Goal: Information Seeking & Learning: Learn about a topic

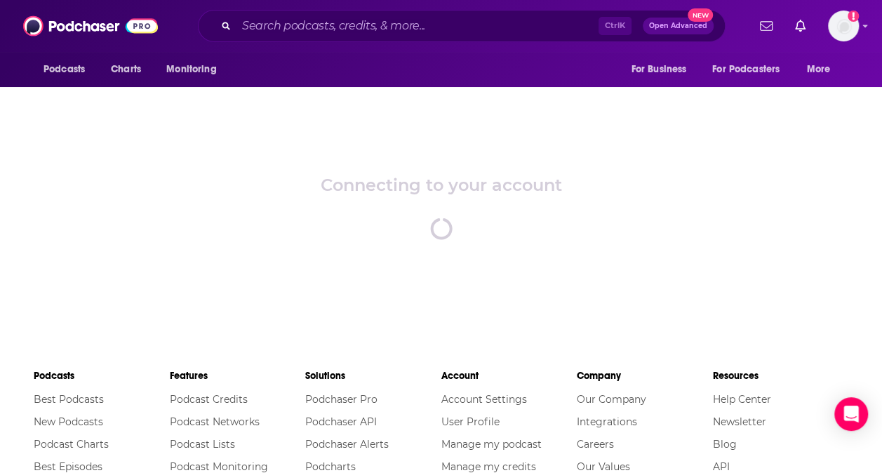
click at [404, 166] on div "Connecting to your account spinner" at bounding box center [441, 207] width 882 height 246
click at [493, 23] on input "Search podcasts, credits, & more..." at bounding box center [417, 26] width 362 height 22
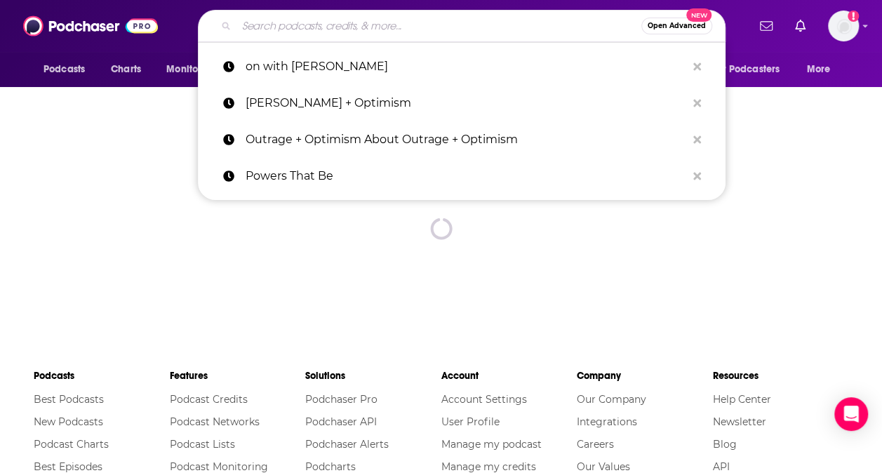
paste input "Capital Allocators"
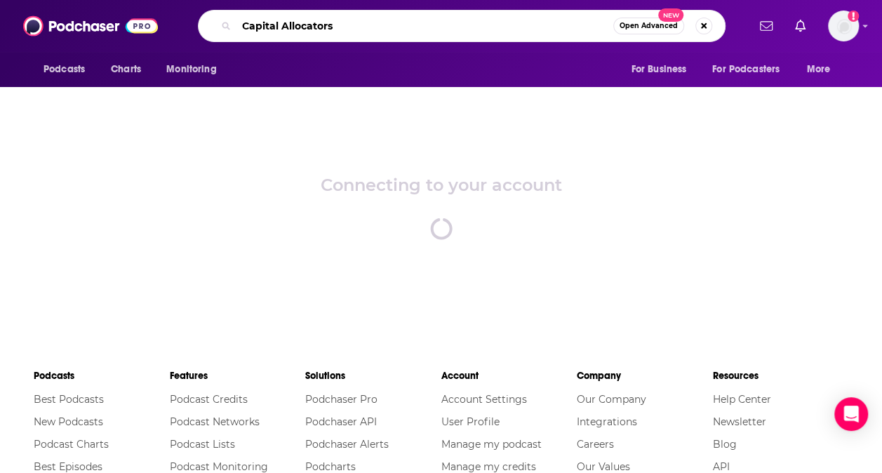
type input "Capital Allocators"
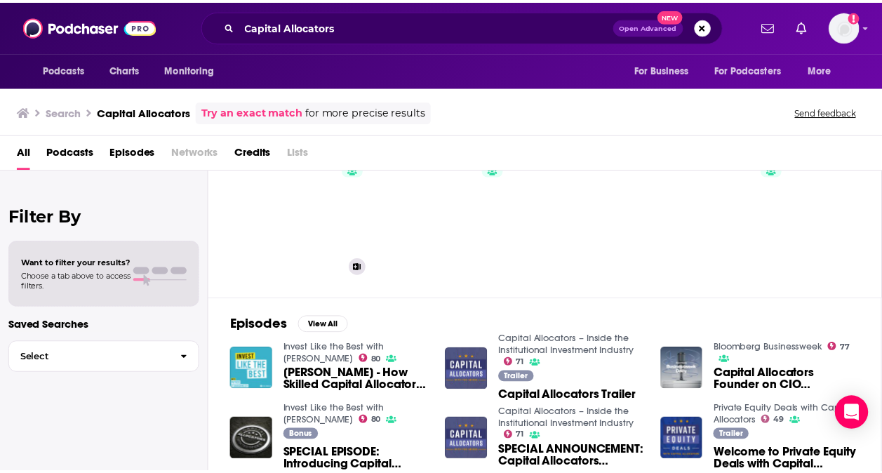
scroll to position [65, 0]
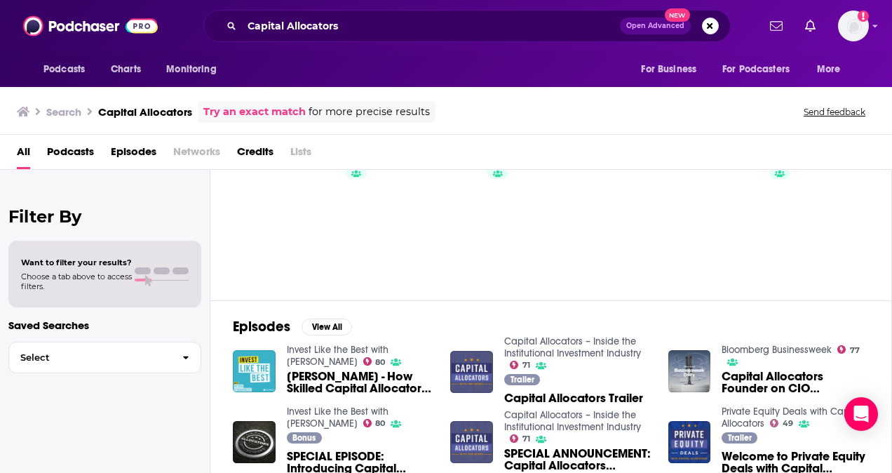
click at [79, 156] on span "Podcasts" at bounding box center [70, 154] width 47 height 29
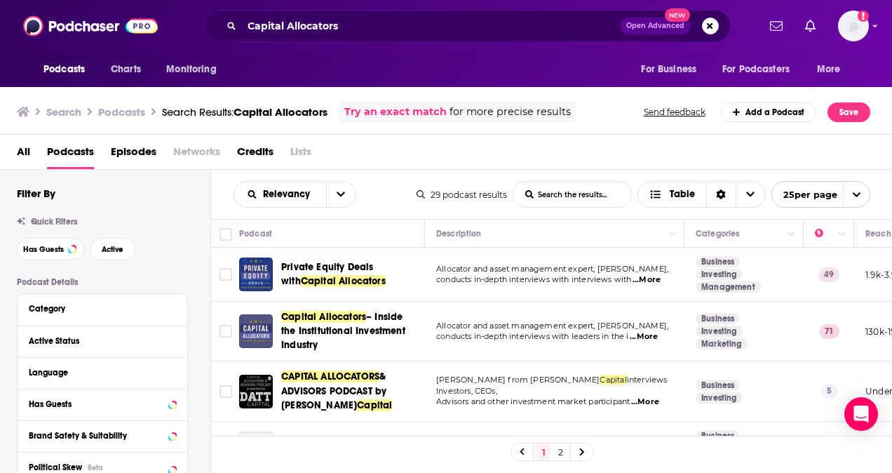
click at [330, 315] on span "Capital Allocators" at bounding box center [323, 317] width 85 height 12
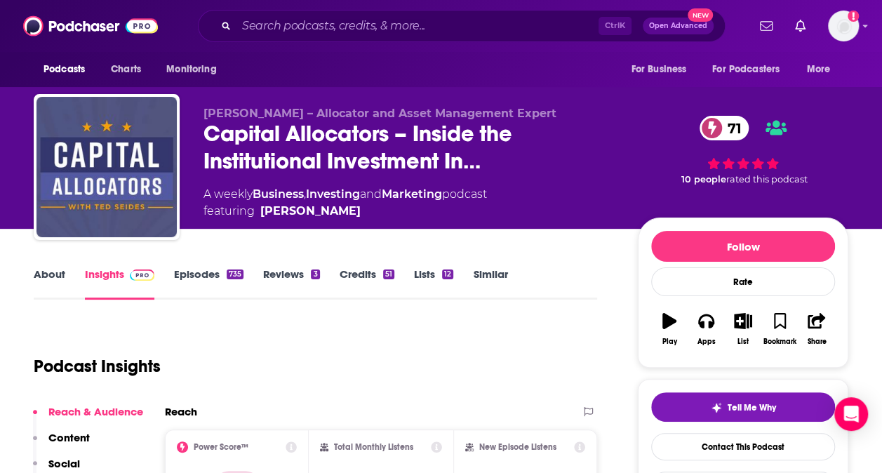
click at [126, 273] on span at bounding box center [139, 273] width 30 height 13
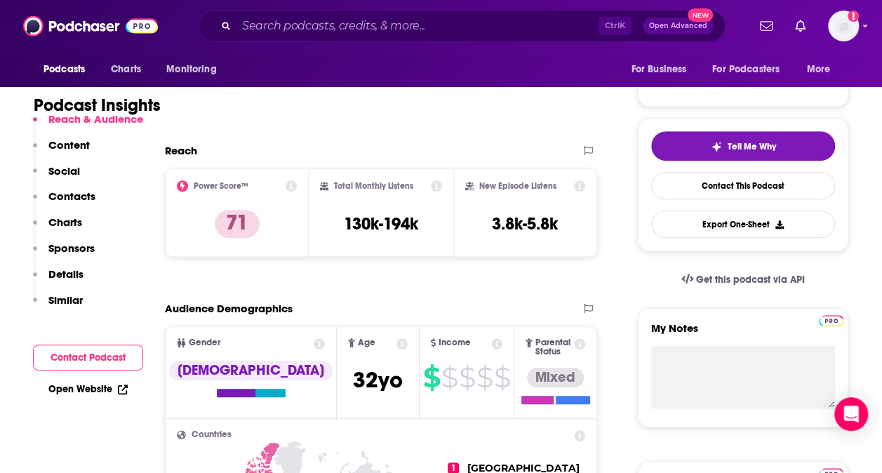
scroll to position [284, 0]
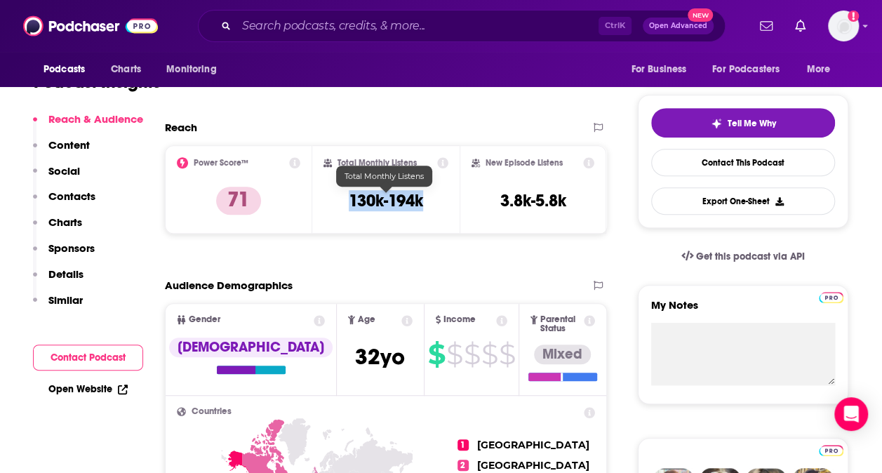
drag, startPoint x: 323, startPoint y: 210, endPoint x: 428, endPoint y: 203, distance: 104.7
click at [428, 203] on div "Total Monthly Listens 130k-194k" at bounding box center [385, 189] width 125 height 65
copy h3 "130k-194k"
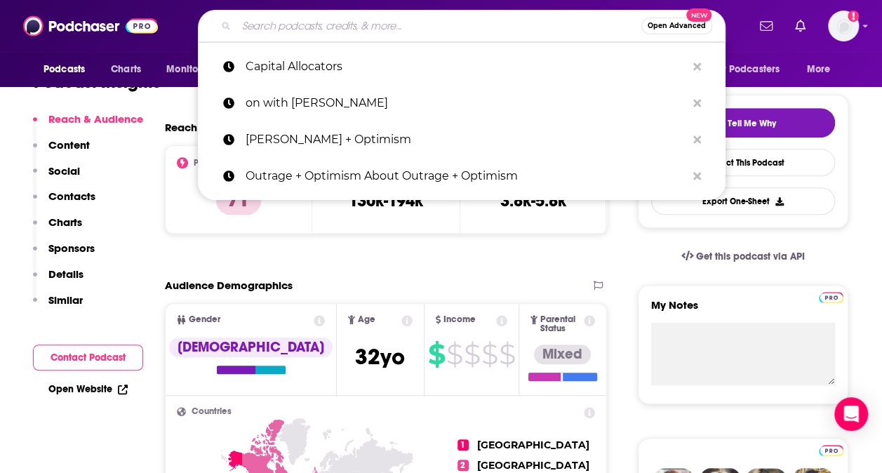
click at [330, 22] on input "Search podcasts, credits, & more..." at bounding box center [438, 26] width 405 height 22
paste input "Private Equity Fast Pitch"
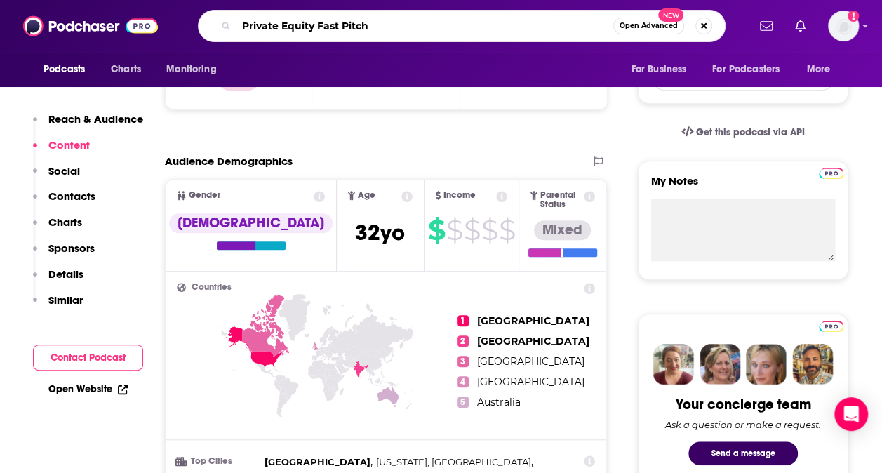
scroll to position [409, 0]
type input "Private Equity Fast Pitch"
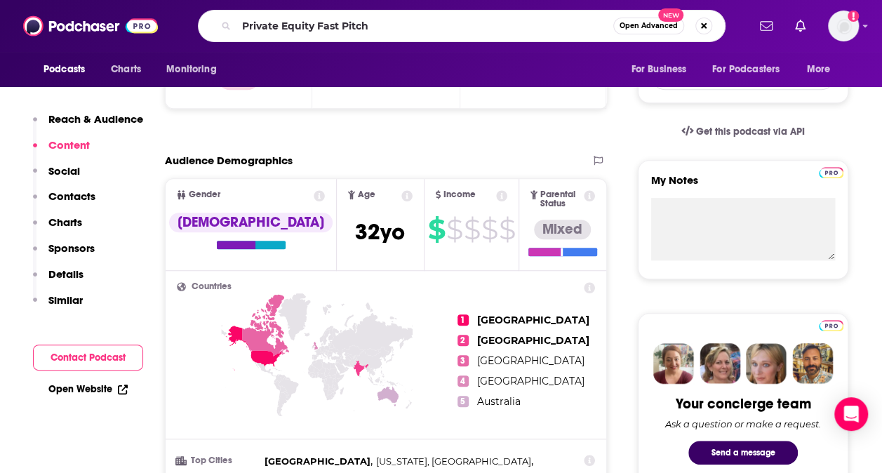
click at [496, 197] on icon at bounding box center [501, 195] width 11 height 11
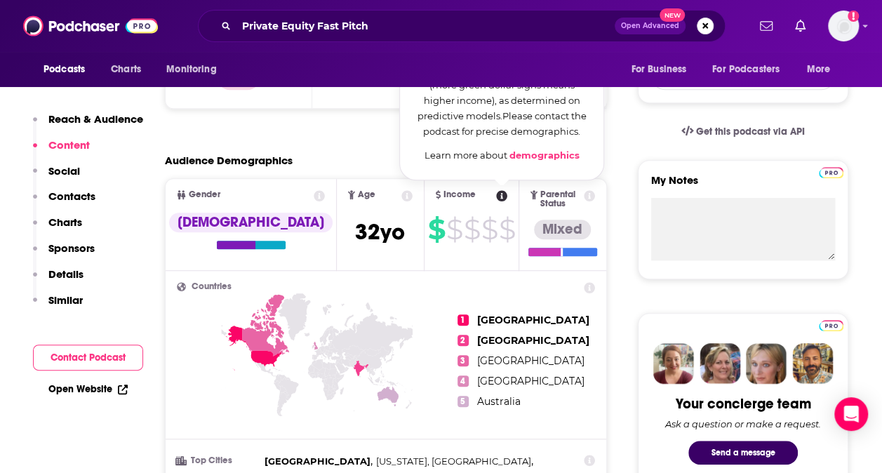
click at [516, 156] on link "demographics" at bounding box center [544, 154] width 70 height 11
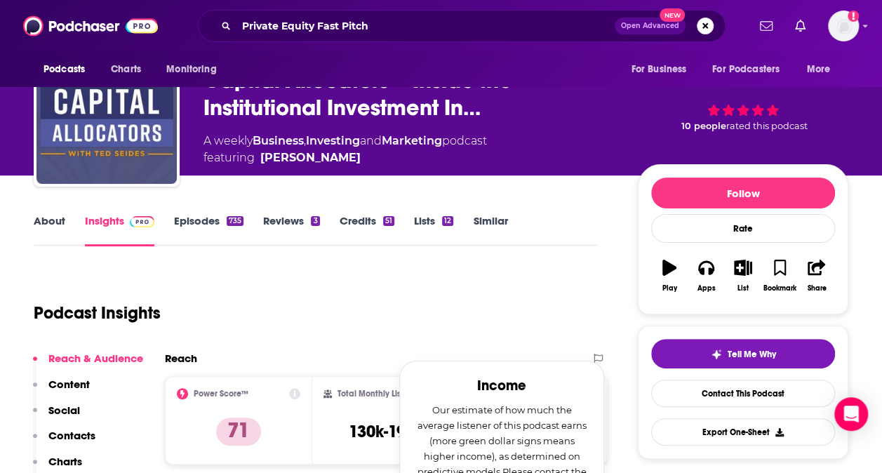
scroll to position [43, 0]
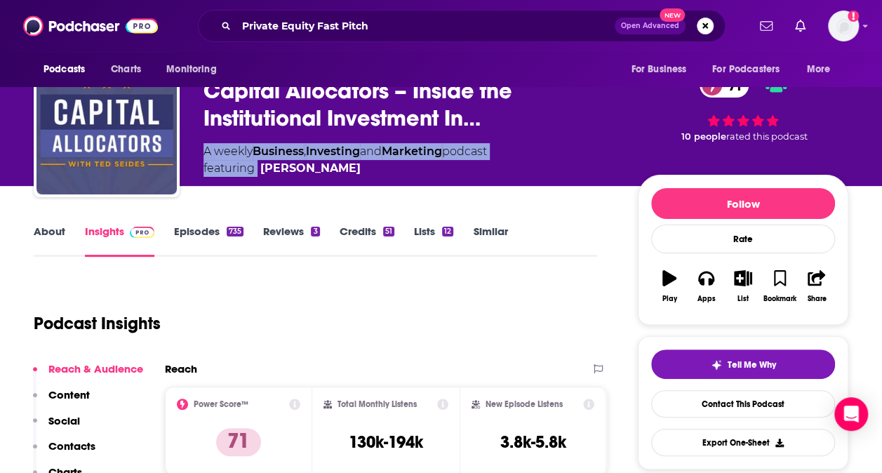
drag, startPoint x: 199, startPoint y: 149, endPoint x: 254, endPoint y: 176, distance: 61.8
click at [254, 176] on div "[PERSON_NAME] – Allocator and Asset Management Expert Capital Allocators – Insi…" at bounding box center [441, 127] width 814 height 152
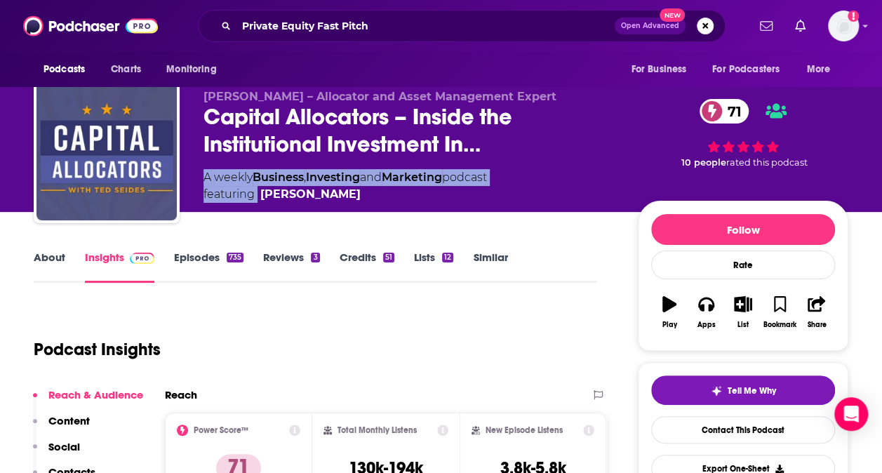
scroll to position [0, 0]
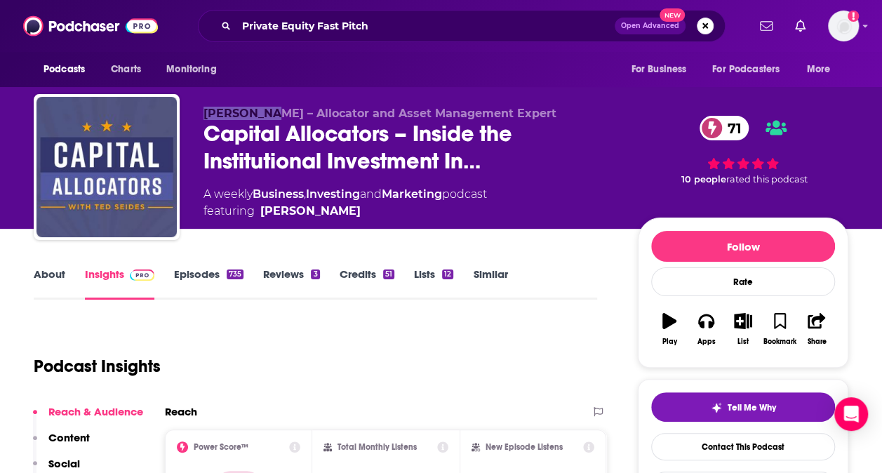
drag, startPoint x: 197, startPoint y: 114, endPoint x: 265, endPoint y: 116, distance: 68.1
click at [265, 116] on div "[PERSON_NAME] – Allocator and Asset Management Expert Capital Allocators – Insi…" at bounding box center [441, 170] width 814 height 152
copy span "[PERSON_NAME]"
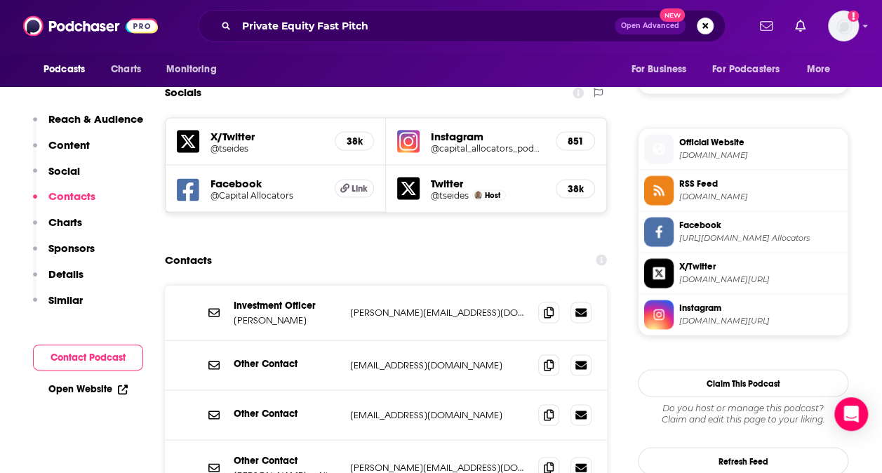
scroll to position [1191, 0]
click at [552, 307] on icon at bounding box center [549, 312] width 10 height 11
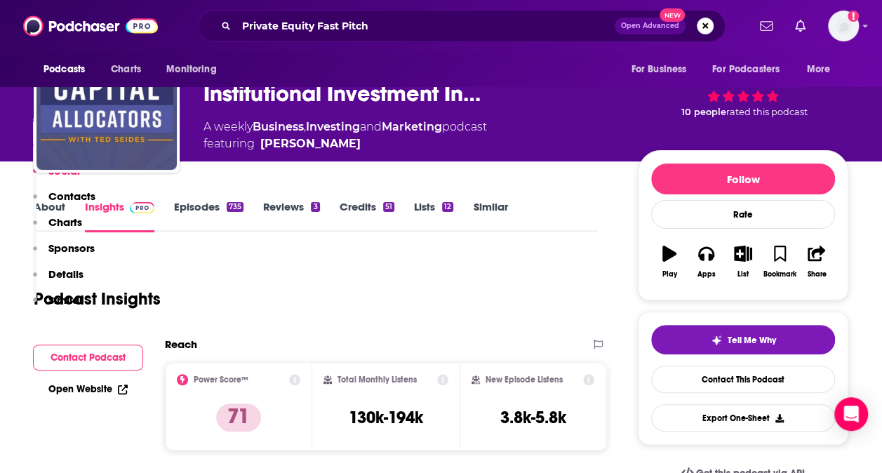
scroll to position [42, 0]
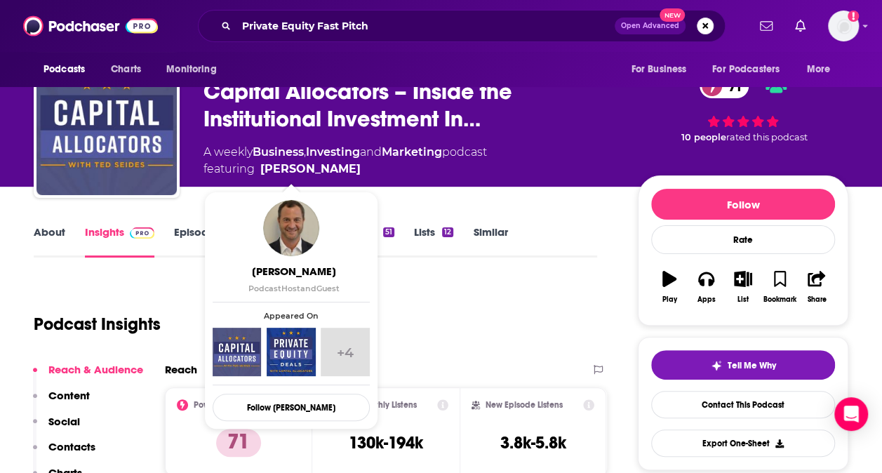
drag, startPoint x: 200, startPoint y: 149, endPoint x: 255, endPoint y: 173, distance: 60.6
click at [255, 173] on div "[PERSON_NAME] – Allocator and Asset Management Expert Capital Allocators – Insi…" at bounding box center [441, 128] width 814 height 152
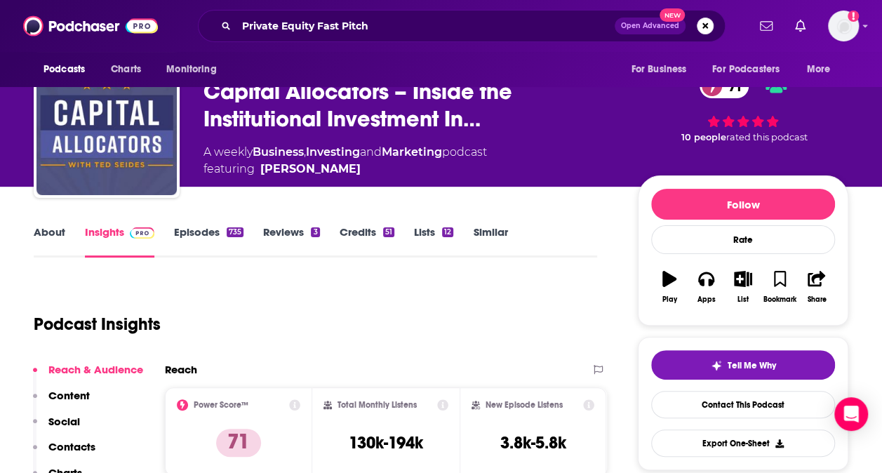
copy div "A weekly Business , Investing and Marketing podcast featuring"
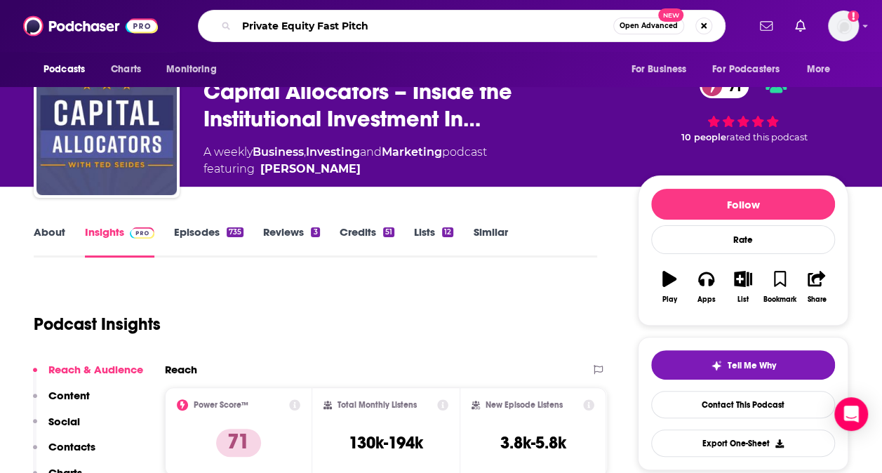
drag, startPoint x: 389, startPoint y: 32, endPoint x: 241, endPoint y: 24, distance: 147.5
click at [241, 24] on input "Private Equity Fast Pitch" at bounding box center [424, 26] width 377 height 22
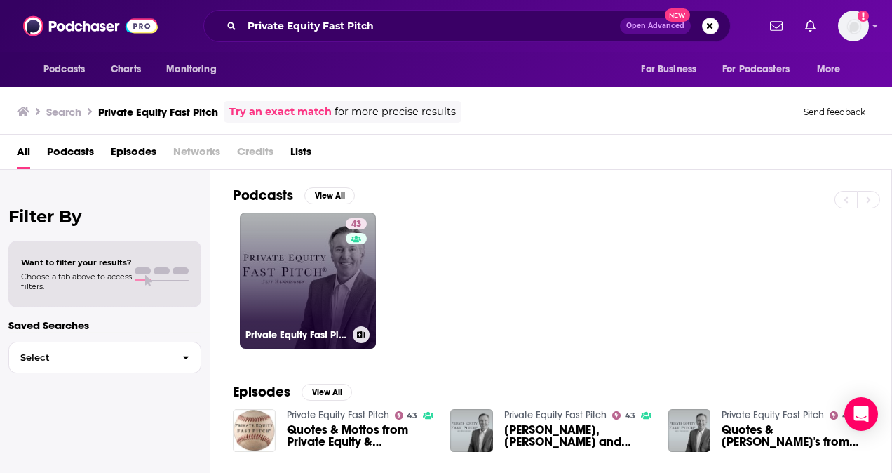
click at [316, 252] on link "43 Private Equity Fast Pitch" at bounding box center [308, 281] width 136 height 136
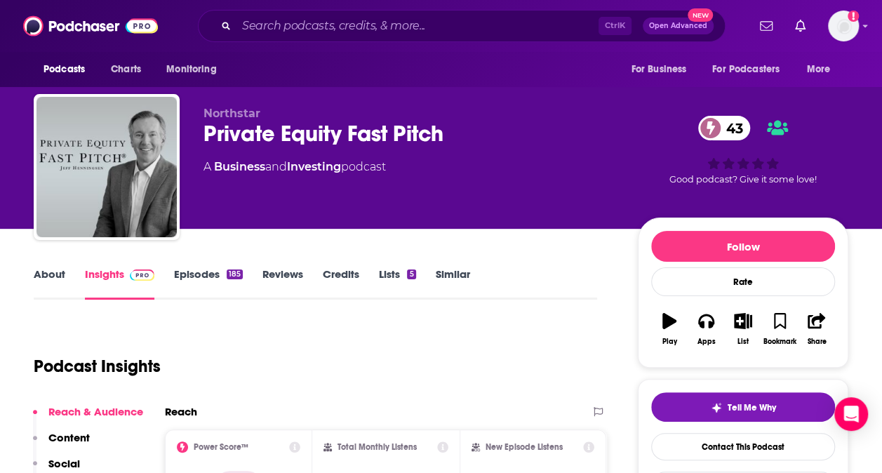
drag, startPoint x: 199, startPoint y: 166, endPoint x: 411, endPoint y: 174, distance: 212.0
click at [411, 174] on div "Northstar Private Equity Fast Pitch 43 A Business and Investing podcast 43 Good…" at bounding box center [441, 170] width 814 height 152
copy div "A Business and Investing podcast"
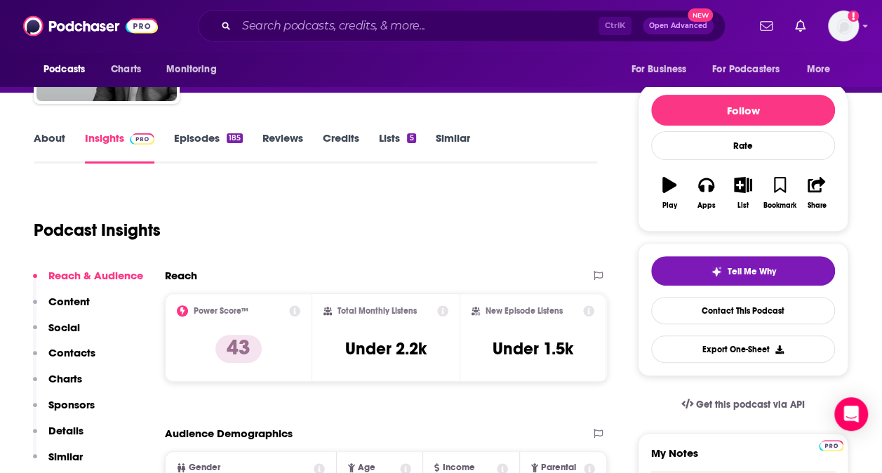
scroll to position [234, 0]
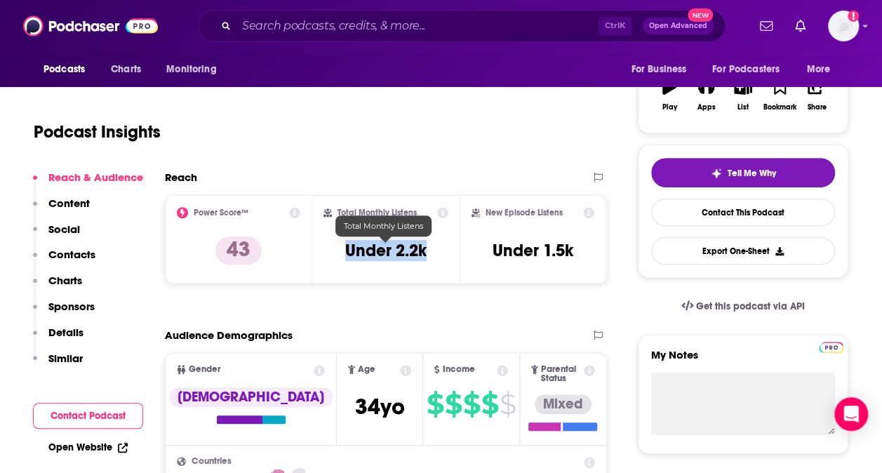
drag, startPoint x: 342, startPoint y: 255, endPoint x: 425, endPoint y: 256, distance: 82.8
click at [425, 256] on div "Total Monthly Listens Under 2.2k" at bounding box center [385, 239] width 125 height 65
copy h3 "Under 2.2k"
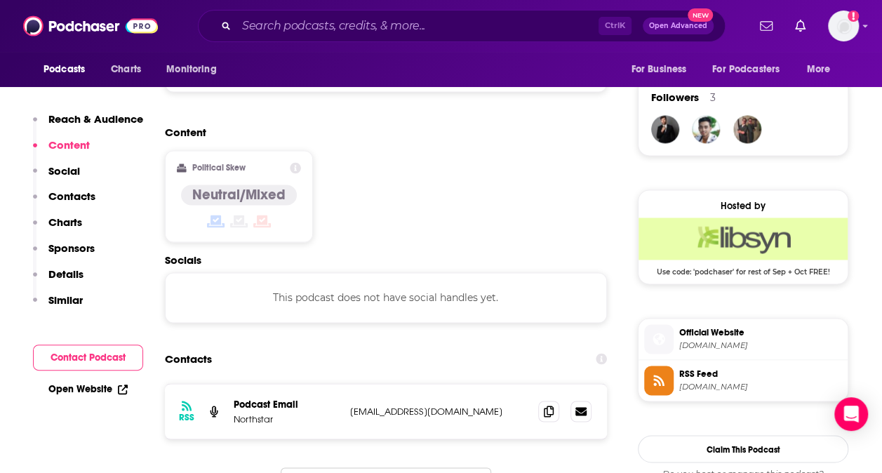
scroll to position [1002, 0]
click at [546, 399] on span at bounding box center [548, 409] width 21 height 21
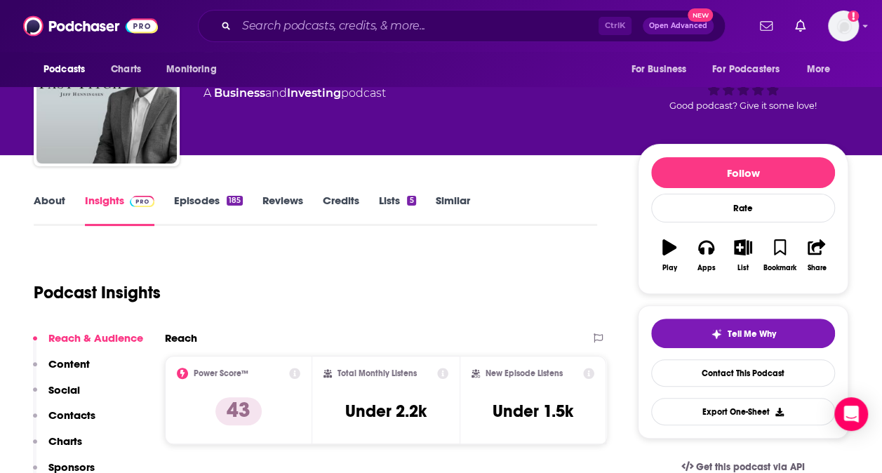
scroll to position [0, 0]
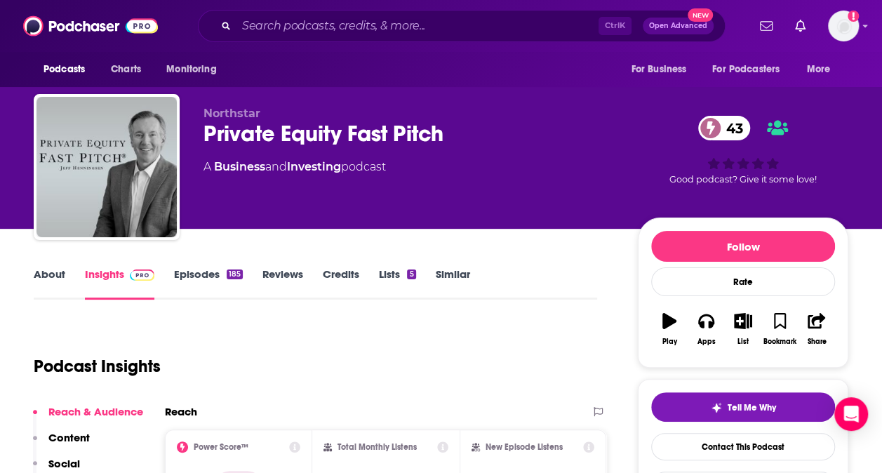
drag, startPoint x: 200, startPoint y: 166, endPoint x: 460, endPoint y: 169, distance: 259.6
click at [460, 169] on div "Northstar Private Equity Fast Pitch 43 A Business and Investing podcast 43 Good…" at bounding box center [441, 170] width 814 height 152
copy div "A Business and Investing podcast"
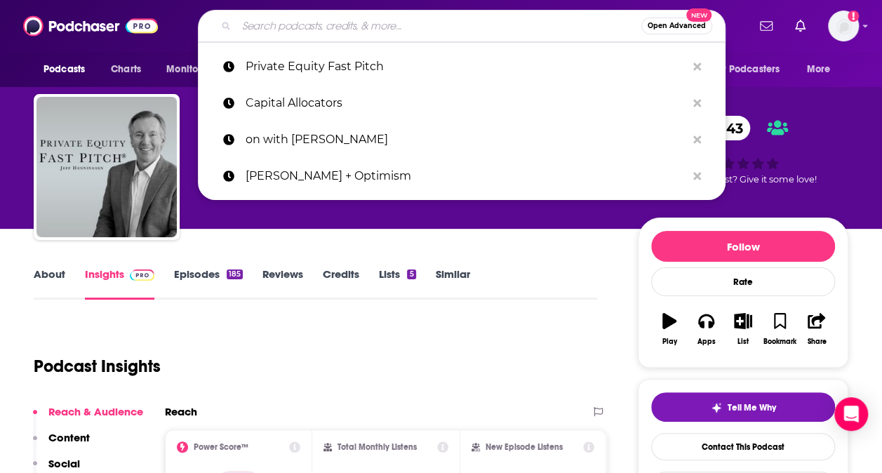
click at [351, 24] on input "Search podcasts, credits, & more..." at bounding box center [438, 26] width 405 height 22
paste input "[PERSON_NAME] Streetwise"
type input "[PERSON_NAME] Streetwise"
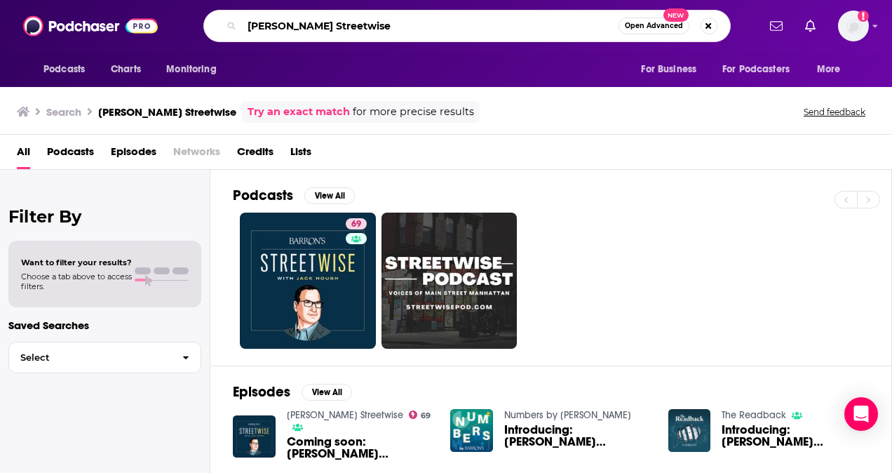
drag, startPoint x: 358, startPoint y: 29, endPoint x: 246, endPoint y: 32, distance: 112.3
click at [246, 32] on input "[PERSON_NAME] Streetwise" at bounding box center [430, 26] width 377 height 22
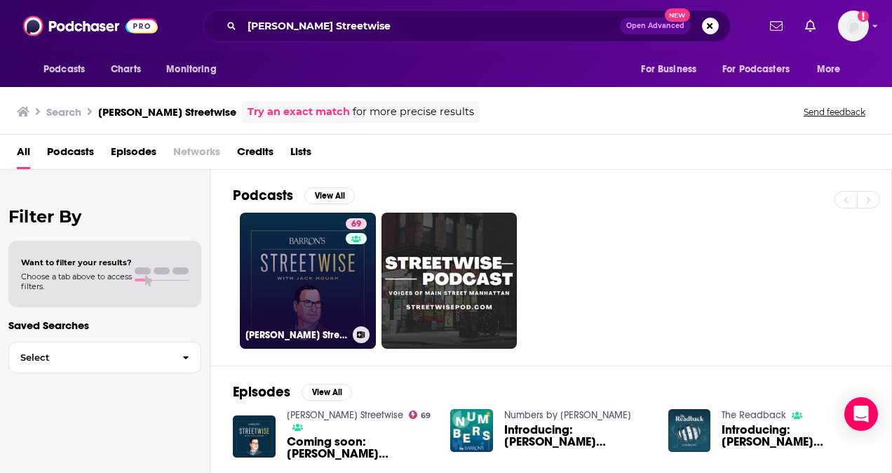
click at [349, 266] on div "69" at bounding box center [358, 272] width 25 height 108
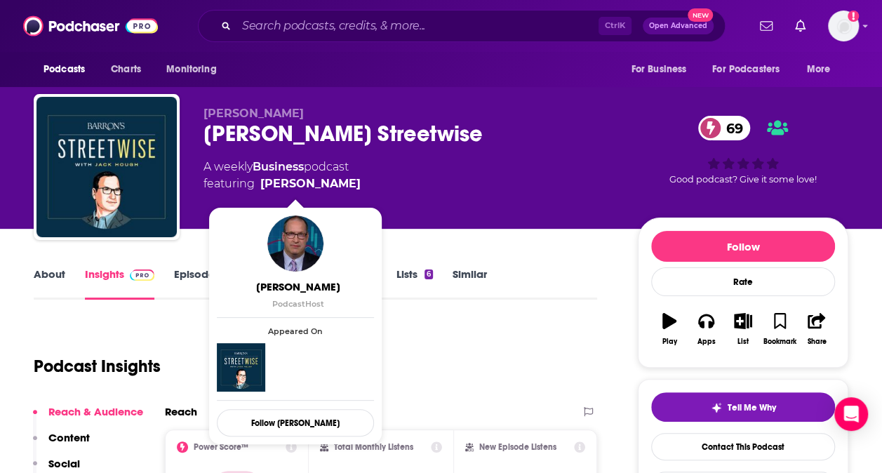
drag, startPoint x: 257, startPoint y: 181, endPoint x: 330, endPoint y: 185, distance: 72.3
click at [330, 185] on span "featuring [PERSON_NAME]" at bounding box center [281, 183] width 157 height 17
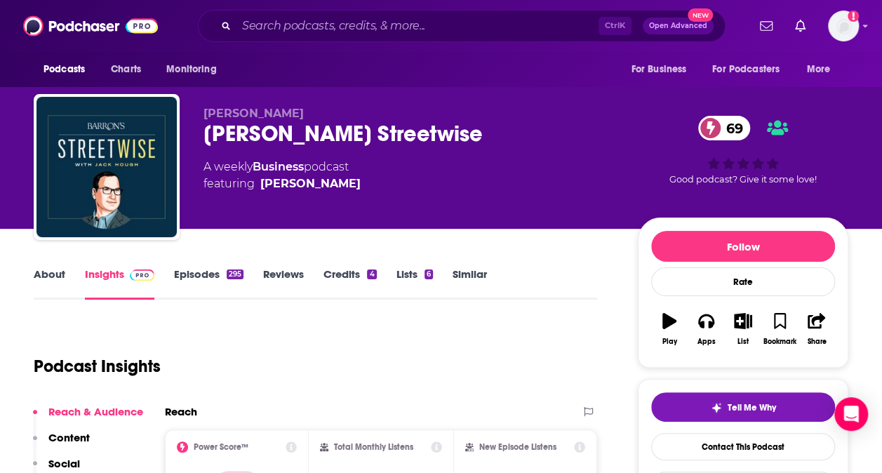
copy span "[PERSON_NAME]"
drag, startPoint x: 370, startPoint y: 167, endPoint x: 203, endPoint y: 173, distance: 166.4
click at [203, 173] on div "A weekly Business podcast featuring [PERSON_NAME]" at bounding box center [409, 176] width 412 height 34
copy div "A weekly Business podcast"
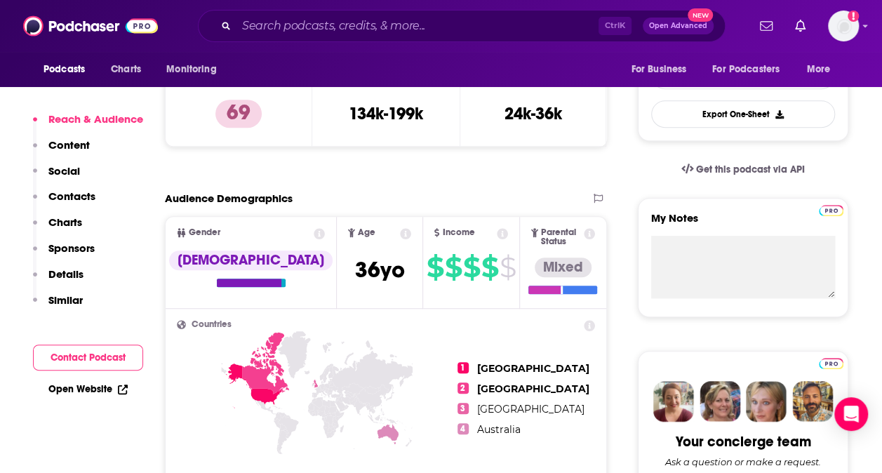
scroll to position [370, 0]
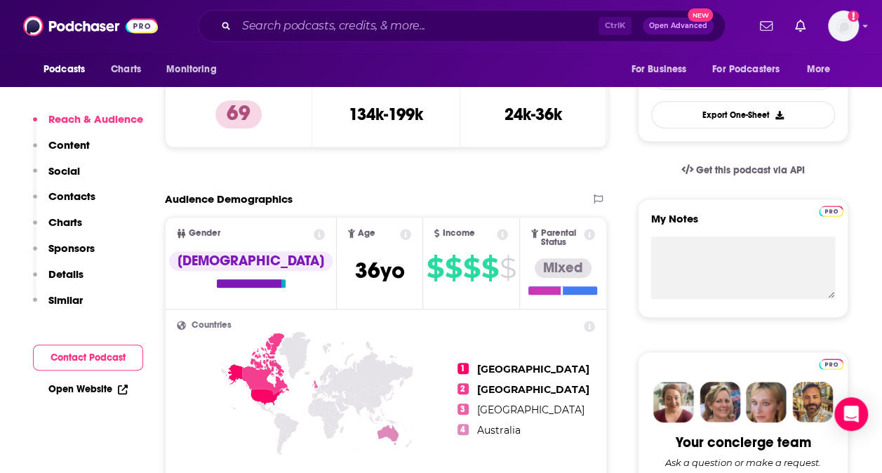
click at [314, 234] on icon at bounding box center [319, 234] width 11 height 11
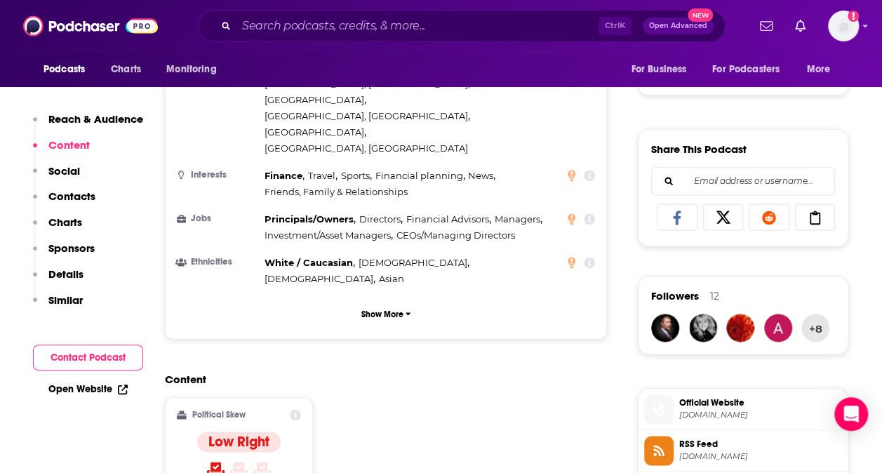
scroll to position [728, 0]
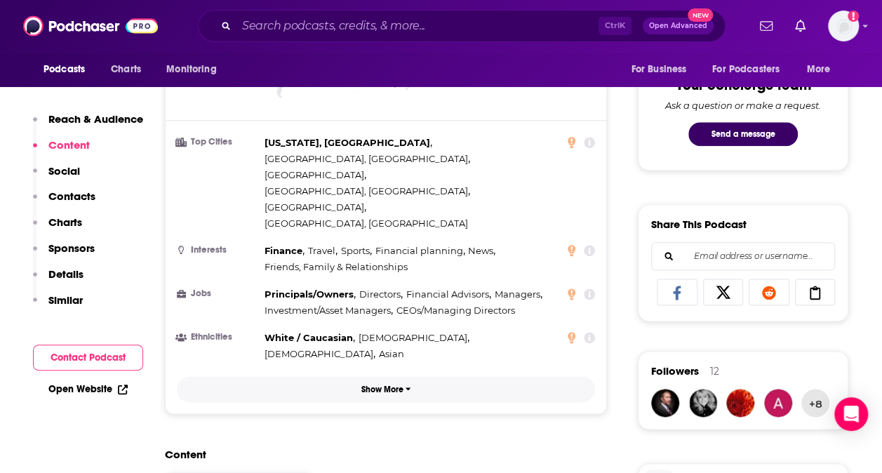
click at [389, 384] on p "Show More" at bounding box center [382, 389] width 42 height 10
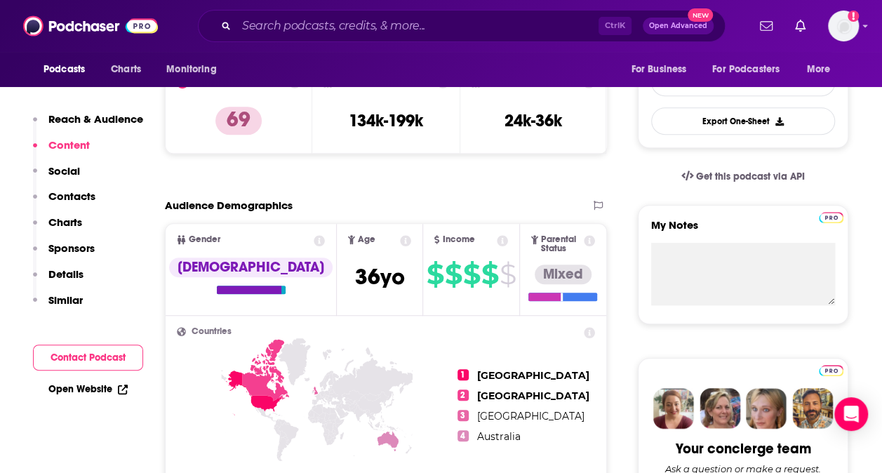
scroll to position [275, 0]
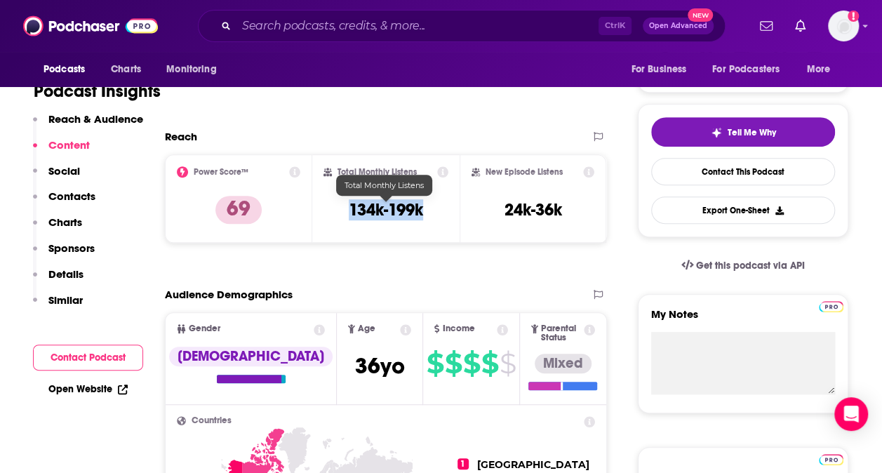
drag, startPoint x: 344, startPoint y: 207, endPoint x: 427, endPoint y: 213, distance: 83.0
click at [427, 213] on div "Total Monthly Listens 134k-199k" at bounding box center [385, 198] width 125 height 65
copy h3 "134k-199k"
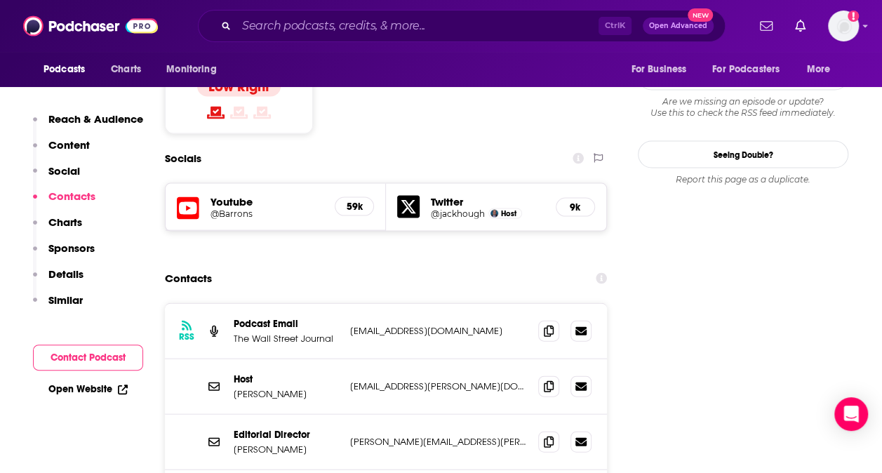
scroll to position [1363, 0]
drag, startPoint x: 309, startPoint y: 186, endPoint x: 234, endPoint y: 189, distance: 74.4
click at [234, 319] on p "Podcast Email" at bounding box center [286, 325] width 105 height 12
copy p "Podcast Email"
click at [548, 326] on icon at bounding box center [549, 331] width 10 height 11
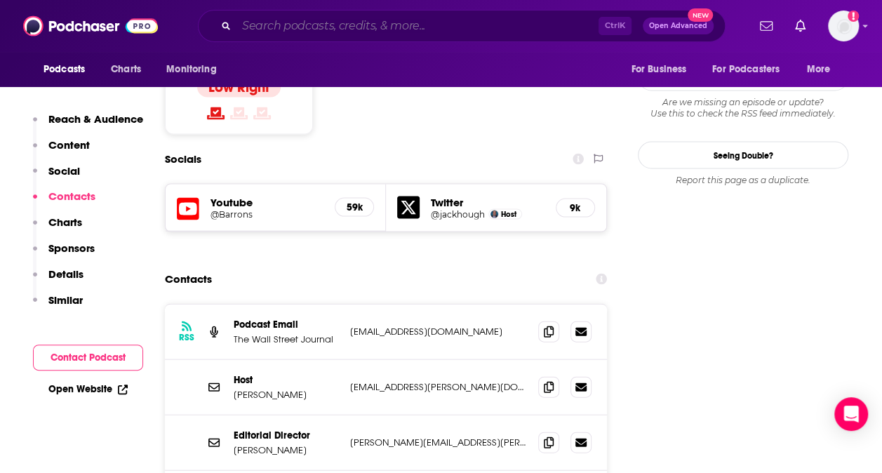
click at [327, 24] on input "Search podcasts, credits, & more..." at bounding box center [417, 26] width 362 height 22
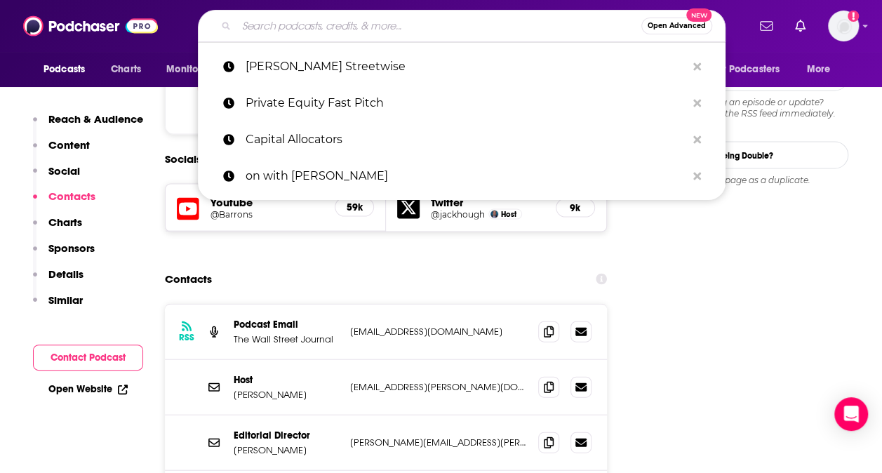
paste input "The Long View"
type input "The Long View"
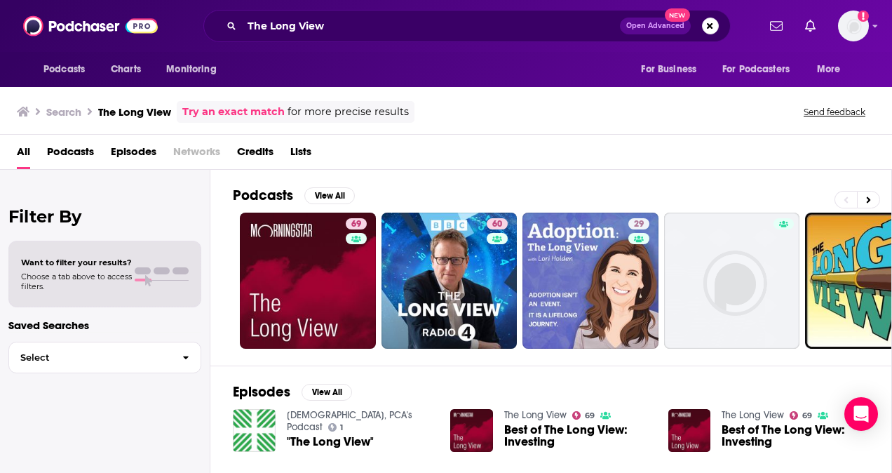
click at [70, 146] on span "Podcasts" at bounding box center [70, 154] width 47 height 29
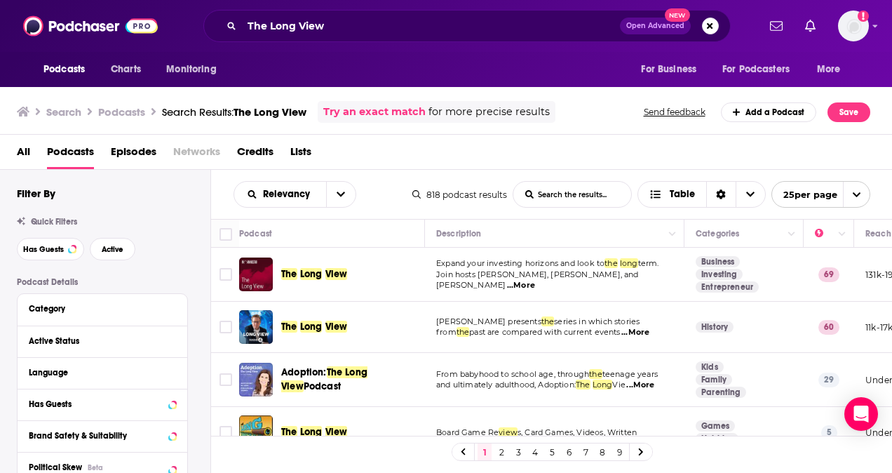
click at [306, 266] on div "The Long View" at bounding box center [354, 274] width 146 height 34
click at [321, 276] on span "Long" at bounding box center [311, 274] width 22 height 12
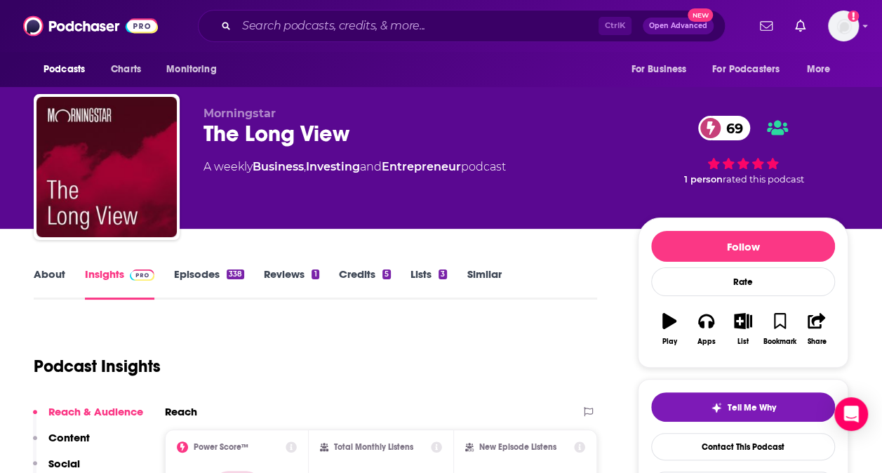
drag, startPoint x: 206, startPoint y: 161, endPoint x: 534, endPoint y: 164, distance: 327.6
click at [534, 164] on div "Morningstar The Long View 69 A weekly Business , Investing and Entrepreneur pod…" at bounding box center [441, 170] width 814 height 152
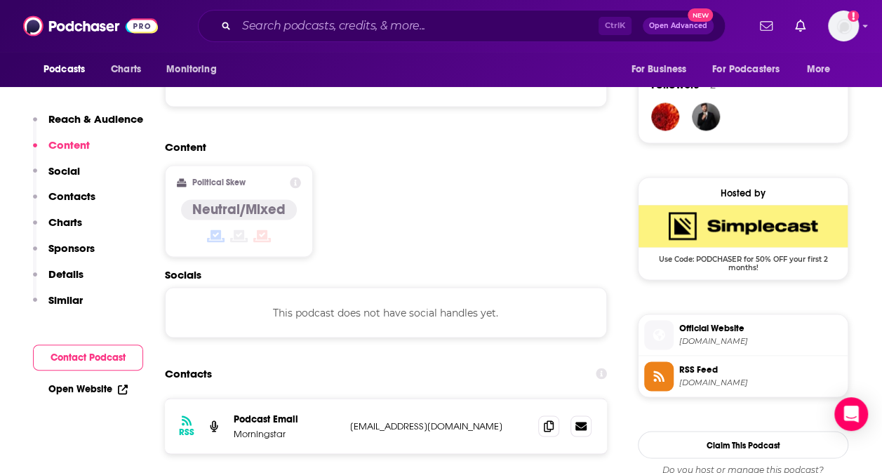
scroll to position [1012, 0]
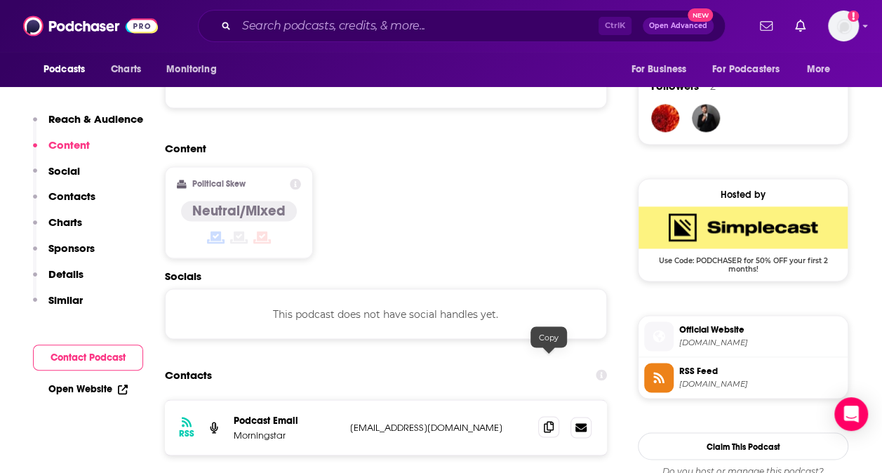
click at [548, 421] on icon at bounding box center [549, 426] width 10 height 11
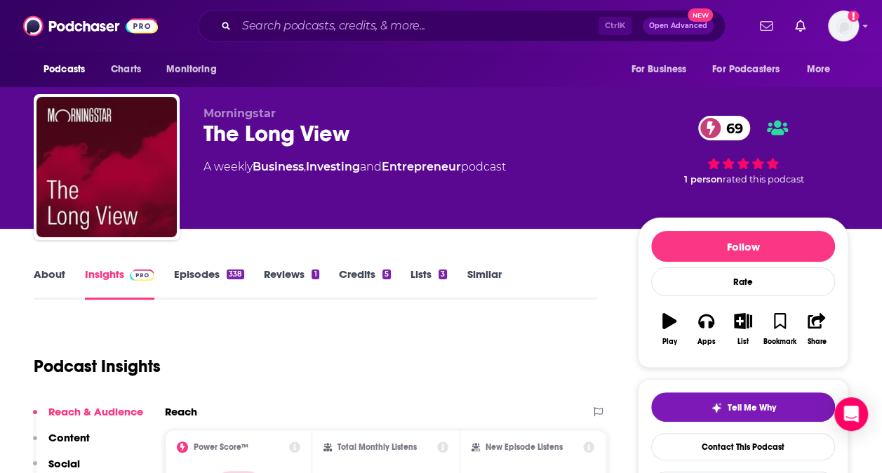
scroll to position [246, 0]
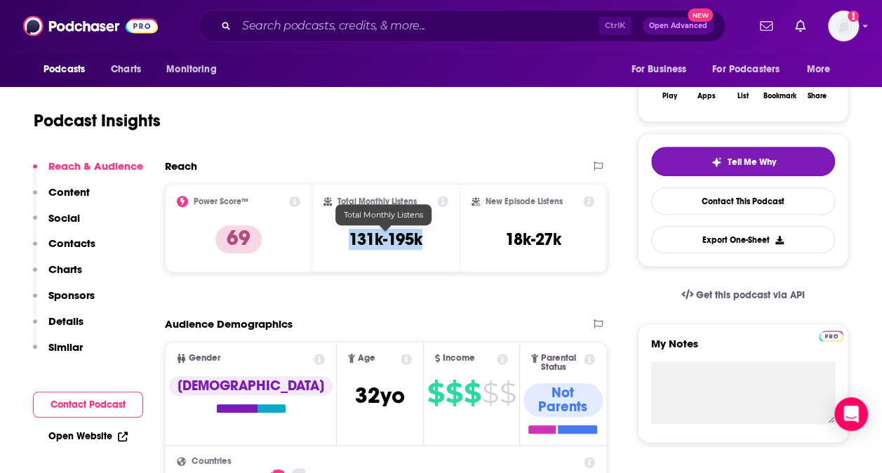
drag, startPoint x: 335, startPoint y: 239, endPoint x: 435, endPoint y: 243, distance: 99.7
click at [435, 243] on div "Total Monthly Listens 131k-195k" at bounding box center [385, 228] width 125 height 65
click at [314, 357] on icon at bounding box center [319, 359] width 11 height 11
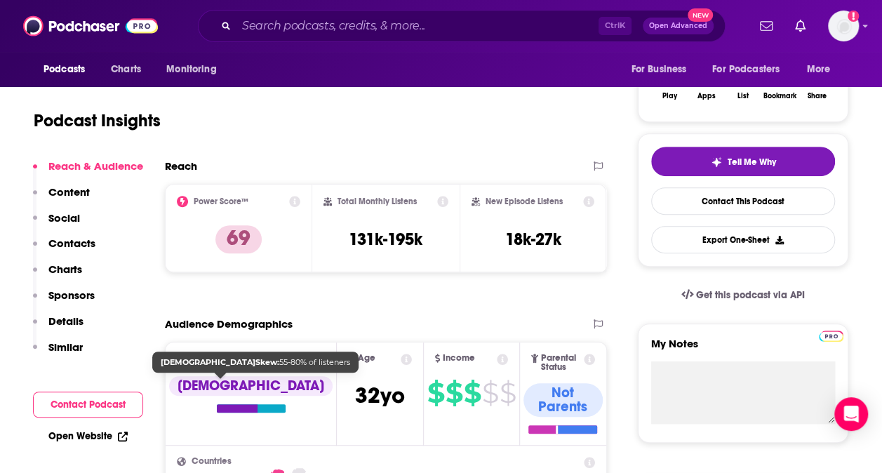
click at [221, 416] on span "Gender [DEMOGRAPHIC_DATA]" at bounding box center [251, 393] width 170 height 102
click at [212, 373] on span "Gender [DEMOGRAPHIC_DATA]" at bounding box center [251, 393] width 170 height 102
click at [218, 387] on div "[DEMOGRAPHIC_DATA]" at bounding box center [250, 386] width 163 height 20
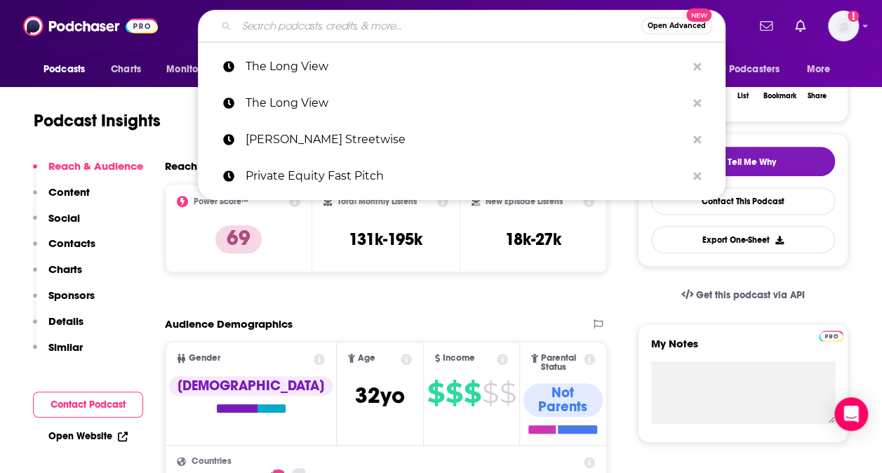
click at [290, 27] on input "Search podcasts, credits, & more..." at bounding box center [438, 26] width 405 height 22
paste input "Middle Market M&A Podcast"
type input "Middle Market M&A Podcast"
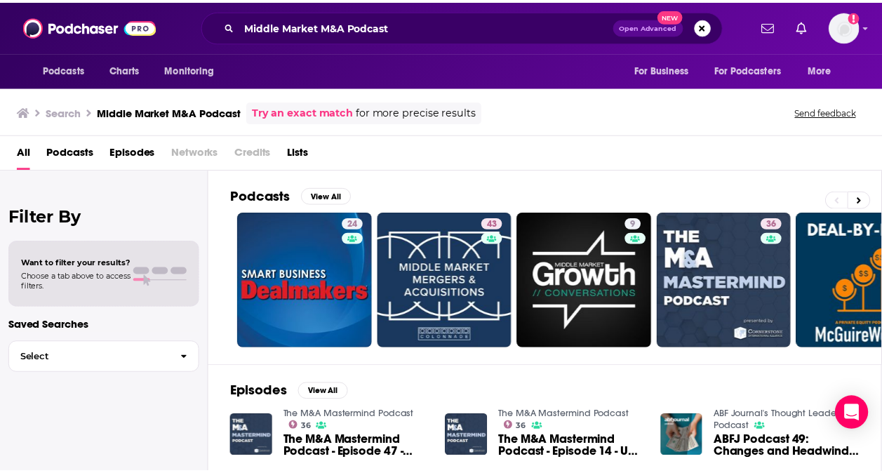
scroll to position [126, 0]
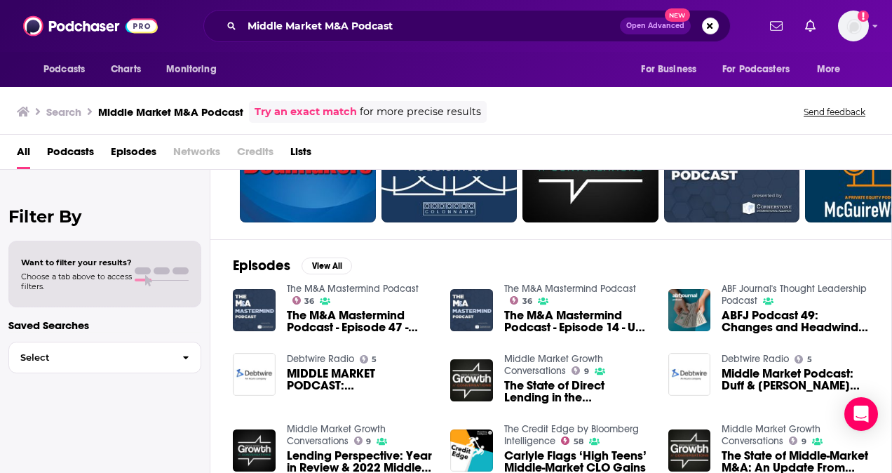
click at [80, 160] on span "Podcasts" at bounding box center [70, 154] width 47 height 29
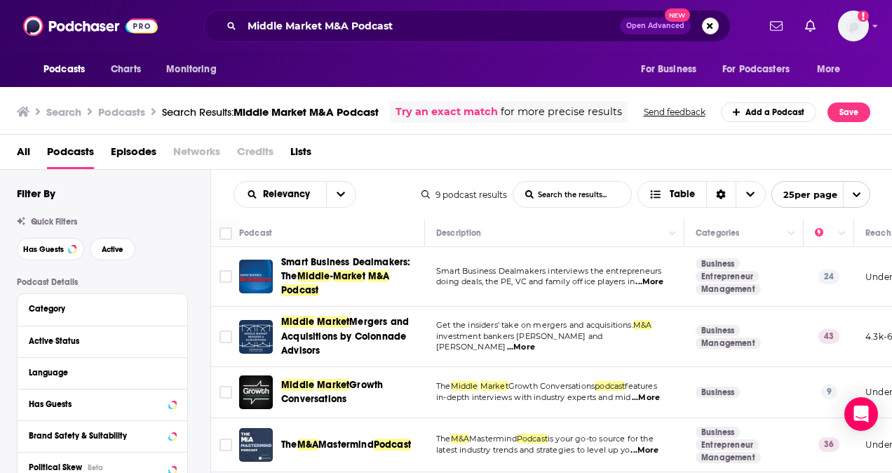
click at [380, 333] on div "Podcasts Charts Monitoring Middle Market M&A Podcast Open Advanced New For Busi…" at bounding box center [446, 236] width 892 height 473
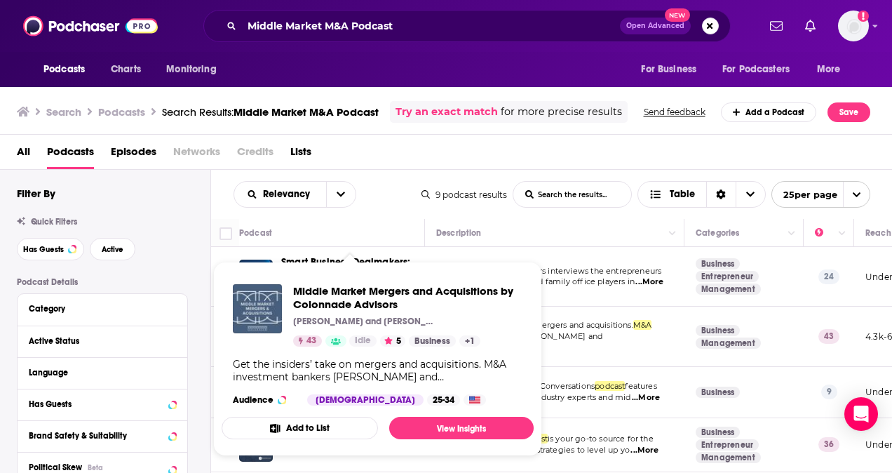
click at [265, 314] on img "Middle Market Mergers and Acquisitions by Colonnade Advisors" at bounding box center [257, 308] width 49 height 49
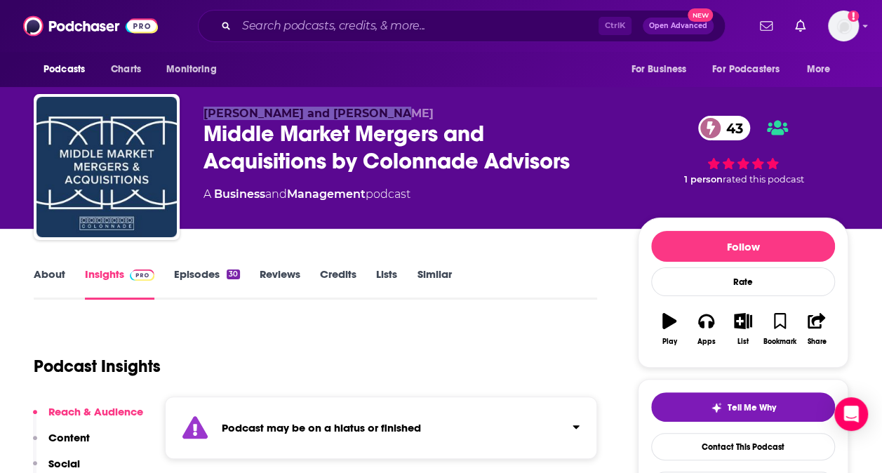
drag, startPoint x: 202, startPoint y: 106, endPoint x: 410, endPoint y: 111, distance: 207.7
click at [410, 111] on div "[PERSON_NAME] and [PERSON_NAME] Middle Market Mergers and Acquisitions by Colon…" at bounding box center [441, 170] width 814 height 152
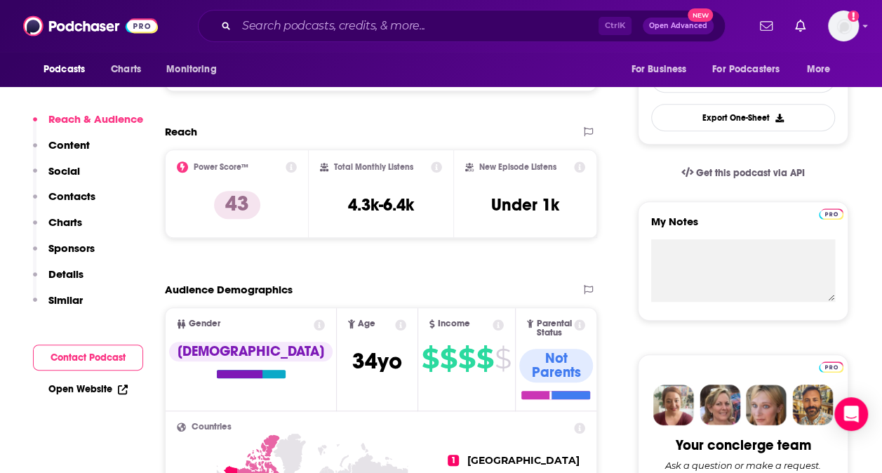
scroll to position [220, 0]
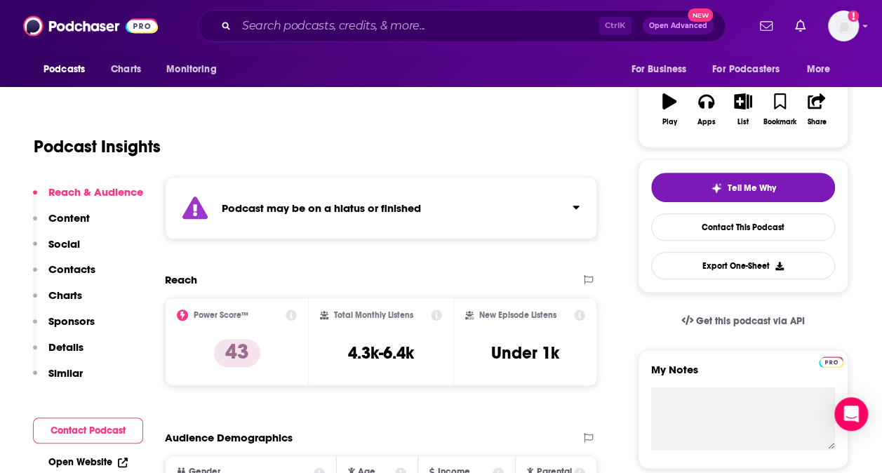
click at [410, 213] on strong "Podcast may be on a hiatus or finished" at bounding box center [321, 207] width 199 height 13
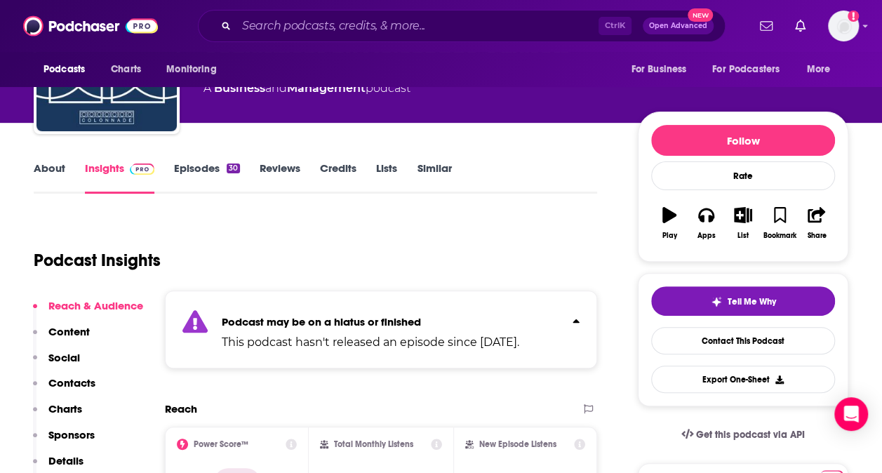
scroll to position [105, 0]
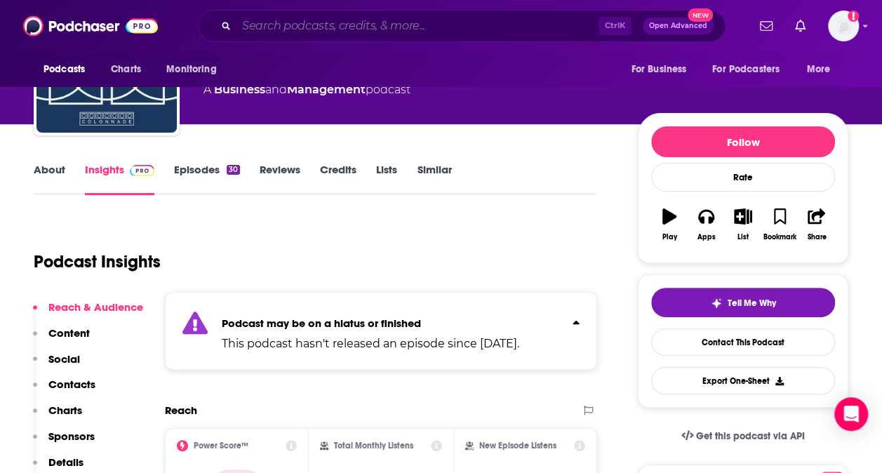
click at [376, 27] on input "Search podcasts, credits, & more..." at bounding box center [417, 26] width 362 height 22
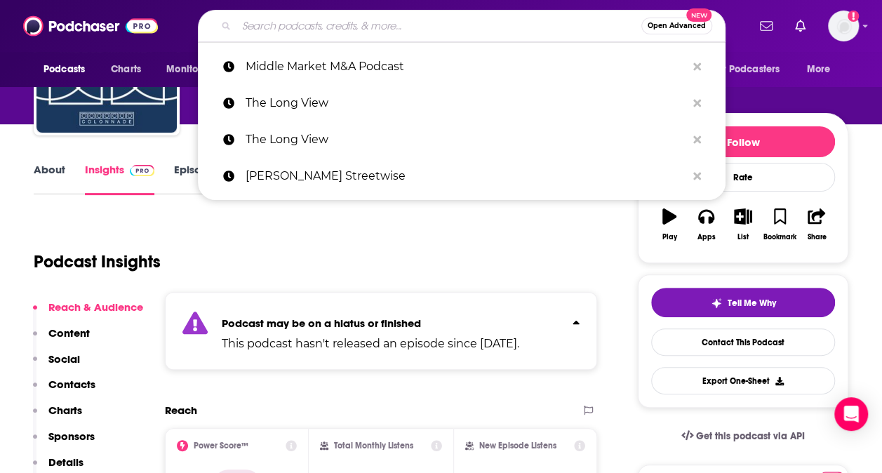
paste input "Invest Like the Best"
type input "Invest Like the Best"
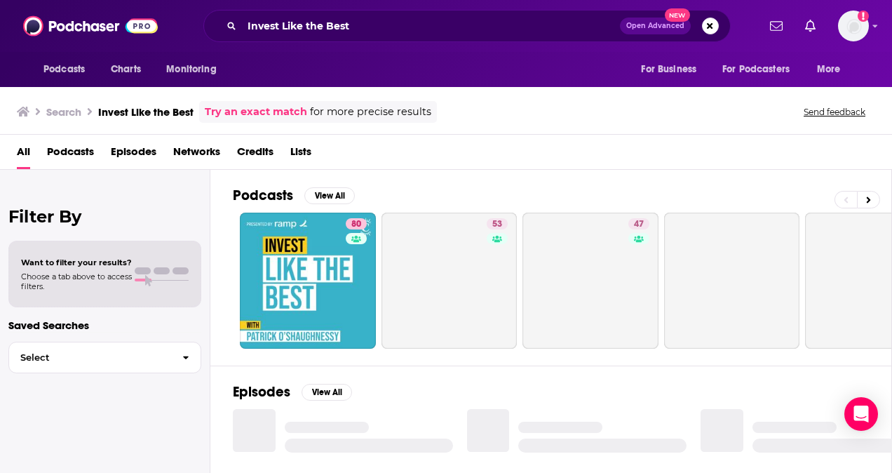
click at [79, 152] on span "Podcasts" at bounding box center [70, 154] width 47 height 29
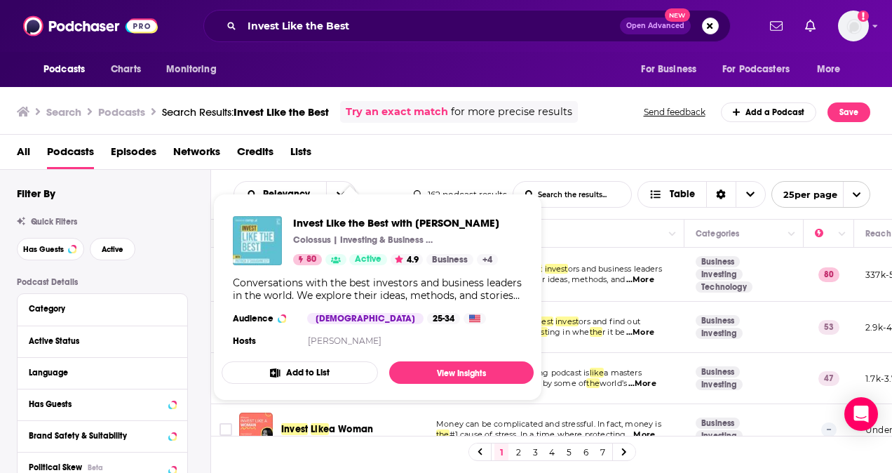
click at [259, 231] on img "Invest Like the Best with Patrick O'Shaughnessy" at bounding box center [257, 240] width 49 height 49
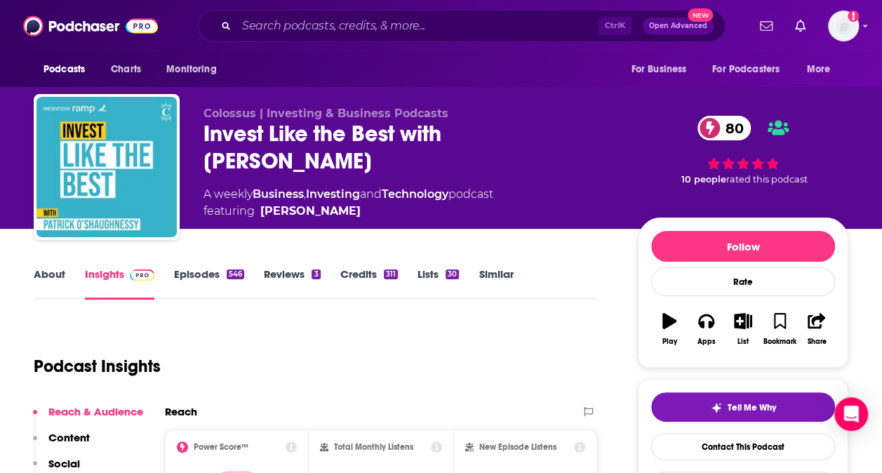
scroll to position [16, 0]
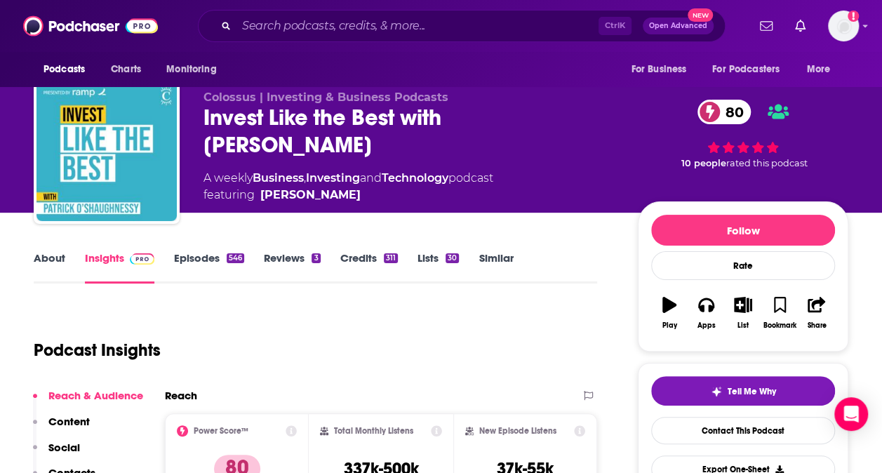
drag, startPoint x: 257, startPoint y: 194, endPoint x: 394, endPoint y: 194, distance: 136.8
click at [394, 194] on span "featuring [PERSON_NAME]" at bounding box center [348, 195] width 290 height 17
drag, startPoint x: 199, startPoint y: 174, endPoint x: 512, endPoint y: 182, distance: 313.0
click at [512, 182] on div "Colossus | Investing & Business Podcasts Invest Like the Best with [PERSON_NAME…" at bounding box center [441, 154] width 814 height 152
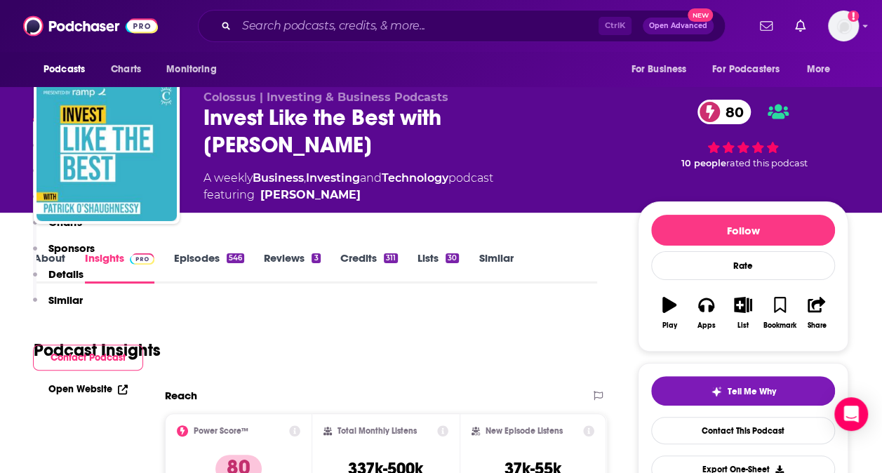
scroll to position [267, 0]
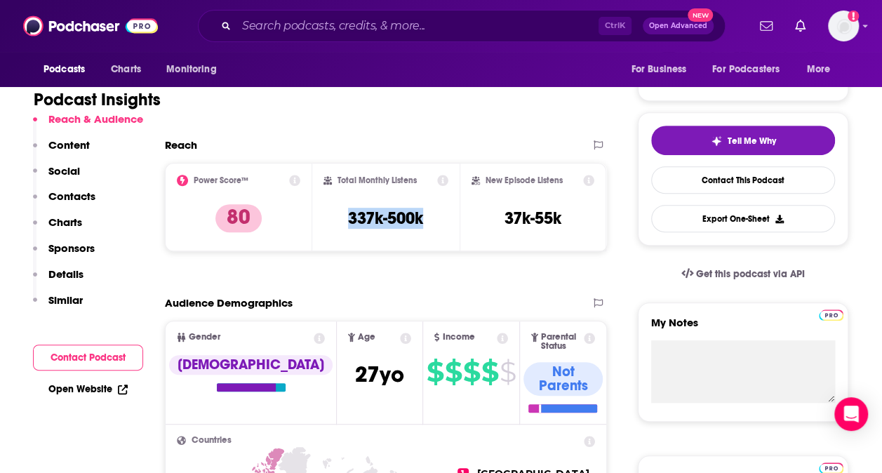
drag, startPoint x: 340, startPoint y: 216, endPoint x: 454, endPoint y: 224, distance: 114.6
click at [454, 224] on div "Total Monthly Listens 337k-500k" at bounding box center [385, 207] width 147 height 88
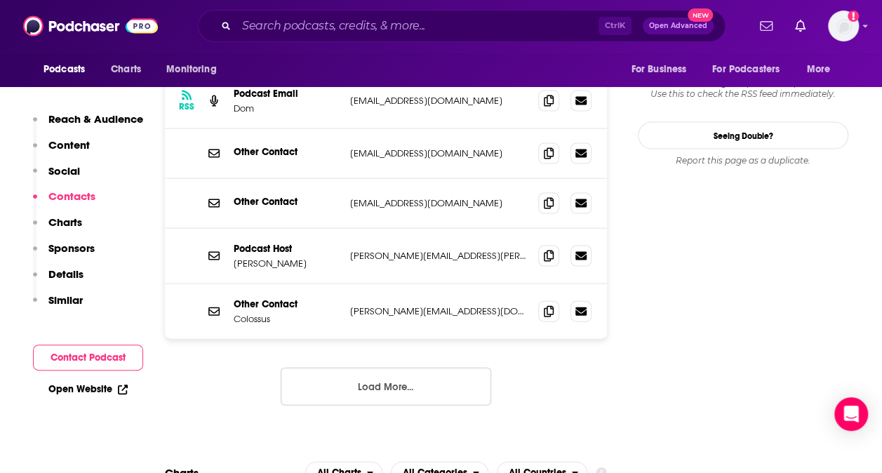
scroll to position [1207, 0]
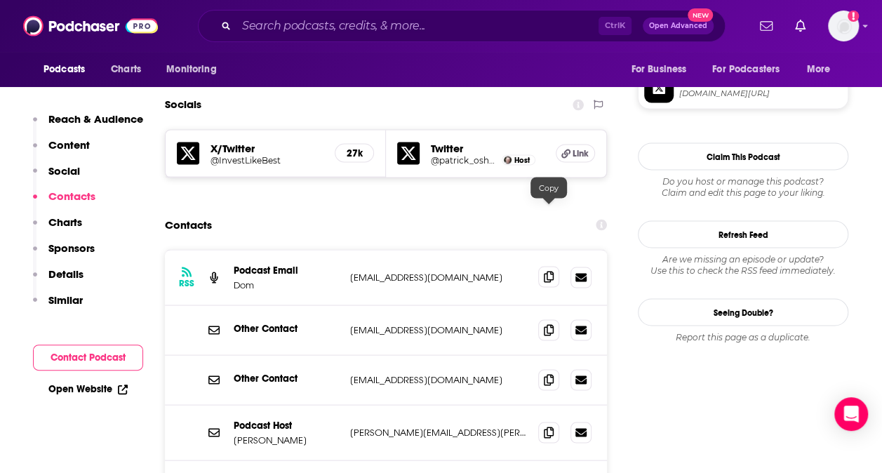
click at [553, 271] on icon at bounding box center [549, 276] width 10 height 11
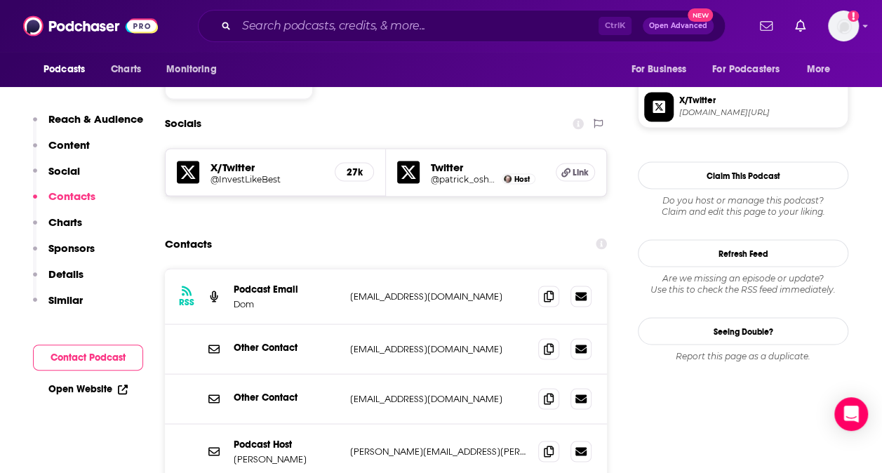
scroll to position [1193, 0]
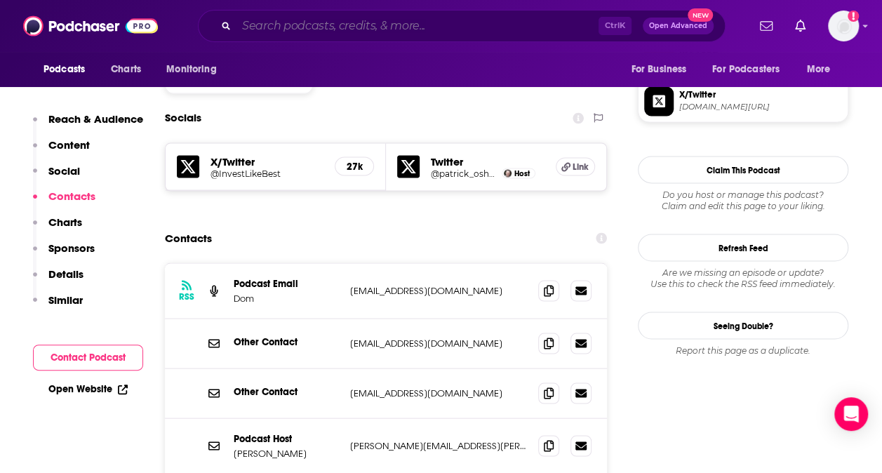
click at [293, 24] on input "Search podcasts, credits, & more..." at bounding box center [417, 26] width 362 height 22
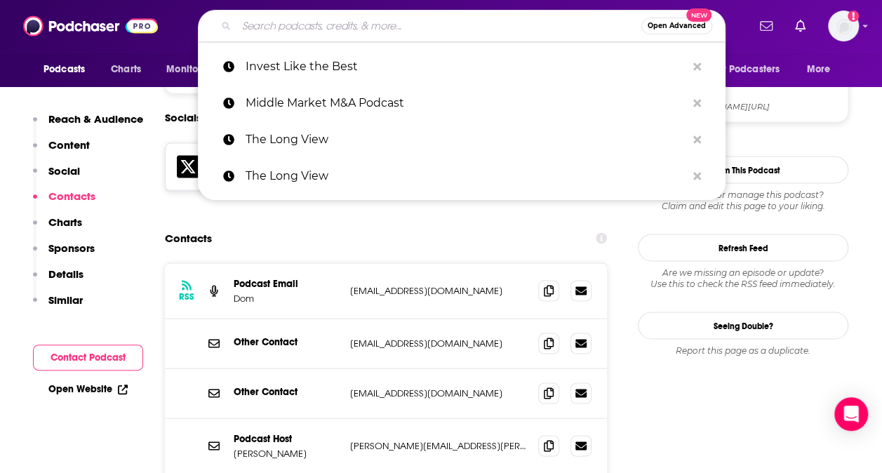
paste input "Financially Legal"
type input "Financially Legal"
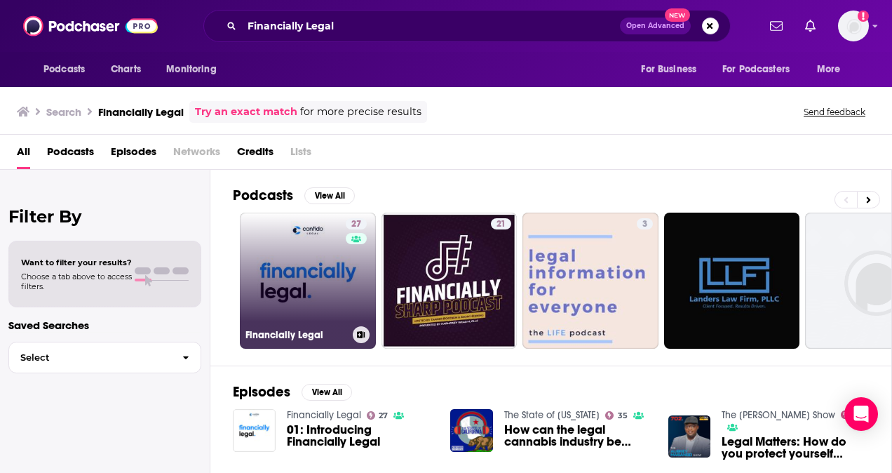
drag, startPoint x: 304, startPoint y: 279, endPoint x: 279, endPoint y: 247, distance: 41.0
click at [279, 247] on link "27 Financially Legal" at bounding box center [308, 281] width 136 height 136
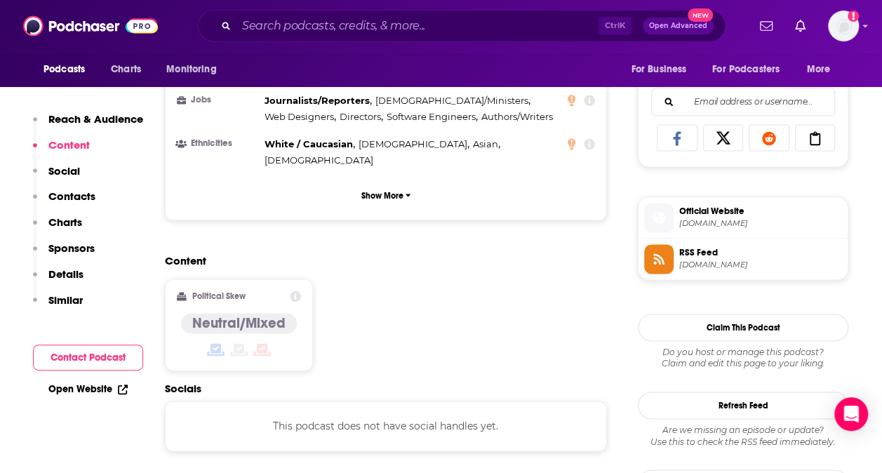
scroll to position [1092, 0]
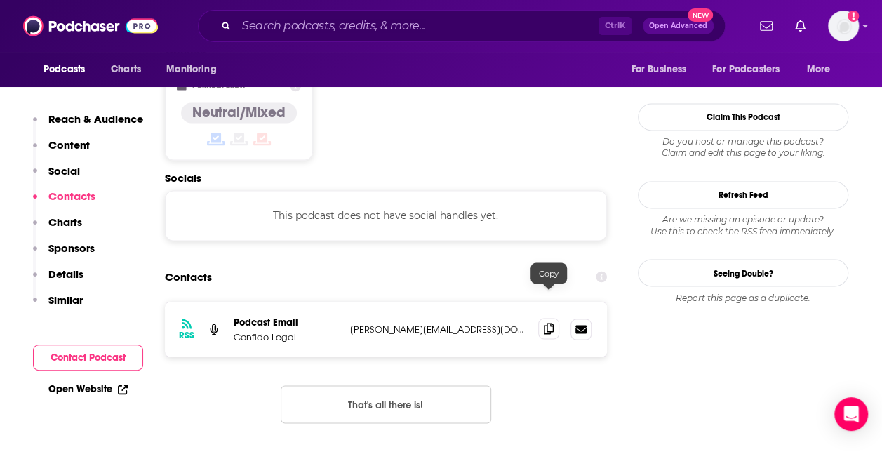
click at [550, 323] on icon at bounding box center [549, 328] width 10 height 11
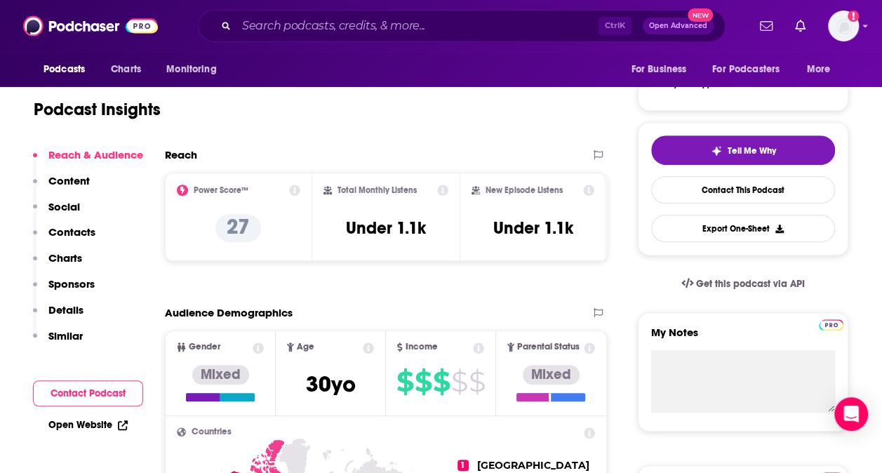
scroll to position [0, 0]
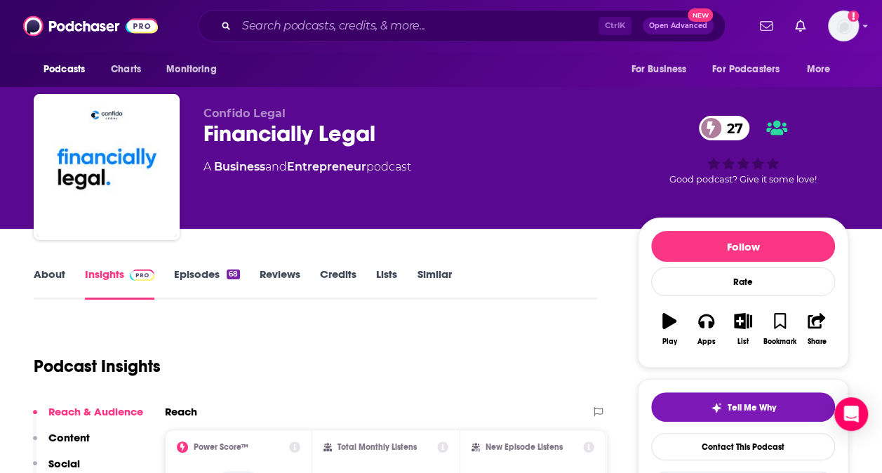
drag, startPoint x: 206, startPoint y: 166, endPoint x: 420, endPoint y: 185, distance: 214.9
click at [420, 185] on div "Confido Legal Financially Legal 27 A Business and Entrepreneur podcast" at bounding box center [409, 163] width 412 height 112
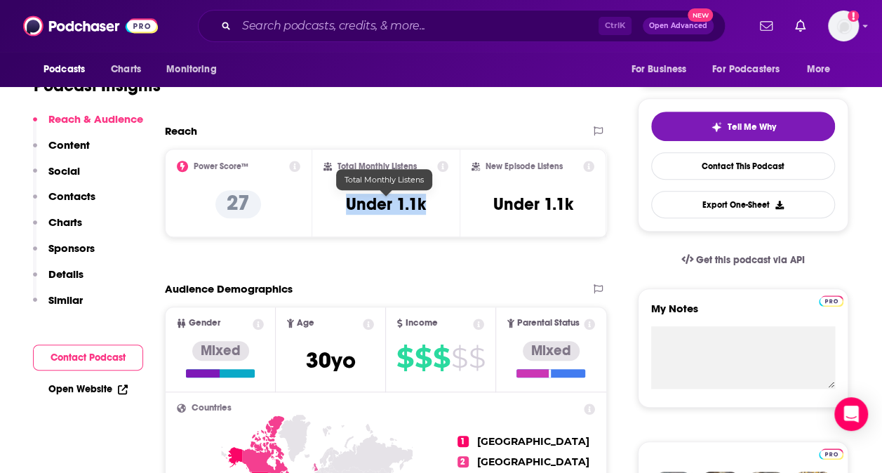
drag, startPoint x: 342, startPoint y: 206, endPoint x: 425, endPoint y: 212, distance: 83.0
click at [425, 212] on div "Total Monthly Listens Under 1.1k" at bounding box center [385, 193] width 125 height 65
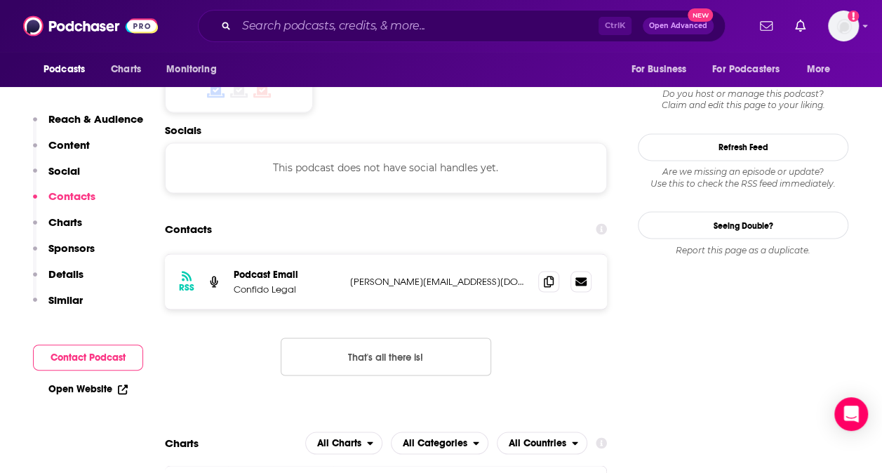
scroll to position [1172, 0]
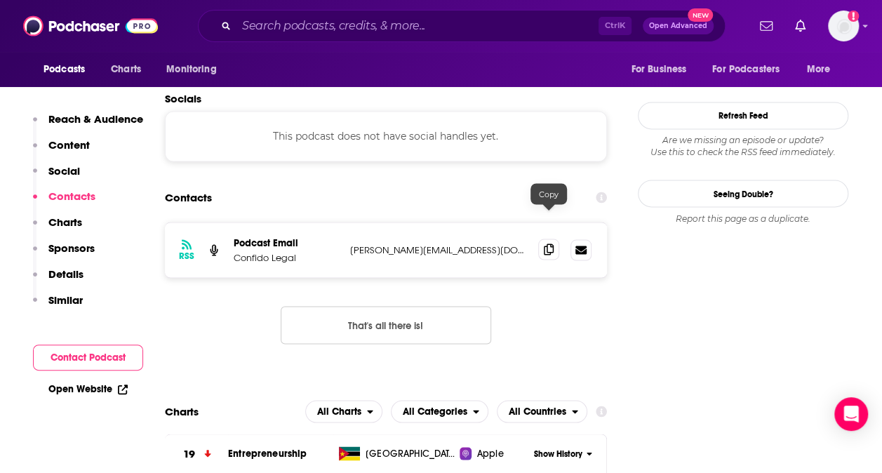
click at [557, 239] on span at bounding box center [548, 249] width 21 height 21
click at [376, 25] on input "Search podcasts, credits, & more..." at bounding box center [417, 26] width 362 height 22
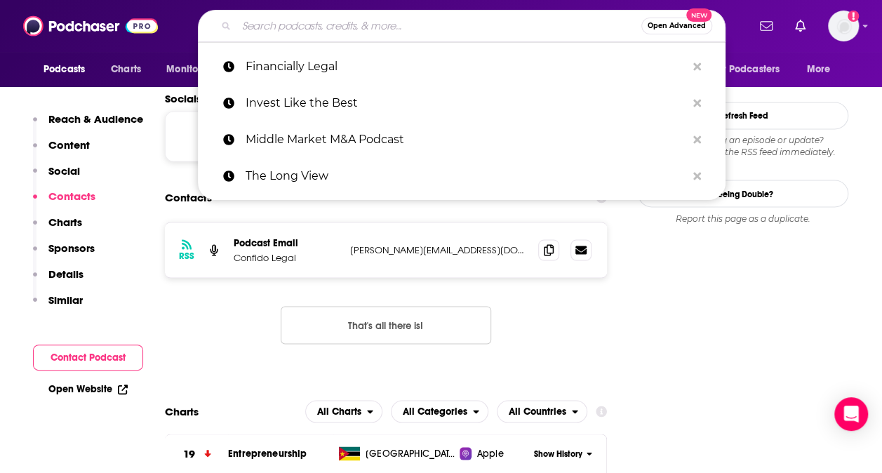
paste input "Bite-Sized Business Law"
type input "Bite-Sized Business Law"
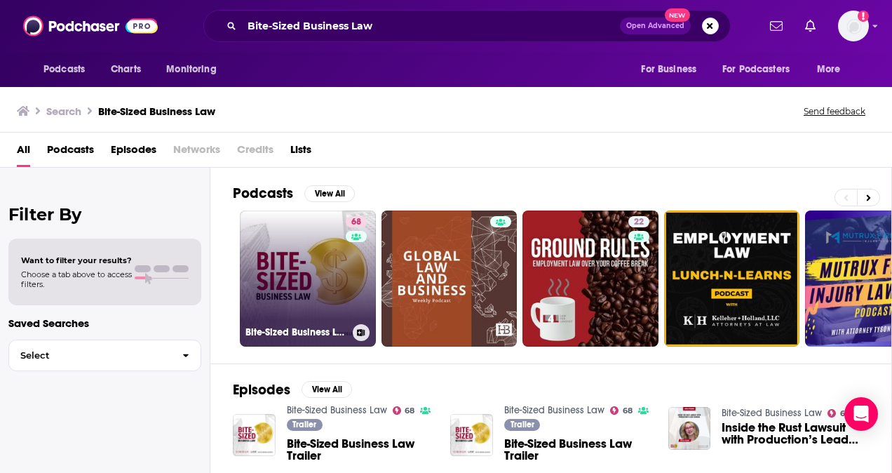
click at [286, 230] on link "68 Bite-Sized Business Law" at bounding box center [308, 278] width 136 height 136
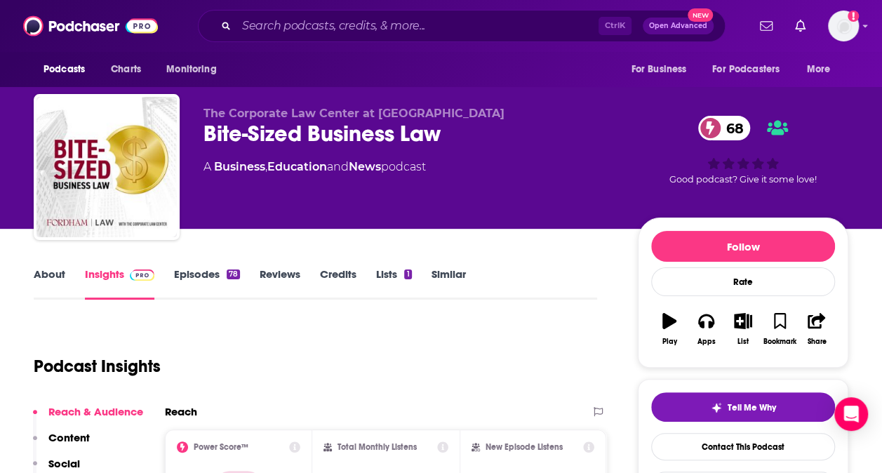
drag, startPoint x: 201, startPoint y: 116, endPoint x: 580, endPoint y: 111, distance: 379.6
click at [580, 111] on div "The Corporate Law Center at [GEOGRAPHIC_DATA] Bite-Sized Business Law 68 A Busi…" at bounding box center [441, 170] width 814 height 152
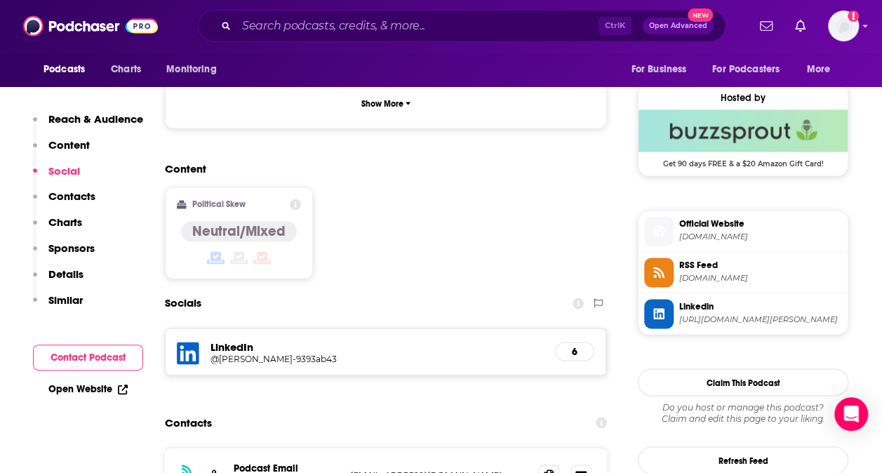
scroll to position [998, 0]
click at [549, 468] on icon at bounding box center [549, 473] width 10 height 11
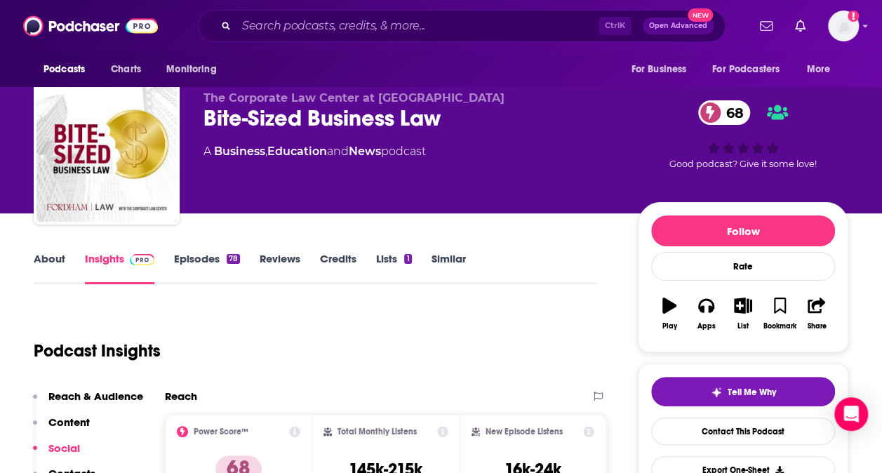
scroll to position [0, 0]
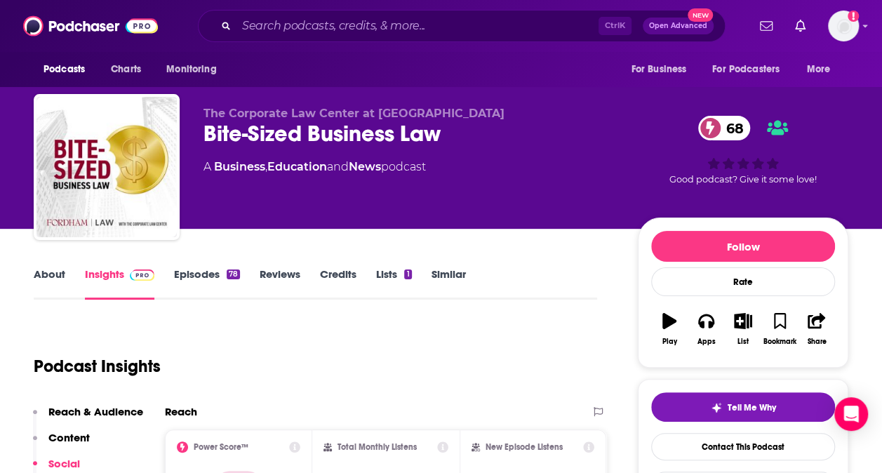
drag, startPoint x: 198, startPoint y: 160, endPoint x: 441, endPoint y: 166, distance: 243.5
click at [441, 166] on div "The Corporate Law Center at [GEOGRAPHIC_DATA] Bite-Sized Business Law 68 A Busi…" at bounding box center [441, 170] width 814 height 152
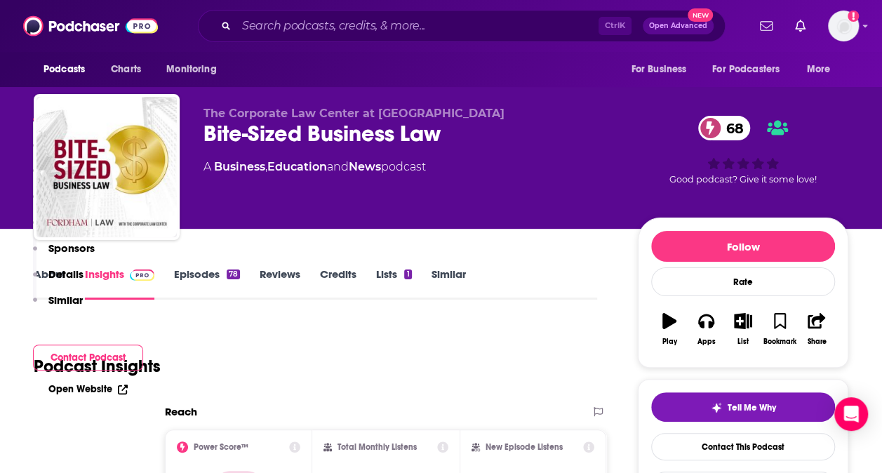
scroll to position [257, 0]
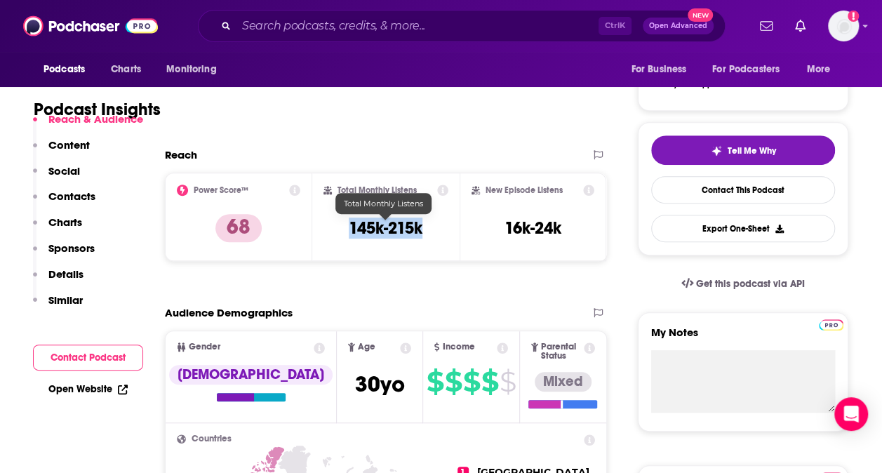
drag, startPoint x: 345, startPoint y: 226, endPoint x: 439, endPoint y: 229, distance: 94.0
click at [439, 229] on div "Total Monthly Listens 145k-215k" at bounding box center [385, 217] width 125 height 65
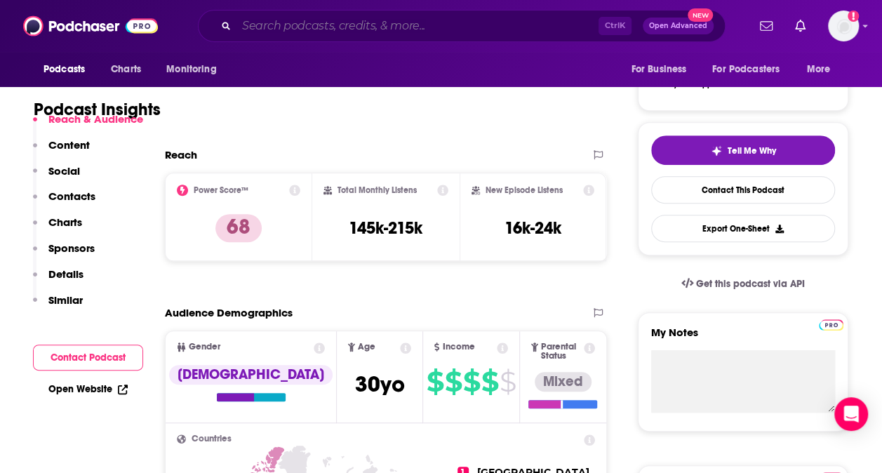
click at [387, 32] on input "Search podcasts, credits, & more..." at bounding box center [417, 26] width 362 height 22
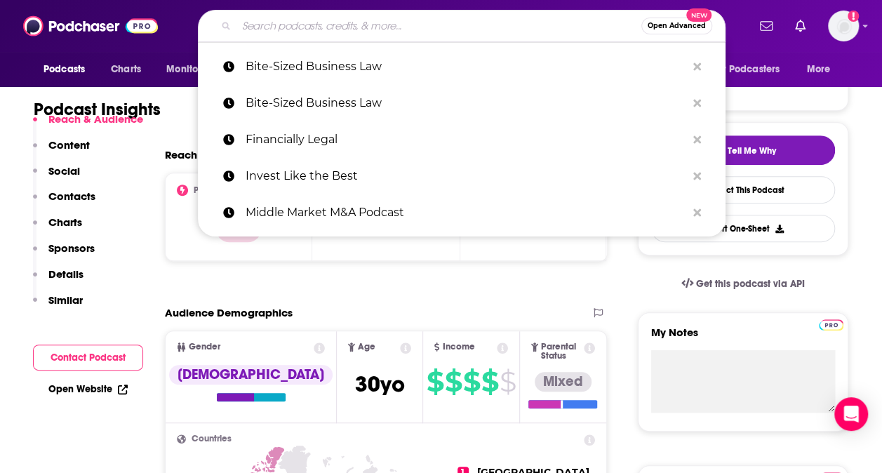
paste input "Deloitte : IMpact: An investment management podcast series"
type input "Deloitte : IMpact: An investment management podcast series"
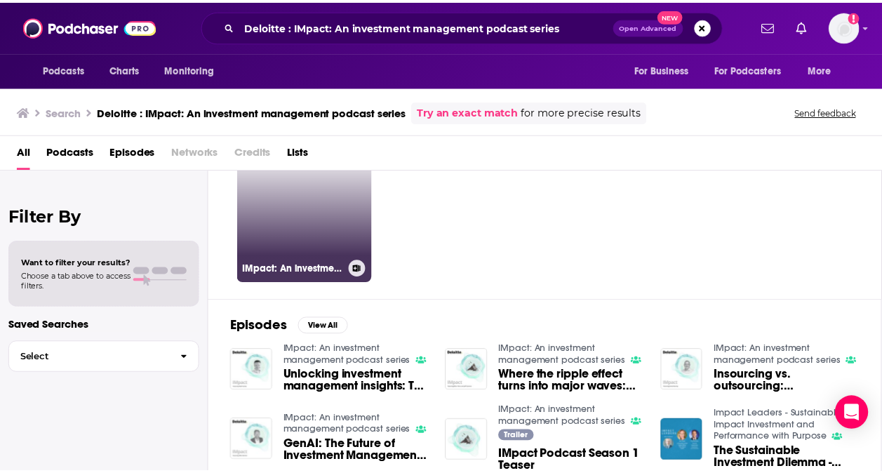
scroll to position [65, 0]
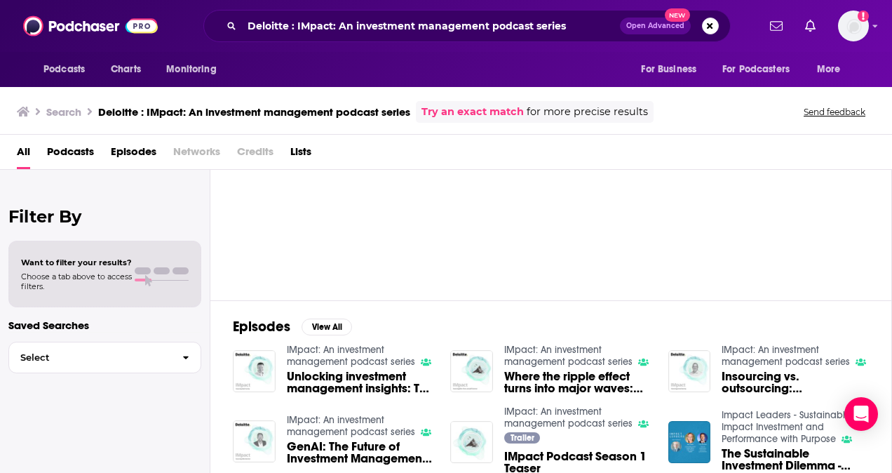
click at [80, 148] on span "Podcasts" at bounding box center [70, 154] width 47 height 29
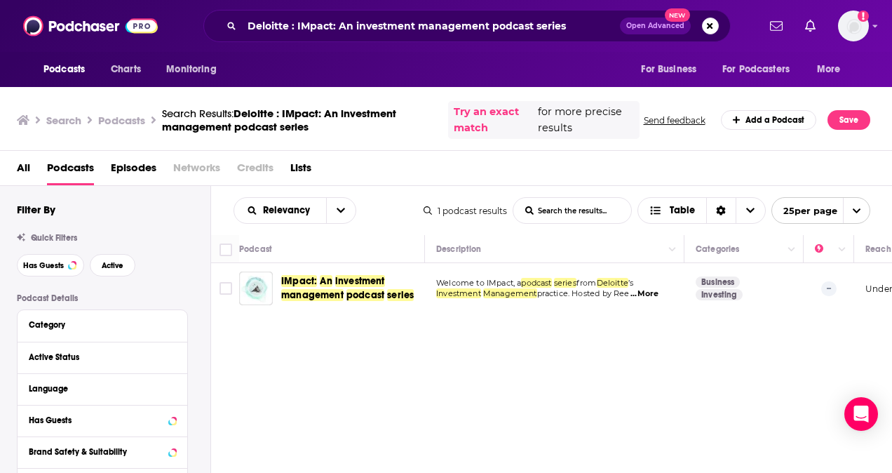
click at [294, 297] on div "Podcasts Charts Monitoring Deloitte : IMpact: An investment management podcast …" at bounding box center [446, 236] width 892 height 473
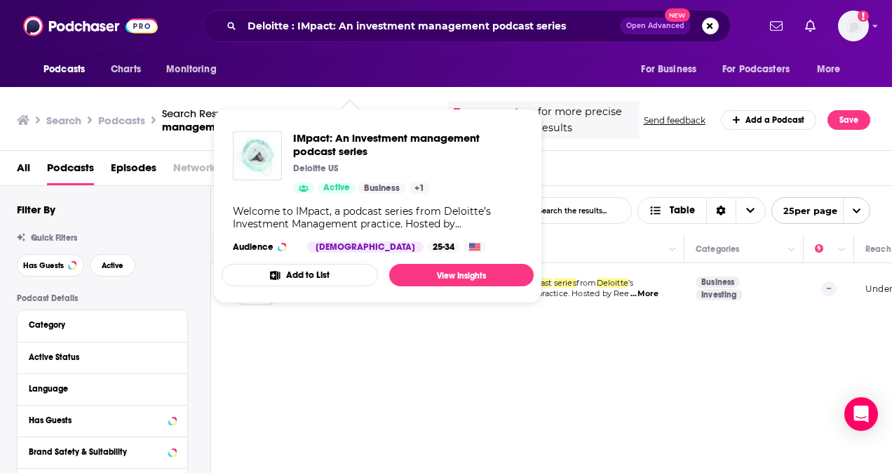
drag, startPoint x: 294, startPoint y: 297, endPoint x: 317, endPoint y: 292, distance: 23.8
click at [317, 292] on span "IMpact: An investment management podcast series Deloitte US Active Business + 1…" at bounding box center [378, 206] width 312 height 194
click at [440, 271] on link "View Insights" at bounding box center [461, 275] width 145 height 22
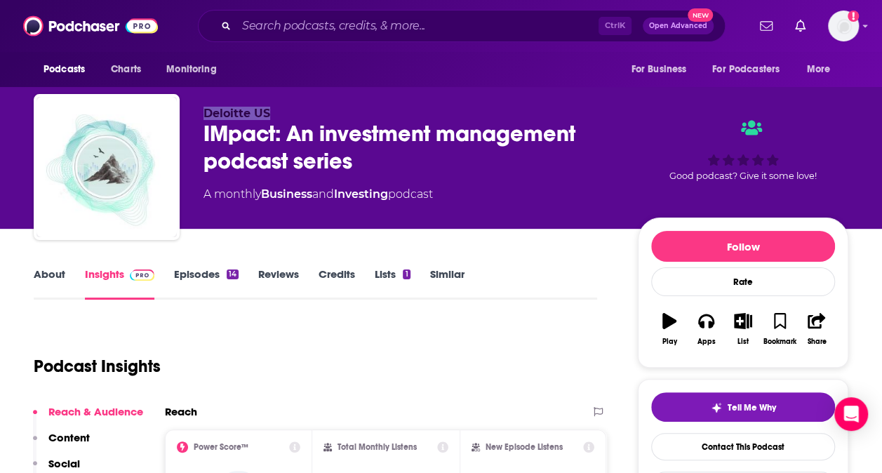
drag, startPoint x: 202, startPoint y: 112, endPoint x: 278, endPoint y: 108, distance: 75.9
click at [278, 108] on div "Deloitte US IMpact: An investment management podcast series A monthly Business …" at bounding box center [441, 170] width 814 height 152
drag, startPoint x: 198, startPoint y: 193, endPoint x: 457, endPoint y: 189, distance: 259.6
click at [457, 189] on div "Deloitte US IMpact: An investment management podcast series A monthly Business …" at bounding box center [441, 170] width 814 height 152
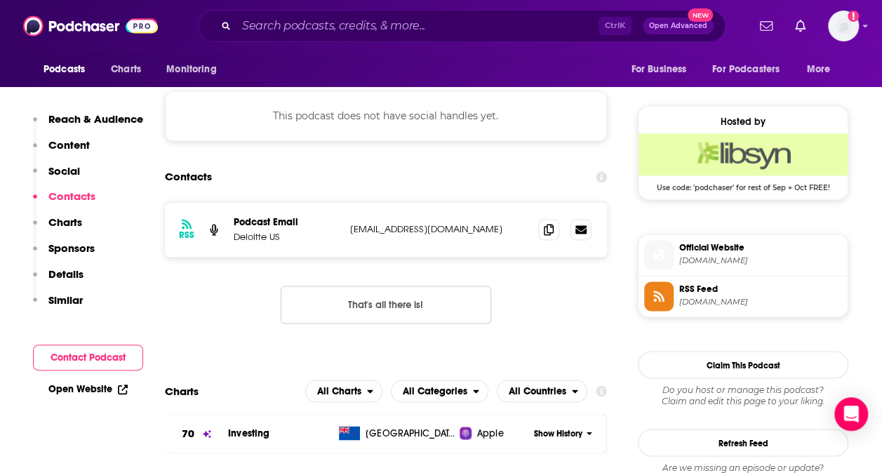
scroll to position [975, 0]
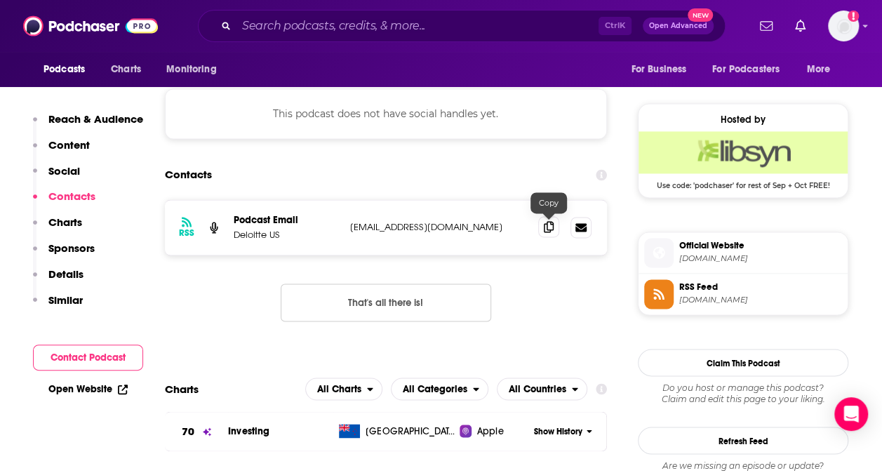
click at [554, 229] on span at bounding box center [548, 226] width 21 height 21
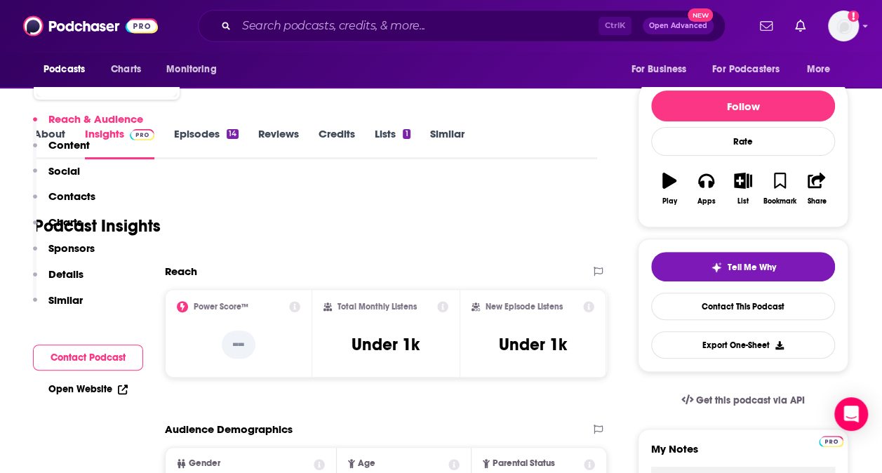
scroll to position [341, 0]
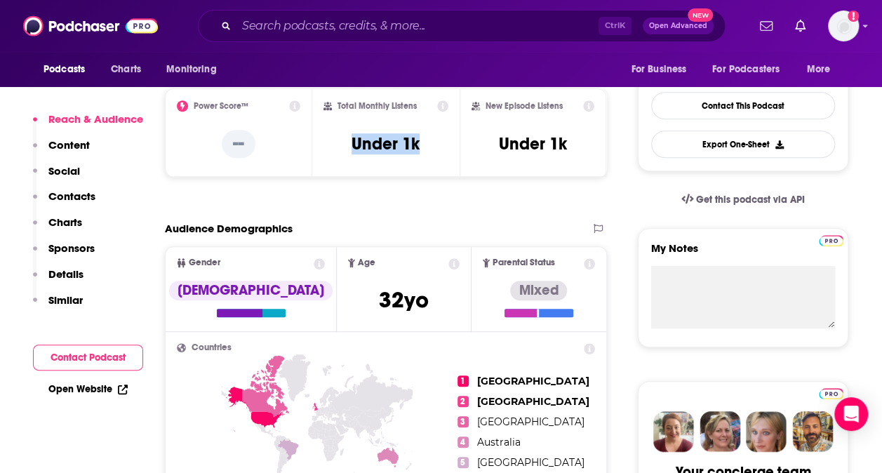
drag, startPoint x: 351, startPoint y: 147, endPoint x: 431, endPoint y: 152, distance: 80.1
click at [431, 152] on div "Total Monthly Listens Under 1k" at bounding box center [385, 132] width 125 height 65
click at [447, 20] on input "Search podcasts, credits, & more..." at bounding box center [417, 26] width 362 height 22
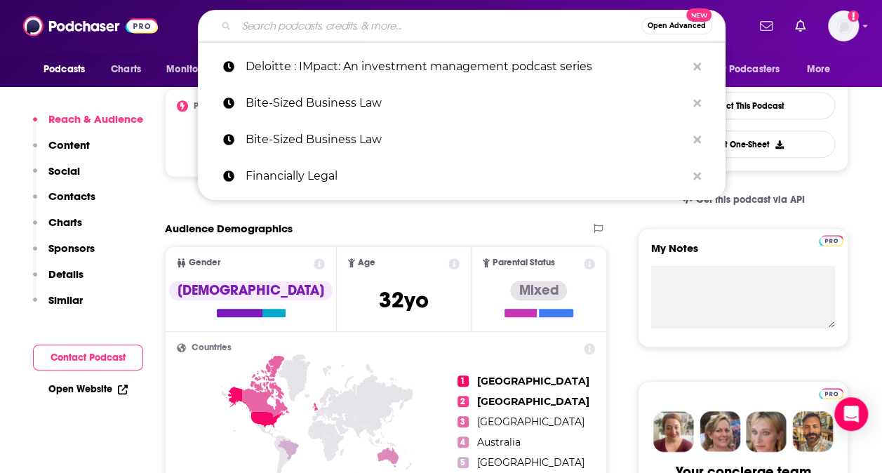
paste input "Keeping it Simple with Simplify Asset Management"
type input "Keeping it Simple with Simplify Asset Management"
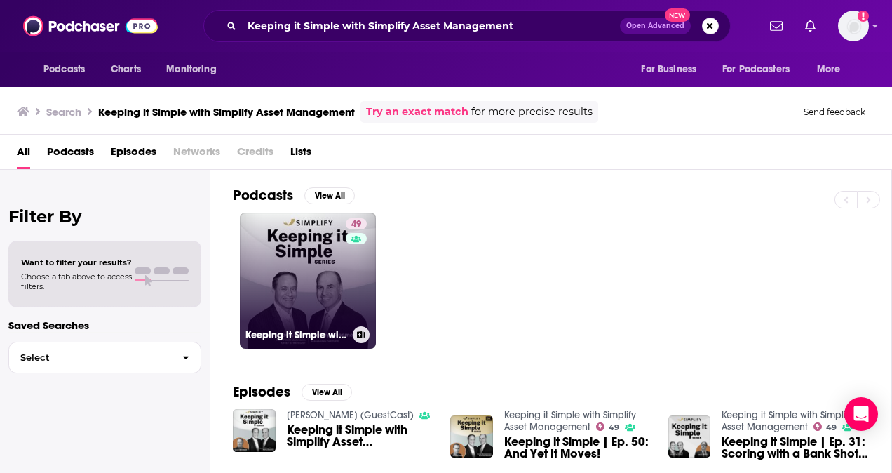
click at [303, 246] on link "49 Keeping it Simple with Simplify Asset Management" at bounding box center [308, 281] width 136 height 136
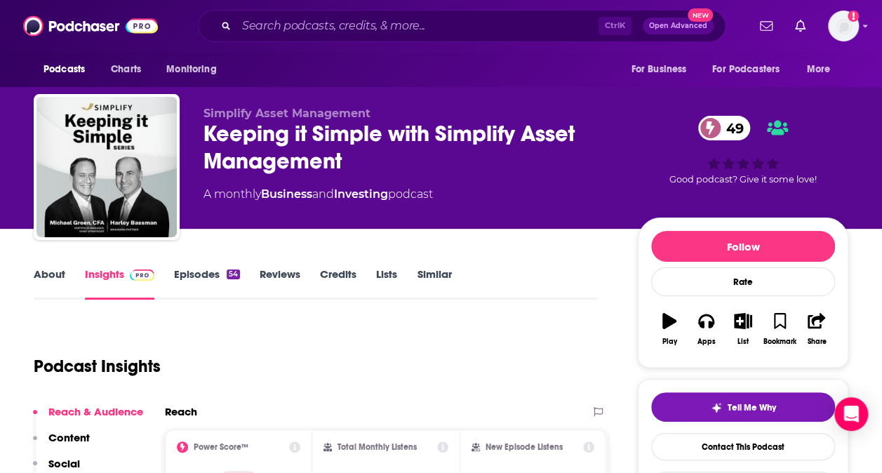
drag, startPoint x: 202, startPoint y: 193, endPoint x: 486, endPoint y: 198, distance: 284.2
click at [486, 198] on div "Simplify Asset Management Keeping it Simple with Simplify Asset Management 49 A…" at bounding box center [441, 170] width 814 height 152
drag, startPoint x: 198, startPoint y: 112, endPoint x: 373, endPoint y: 108, distance: 175.4
click at [373, 108] on div "Simplify Asset Management Keeping it Simple with Simplify Asset Management 49 A…" at bounding box center [441, 170] width 814 height 152
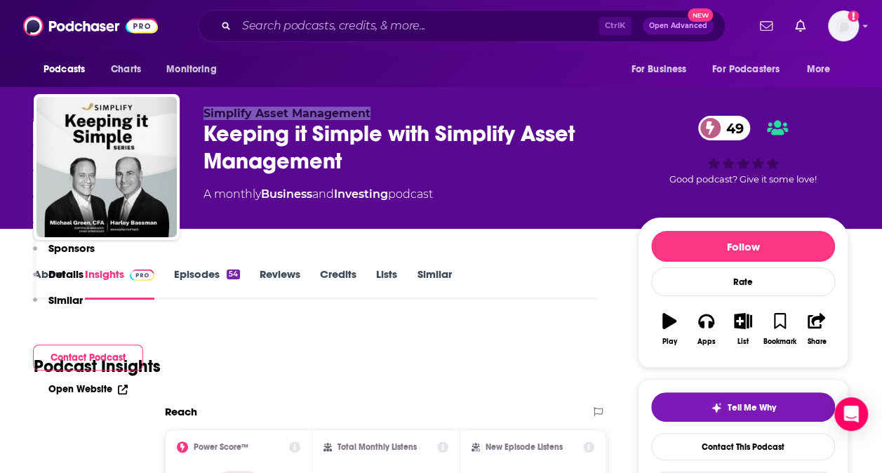
scroll to position [276, 0]
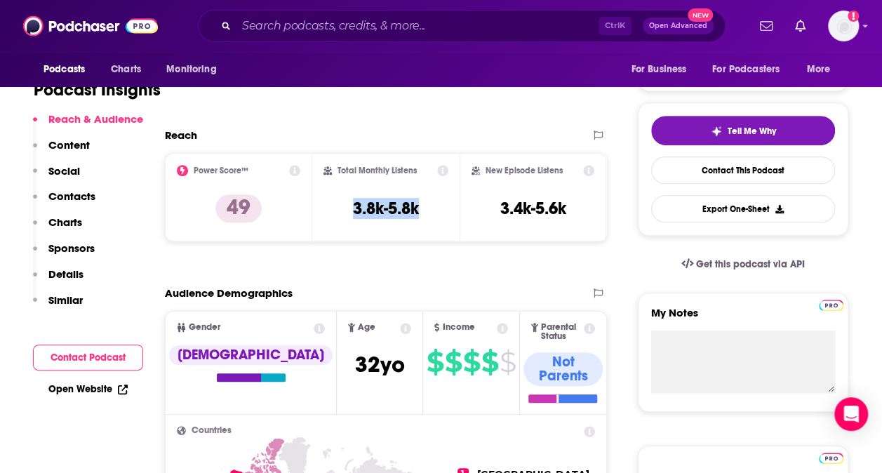
drag, startPoint x: 343, startPoint y: 205, endPoint x: 445, endPoint y: 214, distance: 102.8
click at [445, 214] on div "Total Monthly Listens 3.8k-5.8k" at bounding box center [385, 197] width 125 height 65
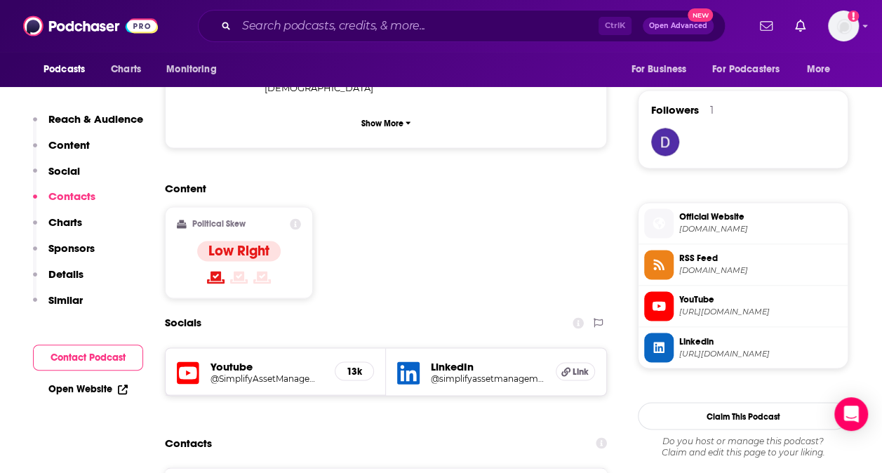
scroll to position [1176, 0]
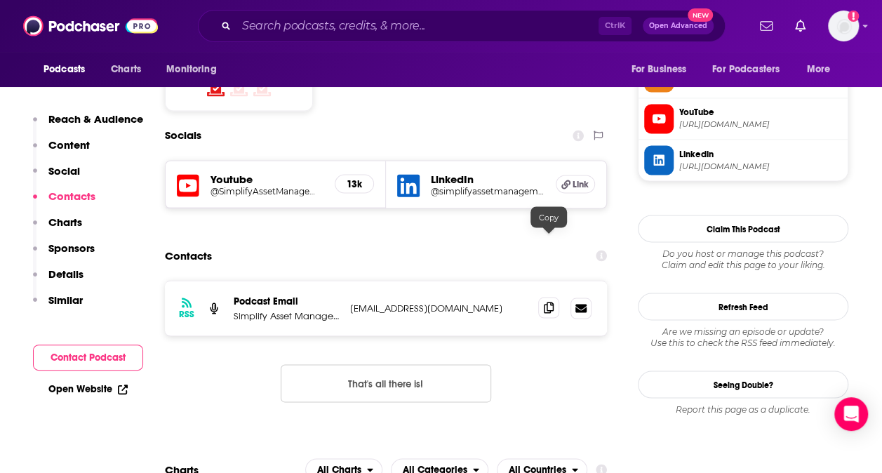
click at [554, 297] on span at bounding box center [548, 307] width 21 height 21
click at [260, 28] on input "Search podcasts, credits, & more..." at bounding box center [417, 26] width 362 height 22
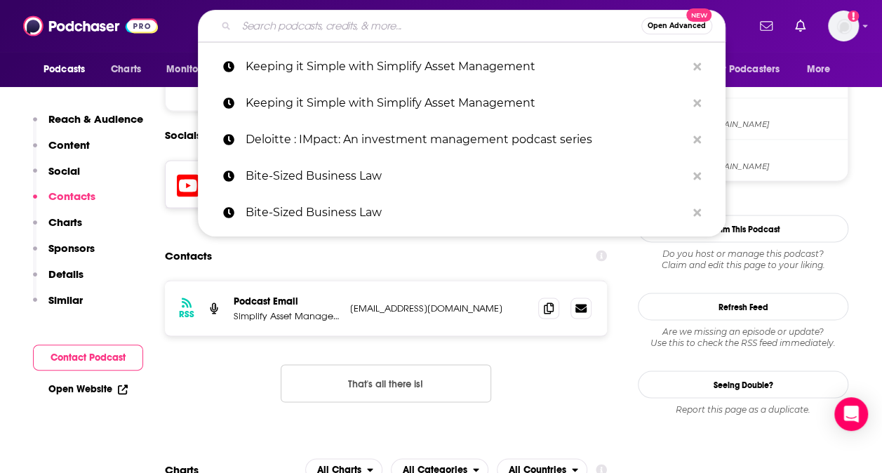
paste input "Asset Management Corner"
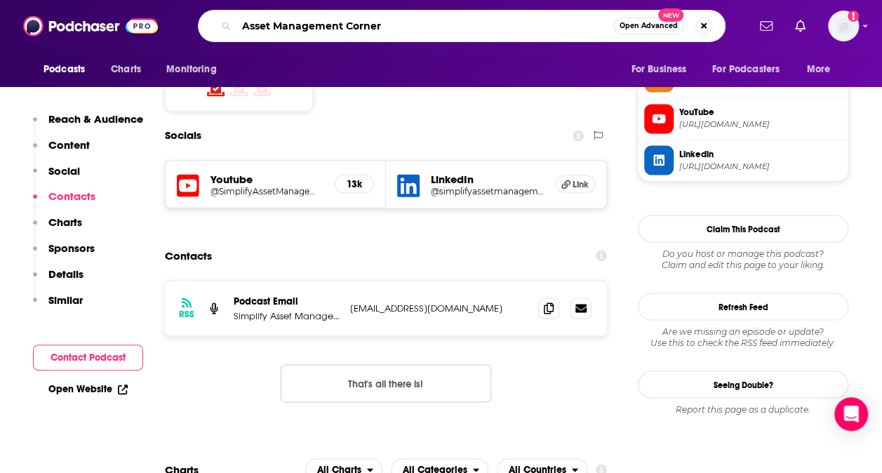
type input "Asset Management Corner"
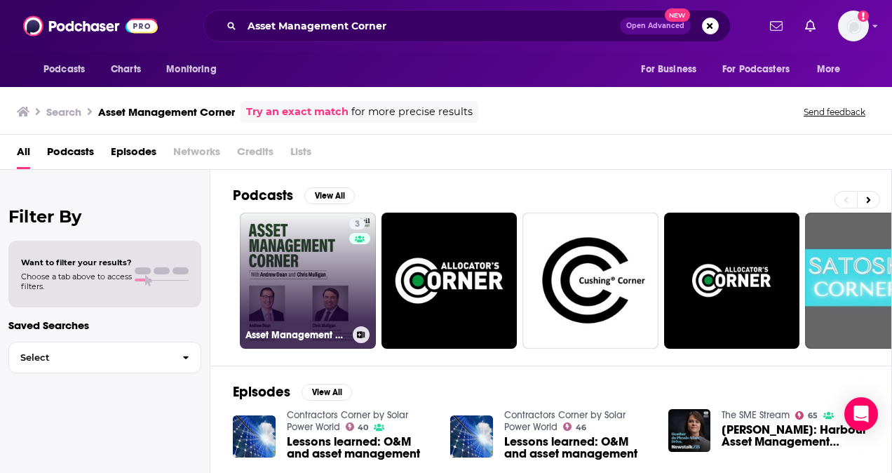
click at [265, 223] on link "3 Asset Management Corner" at bounding box center [308, 281] width 136 height 136
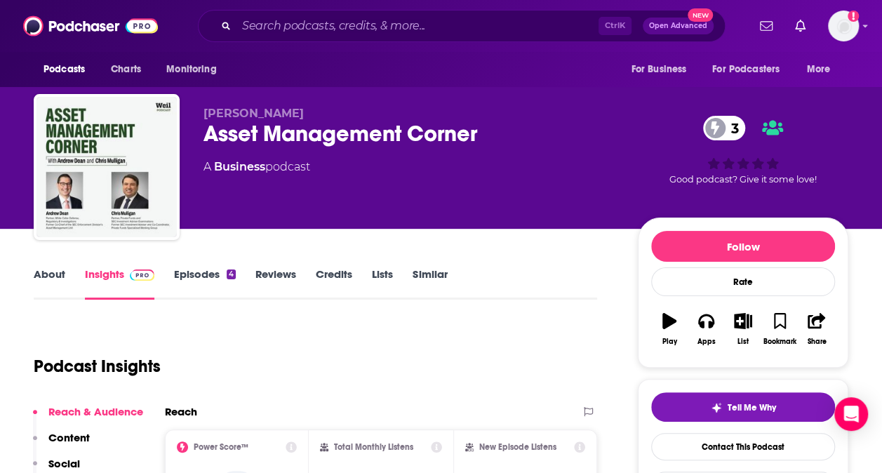
drag, startPoint x: 202, startPoint y: 162, endPoint x: 333, endPoint y: 171, distance: 131.5
click at [333, 171] on div "[PERSON_NAME] Asset Management Corner 3 A Business podcast 3 Good podcast? Give…" at bounding box center [441, 170] width 814 height 152
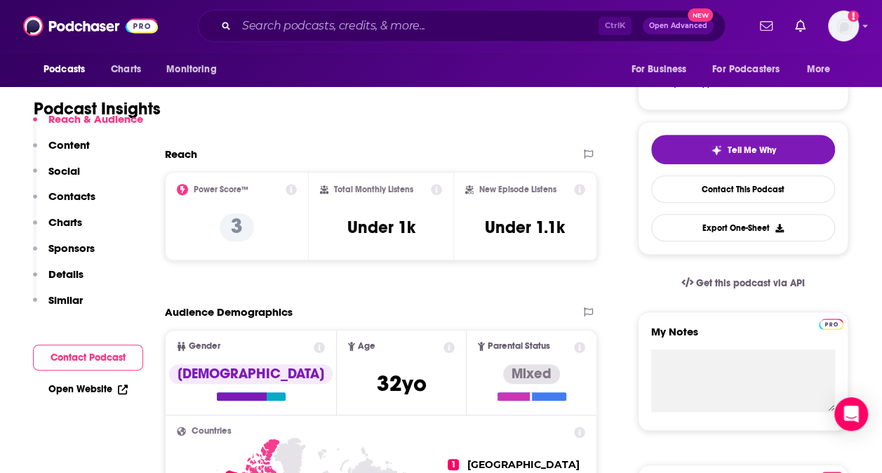
scroll to position [257, 0]
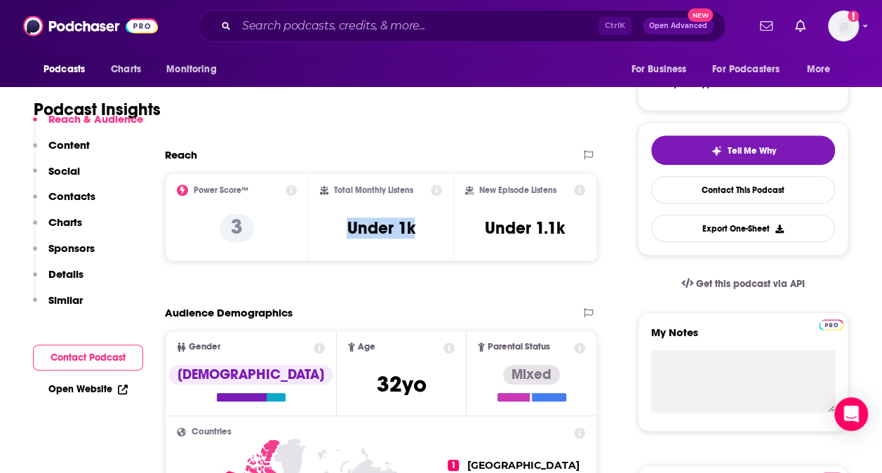
drag, startPoint x: 341, startPoint y: 224, endPoint x: 430, endPoint y: 235, distance: 89.7
click at [430, 235] on div "Total Monthly Listens Under 1k" at bounding box center [380, 217] width 121 height 65
drag, startPoint x: 293, startPoint y: 189, endPoint x: 267, endPoint y: 164, distance: 35.7
click at [267, 164] on div "Reach" at bounding box center [381, 160] width 432 height 25
click at [293, 189] on icon at bounding box center [291, 190] width 11 height 11
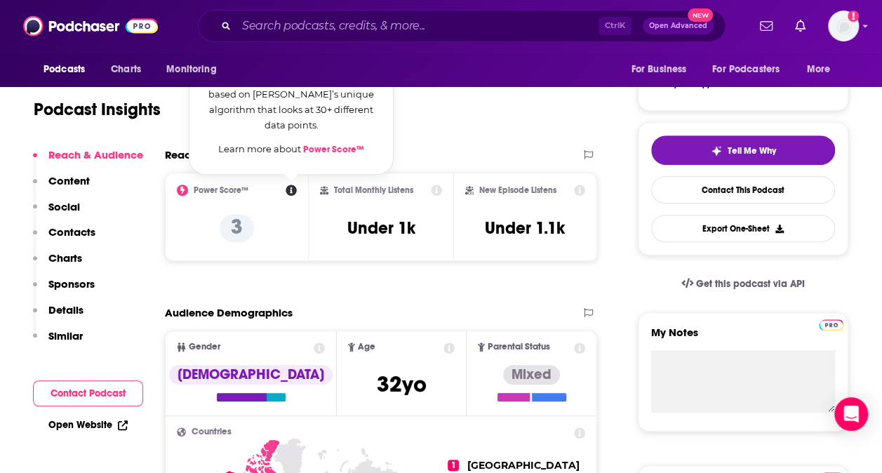
scroll to position [215, 0]
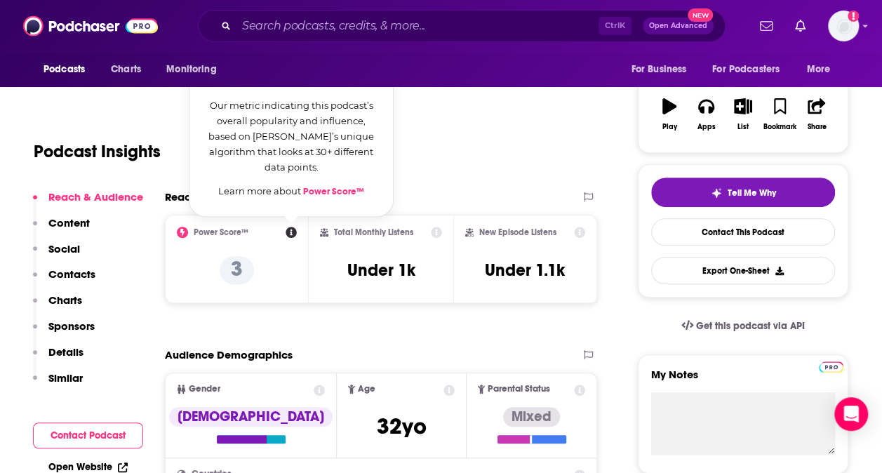
click at [326, 187] on link "Power Score™" at bounding box center [333, 191] width 61 height 11
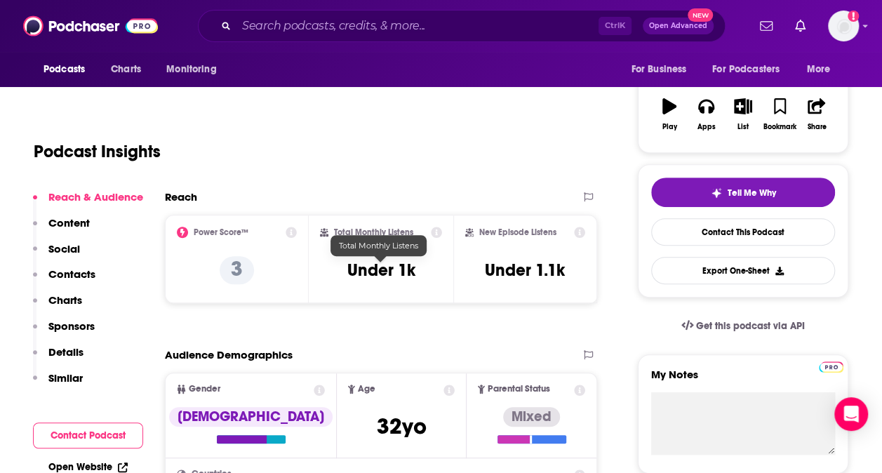
drag, startPoint x: 347, startPoint y: 267, endPoint x: 442, endPoint y: 278, distance: 96.1
drag, startPoint x: 442, startPoint y: 278, endPoint x: 372, endPoint y: 279, distance: 70.2
click at [372, 279] on h3 "Under 1k" at bounding box center [381, 270] width 68 height 21
drag, startPoint x: 372, startPoint y: 279, endPoint x: 341, endPoint y: 267, distance: 33.1
click at [341, 267] on div "Total Monthly Listens Under 1k" at bounding box center [380, 259] width 121 height 65
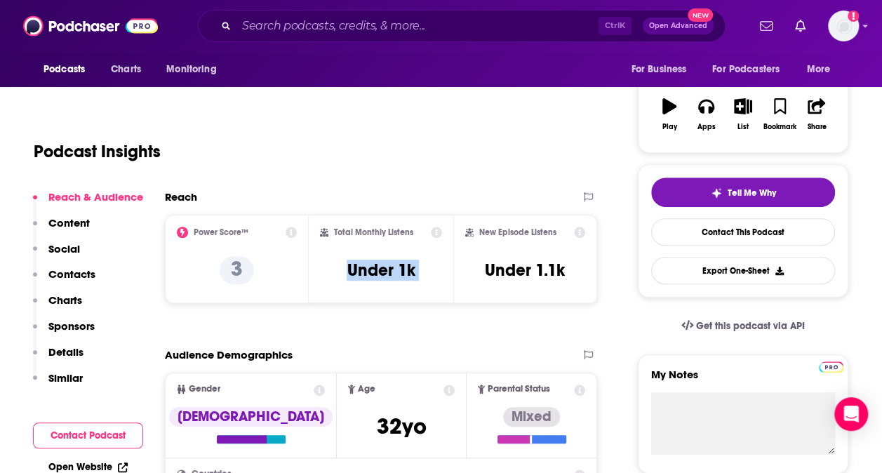
drag, startPoint x: 341, startPoint y: 267, endPoint x: 428, endPoint y: 282, distance: 88.2
click at [428, 282] on div "Total Monthly Listens Under 1k" at bounding box center [380, 259] width 121 height 65
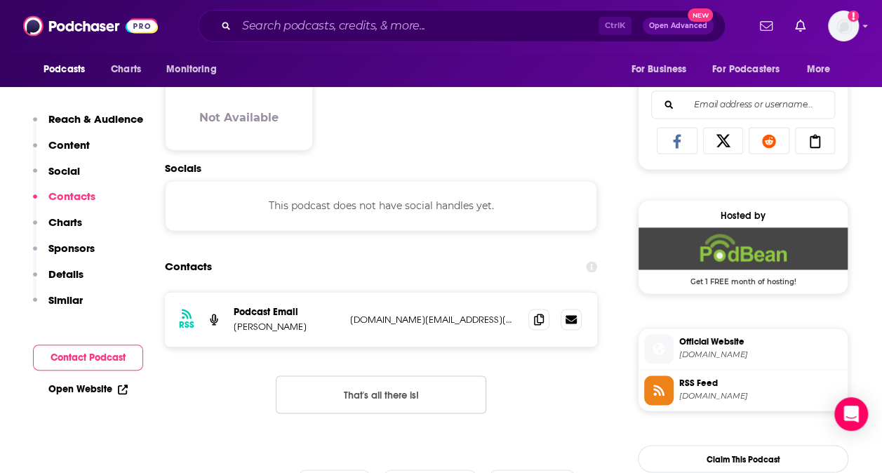
scroll to position [895, 0]
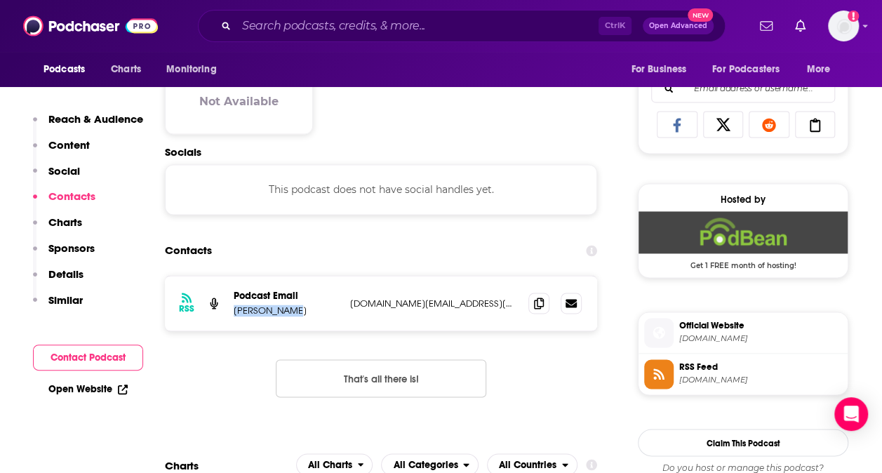
drag, startPoint x: 234, startPoint y: 313, endPoint x: 290, endPoint y: 317, distance: 56.3
click at [290, 317] on div "RSS Podcast Email [PERSON_NAME] [DOMAIN_NAME][EMAIL_ADDRESS][DOMAIN_NAME] [DOMA…" at bounding box center [381, 303] width 432 height 55
click at [537, 304] on icon at bounding box center [539, 302] width 10 height 11
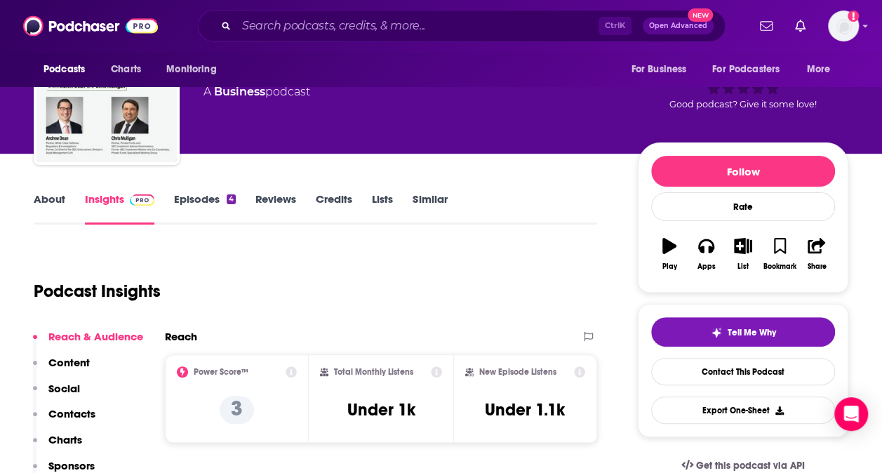
scroll to position [0, 0]
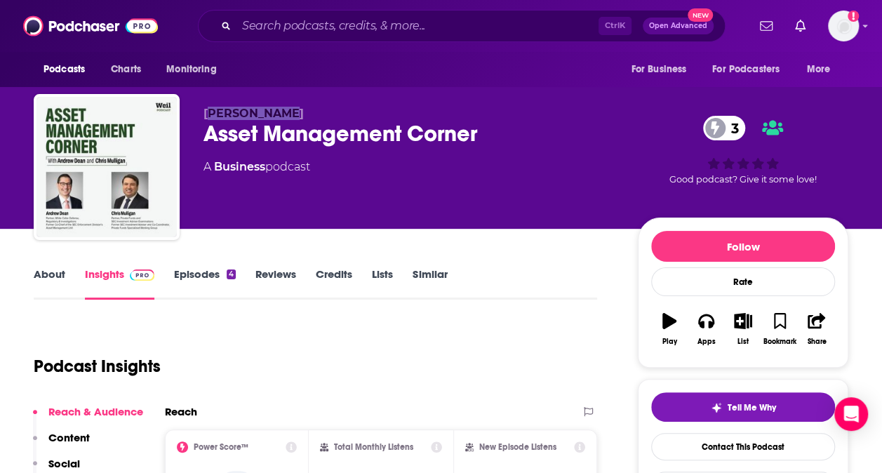
drag, startPoint x: 309, startPoint y: 103, endPoint x: 214, endPoint y: 104, distance: 94.7
click at [214, 104] on div "[PERSON_NAME] Asset Management Corner 3 A Business podcast 3 Good podcast? Give…" at bounding box center [441, 170] width 814 height 152
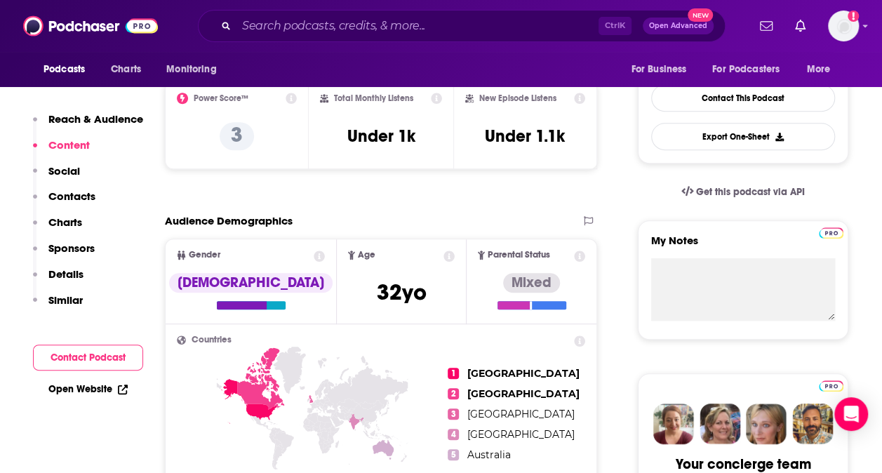
scroll to position [288, 0]
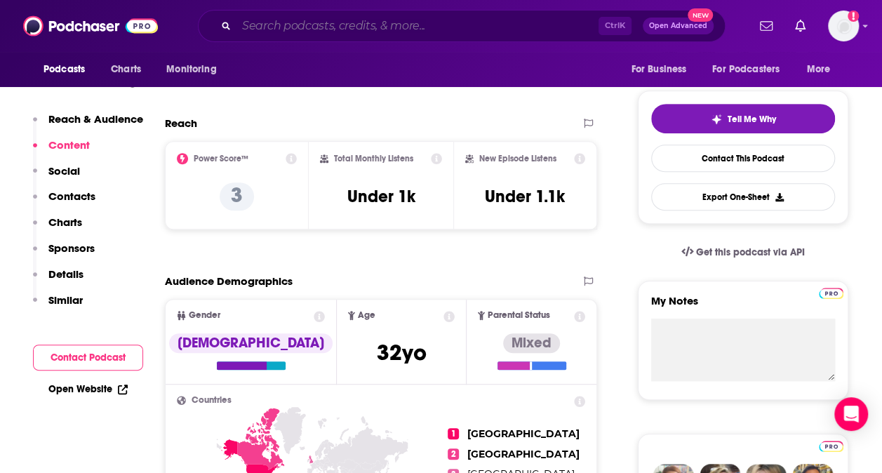
click at [335, 34] on input "Search podcasts, credits, & more..." at bounding box center [417, 26] width 362 height 22
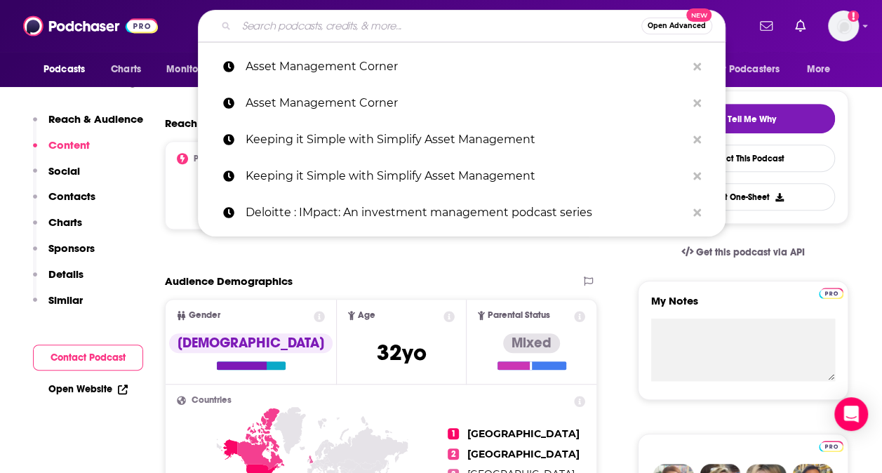
paste input "Capital Allocators – Inside the Institutional Investment In…"
type input "Capital Allocators – Inside the Institutional Investment In…"
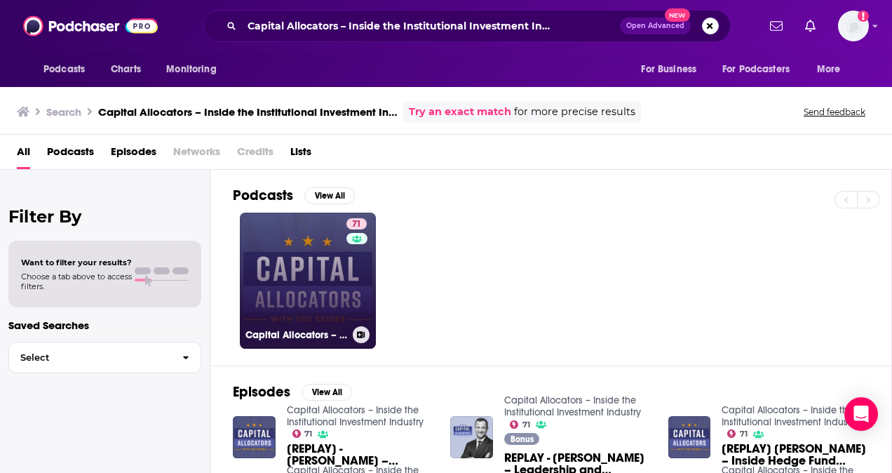
drag, startPoint x: 277, startPoint y: 234, endPoint x: 276, endPoint y: 224, distance: 9.8
click at [276, 224] on link "71 Capital Allocators – Inside the Institutional Investment Industry" at bounding box center [308, 281] width 136 height 136
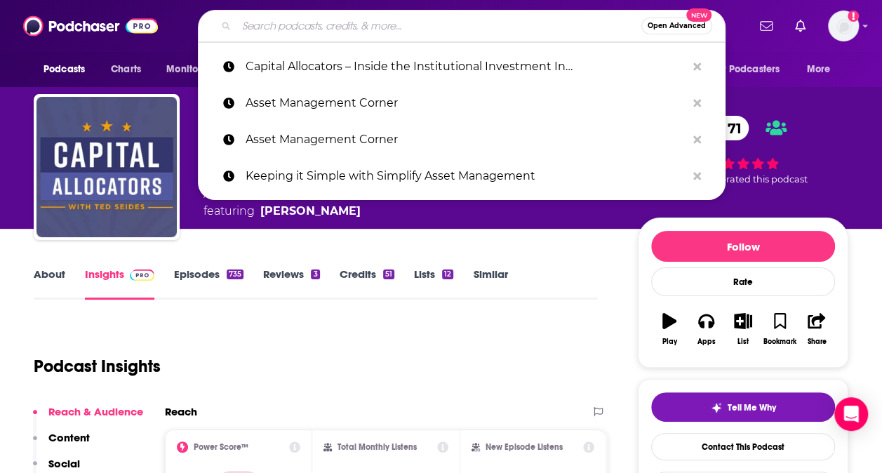
click at [367, 28] on input "Search podcasts, credits, & more..." at bounding box center [438, 26] width 405 height 22
paste input "Investment Banking Operations"
type input "Investment Banking Operations"
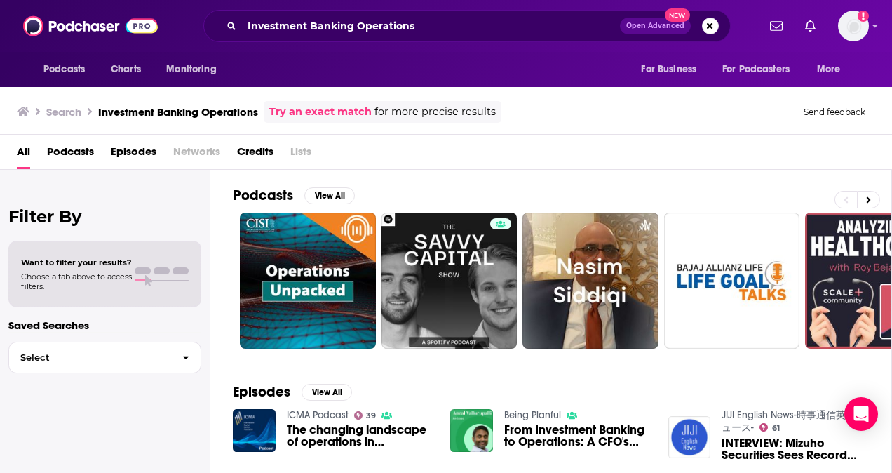
click at [74, 146] on span "Podcasts" at bounding box center [70, 154] width 47 height 29
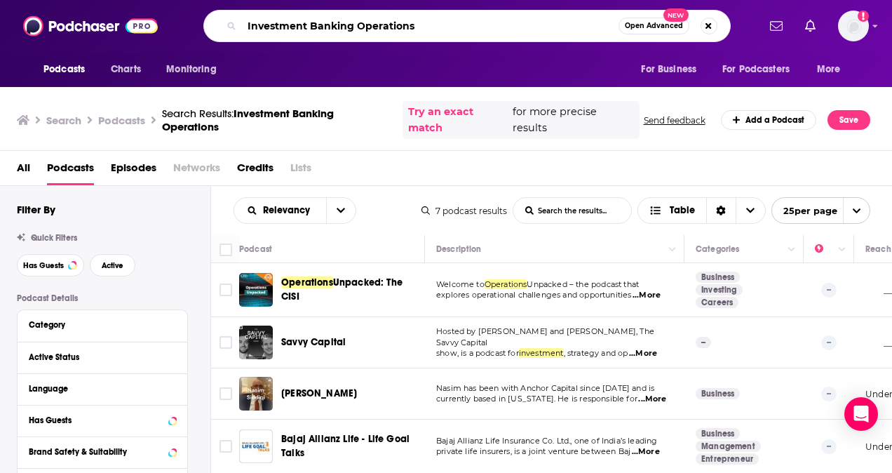
drag, startPoint x: 471, startPoint y: 27, endPoint x: 212, endPoint y: 25, distance: 259.6
click at [212, 25] on div "Investment Banking Operations Open Advanced New" at bounding box center [467, 26] width 528 height 32
type input "wealth managment"
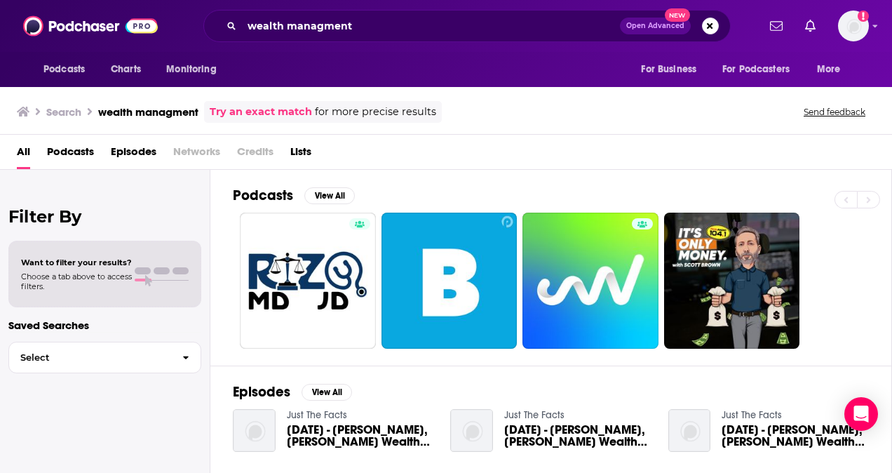
click at [66, 150] on span "Podcasts" at bounding box center [70, 154] width 47 height 29
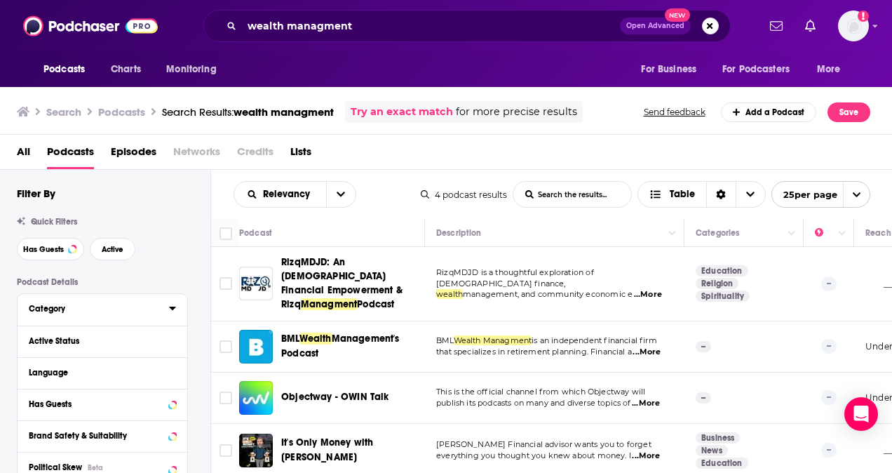
click at [170, 307] on icon at bounding box center [172, 309] width 6 height 4
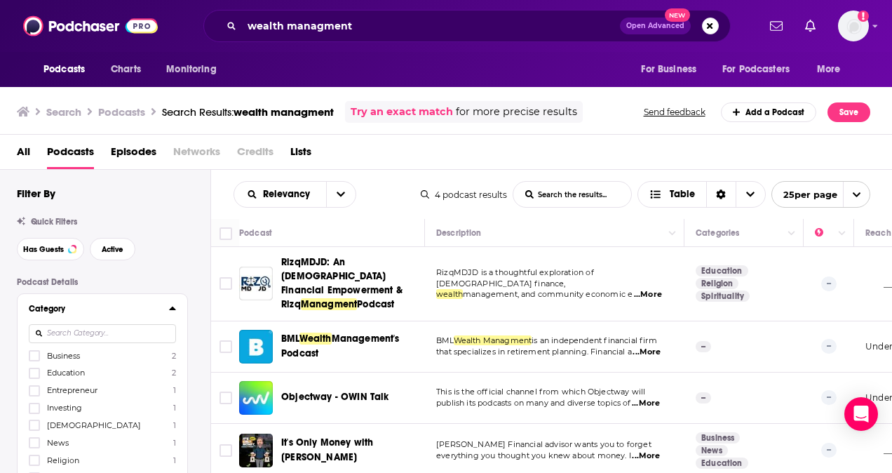
scroll to position [66, 0]
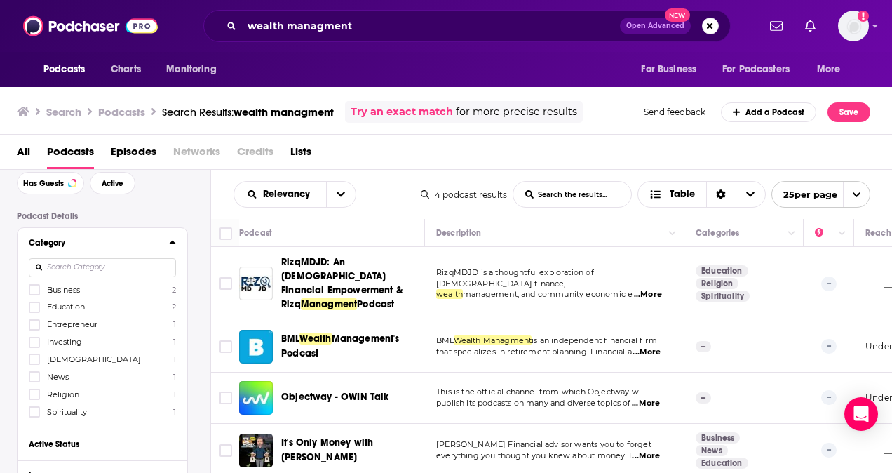
click at [62, 291] on span "Business" at bounding box center [63, 290] width 33 height 10
click at [34, 294] on input "multiSelectOption-business-0" at bounding box center [34, 294] width 0 height 0
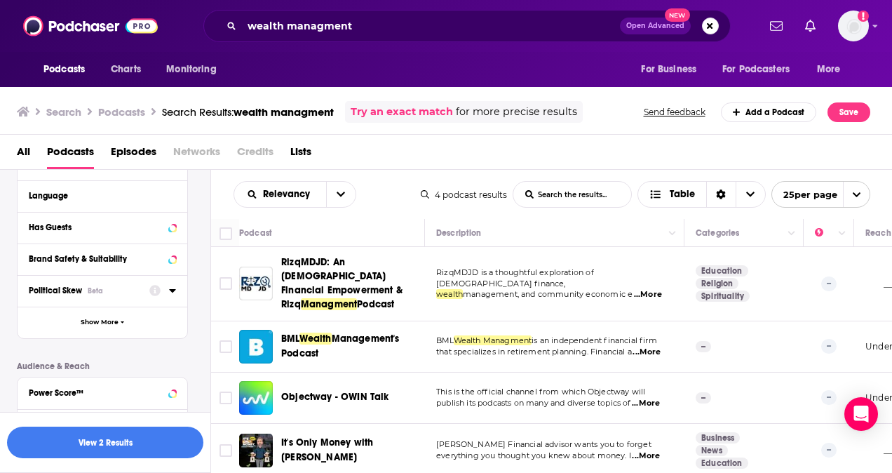
scroll to position [344, 0]
click at [72, 224] on div "Has Guests" at bounding box center [85, 229] width 112 height 10
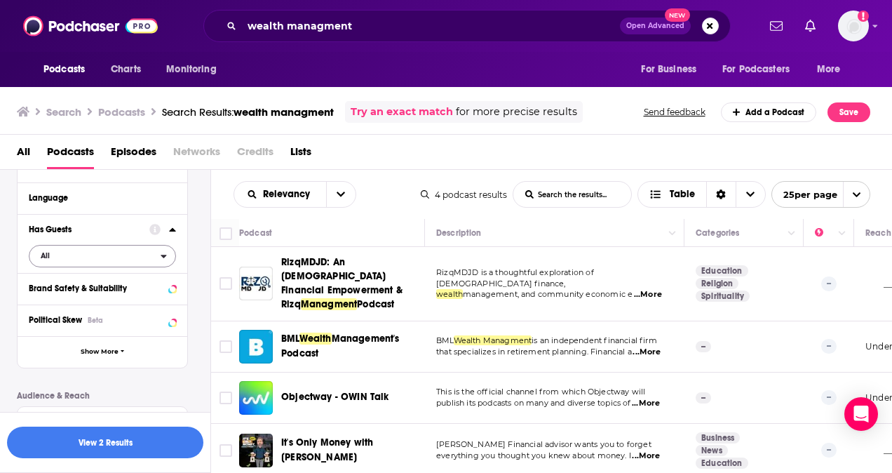
click at [67, 264] on div "Has Guests All" at bounding box center [103, 243] width 170 height 59
click at [67, 258] on span "All" at bounding box center [94, 256] width 131 height 18
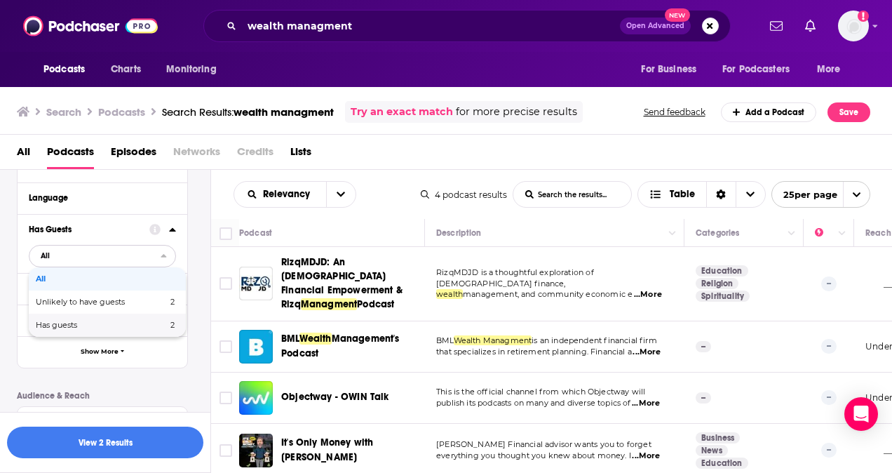
click at [70, 323] on span "Has guests" at bounding box center [79, 325] width 86 height 8
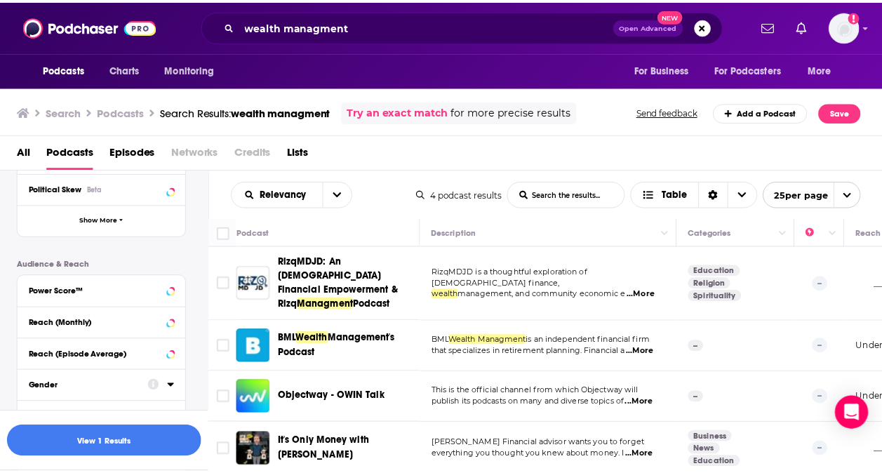
scroll to position [474, 0]
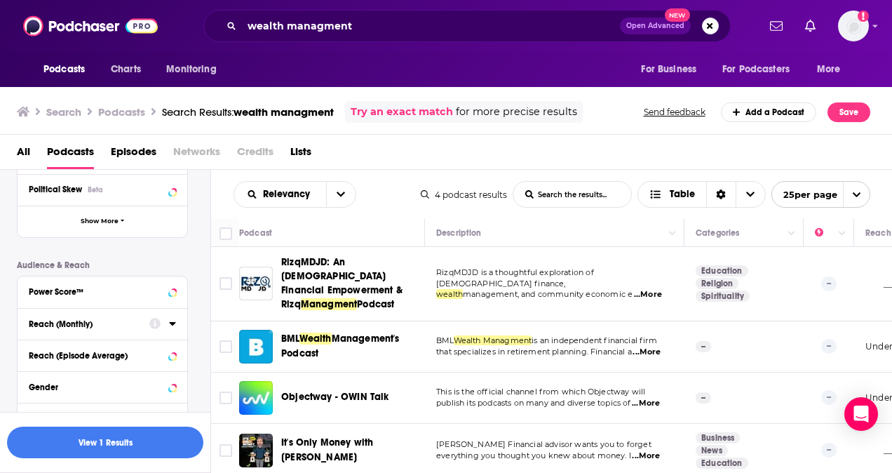
click at [73, 314] on button "Reach (Monthly)" at bounding box center [89, 323] width 121 height 18
click at [116, 349] on input "number" at bounding box center [141, 348] width 70 height 22
click at [93, 348] on input "number" at bounding box center [64, 348] width 70 height 22
click at [95, 381] on div "Reach (Episode Average)" at bounding box center [85, 382] width 112 height 10
click at [108, 294] on button "Power Score™" at bounding box center [89, 291] width 121 height 18
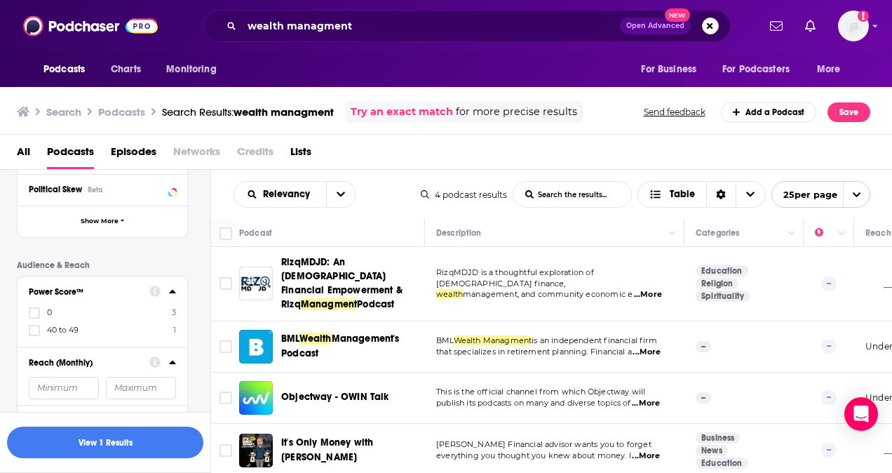
click at [72, 330] on span "40 to 49" at bounding box center [63, 330] width 32 height 10
click at [34, 335] on input "multiSelectOption-40-1" at bounding box center [34, 335] width 0 height 0
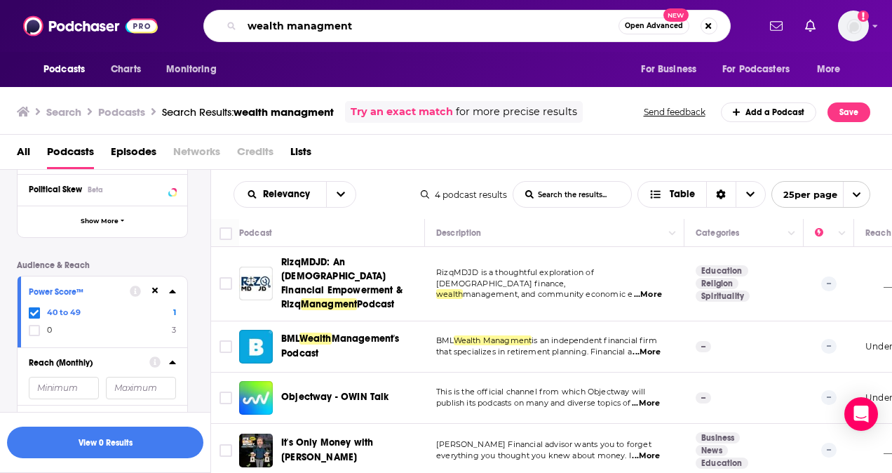
click at [528, 22] on input "wealth managment" at bounding box center [430, 26] width 377 height 22
click at [709, 22] on button "Search podcasts, credits, & more..." at bounding box center [709, 26] width 17 height 17
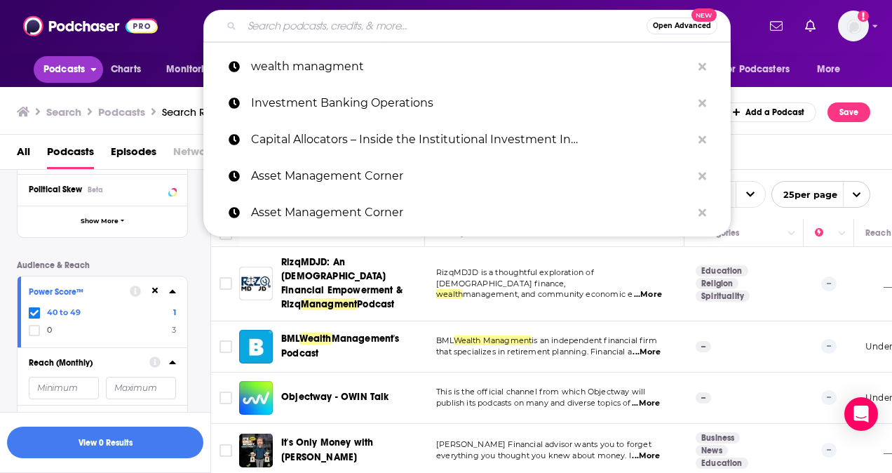
click at [84, 70] on span "Podcasts" at bounding box center [63, 70] width 41 height 20
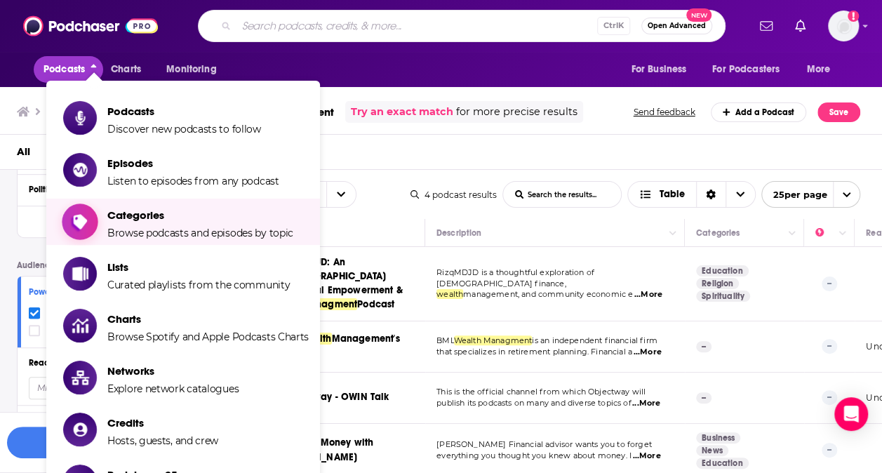
click at [150, 217] on span "Categories" at bounding box center [200, 214] width 186 height 13
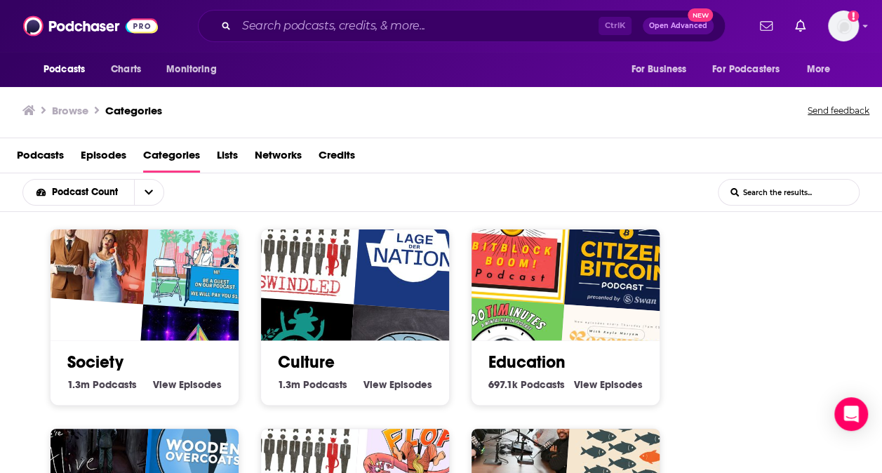
click at [39, 156] on span "Podcasts" at bounding box center [40, 158] width 47 height 29
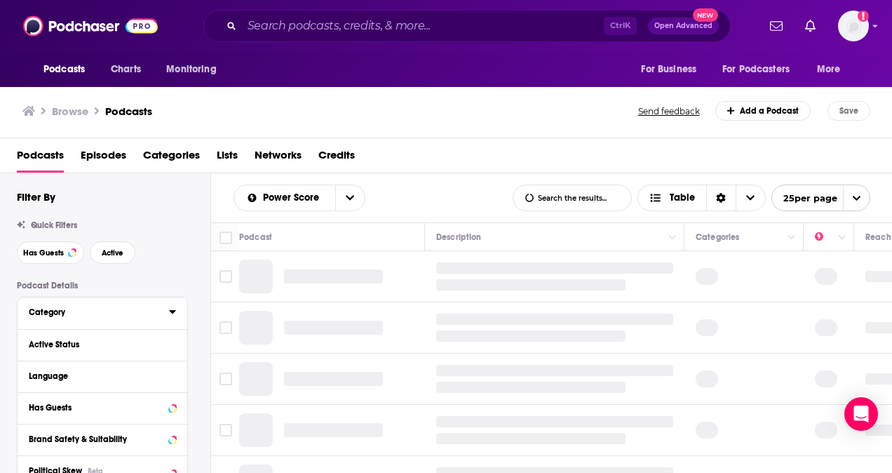
click at [116, 304] on button "Category" at bounding box center [99, 312] width 140 height 18
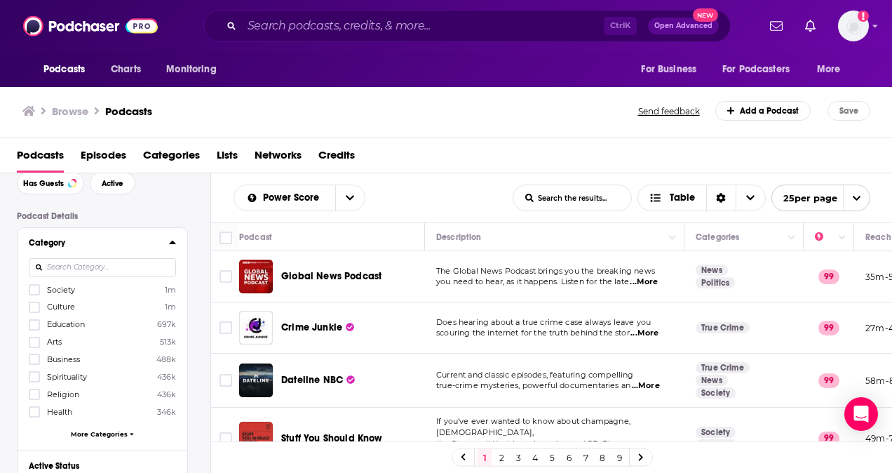
scroll to position [71, 0]
click at [62, 353] on span "Business" at bounding box center [63, 358] width 33 height 10
click at [34, 362] on input "multiSelectOption-business-4" at bounding box center [34, 362] width 0 height 0
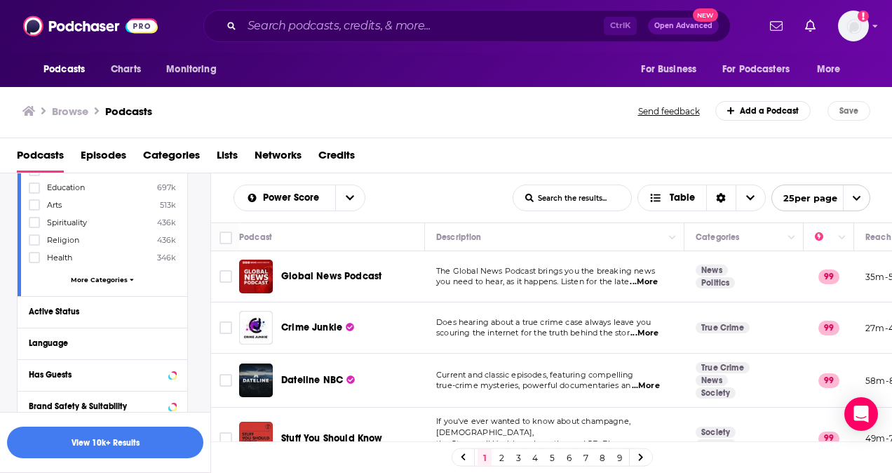
scroll to position [229, 0]
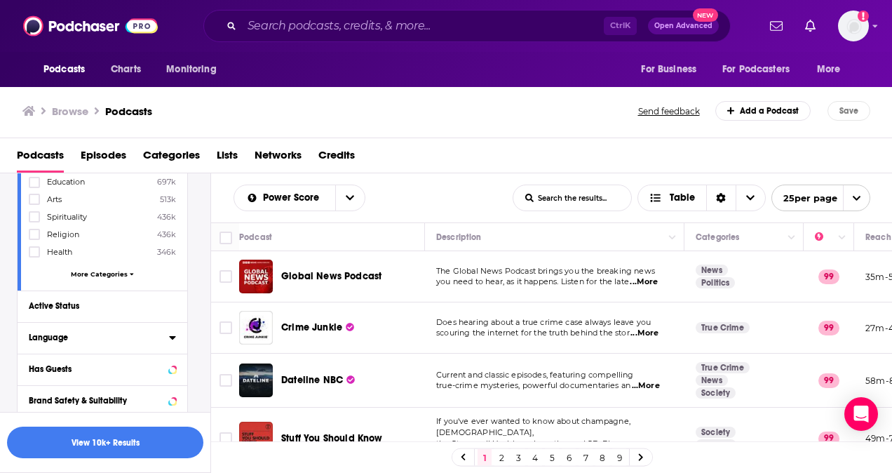
click at [98, 333] on div "Language" at bounding box center [94, 338] width 131 height 10
click at [95, 382] on label "English 3m" at bounding box center [102, 384] width 147 height 12
click at [34, 389] on input "multiSelectOption-en-0" at bounding box center [34, 389] width 0 height 0
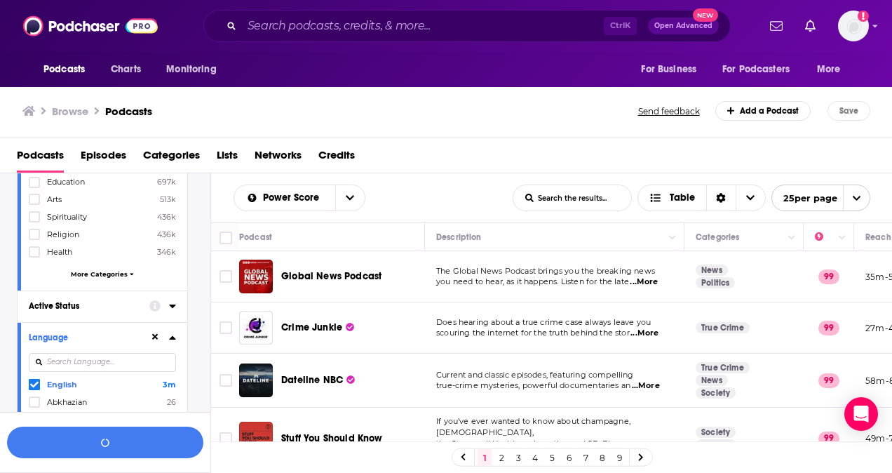
click at [87, 309] on button "Active Status" at bounding box center [89, 306] width 121 height 18
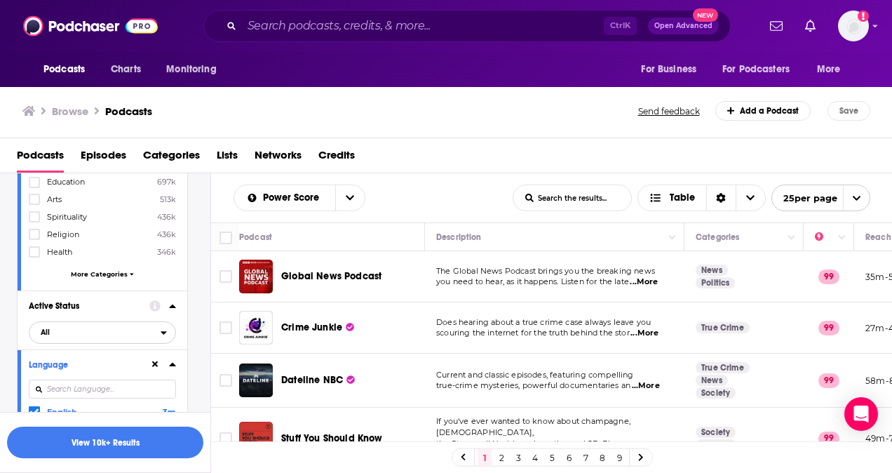
click at [55, 331] on span "All" at bounding box center [94, 332] width 131 height 18
click at [79, 375] on span "Active" at bounding box center [71, 379] width 70 height 8
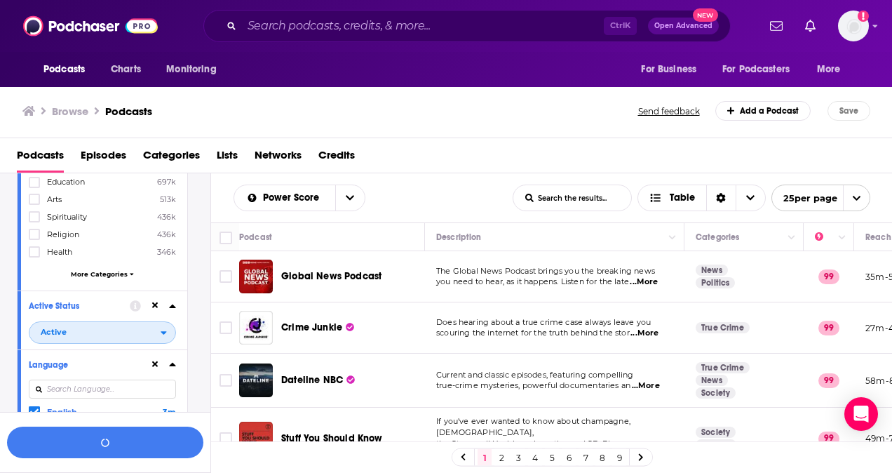
scroll to position [405, 0]
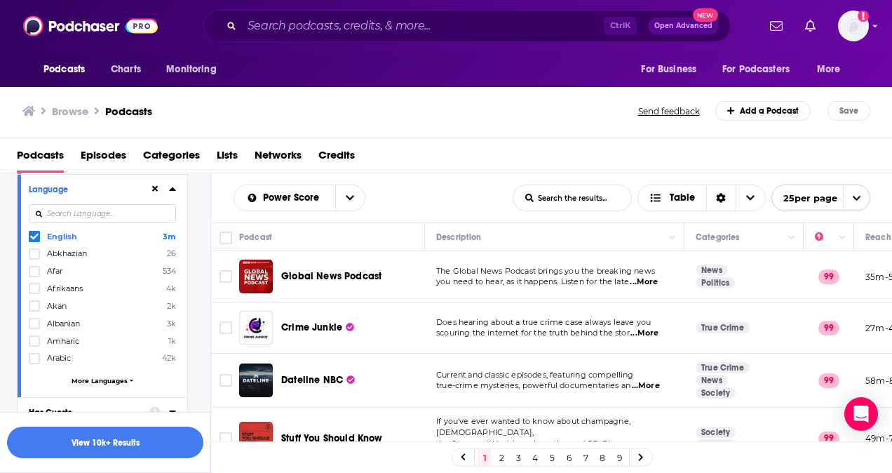
click at [79, 408] on div "Has Guests" at bounding box center [85, 413] width 112 height 10
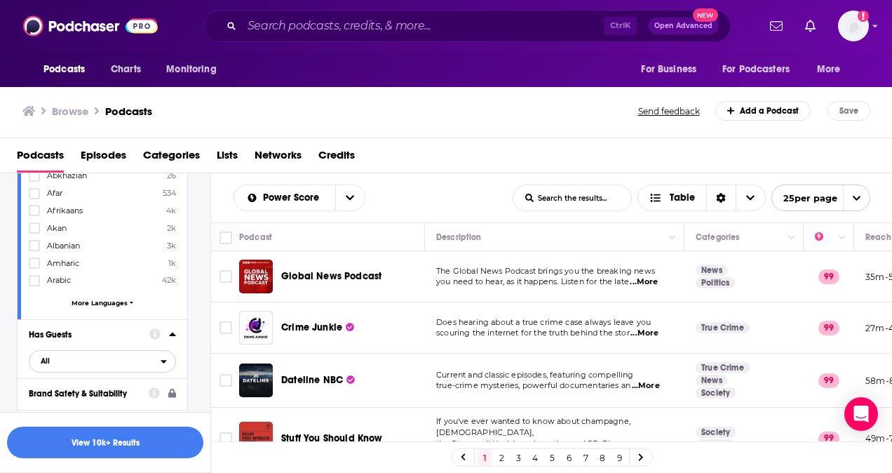
click at [68, 351] on span "All" at bounding box center [94, 360] width 131 height 18
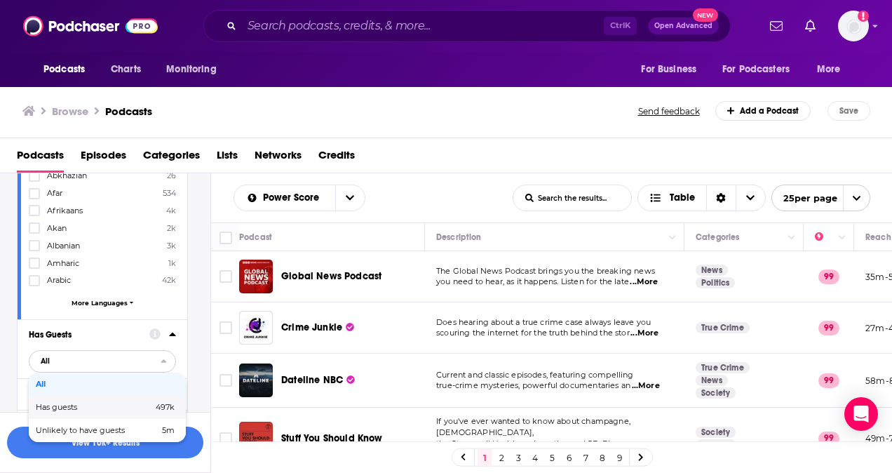
click at [93, 403] on span "Has guests" at bounding box center [75, 407] width 79 height 8
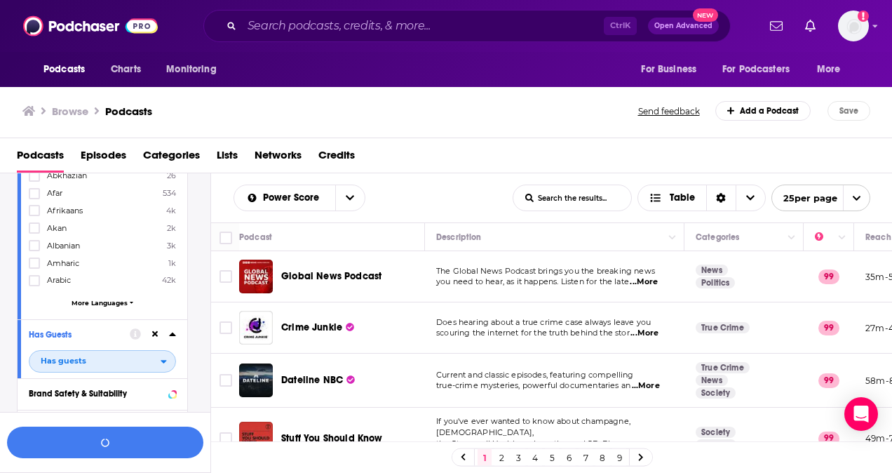
scroll to position [682, 0]
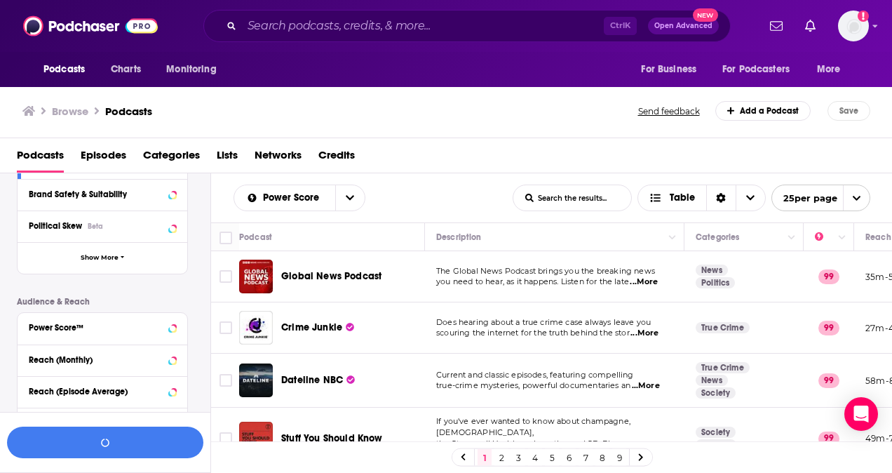
click at [107, 330] on div "Power Score™" at bounding box center [103, 329] width 170 height 32
click at [74, 323] on div "Power Score™" at bounding box center [85, 328] width 112 height 10
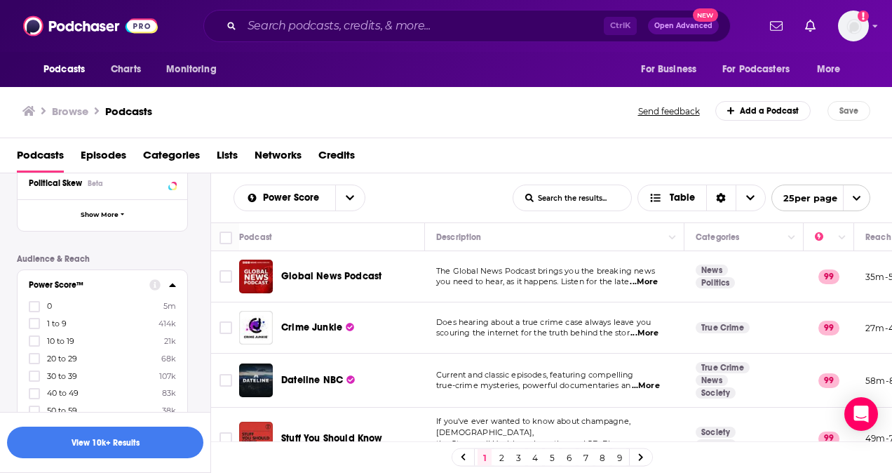
scroll to position [725, 0]
click at [32, 354] on icon at bounding box center [34, 358] width 8 height 8
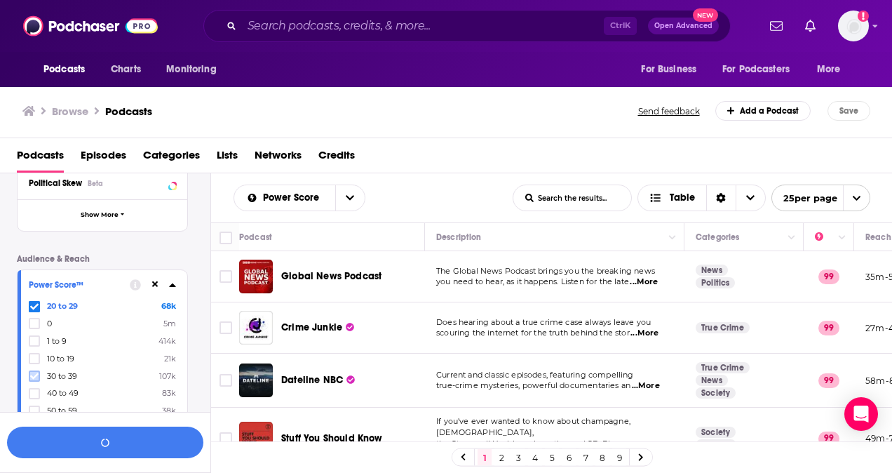
click at [36, 373] on icon at bounding box center [34, 376] width 8 height 6
click at [36, 389] on icon at bounding box center [34, 393] width 8 height 8
click at [36, 408] on icon at bounding box center [34, 411] width 8 height 6
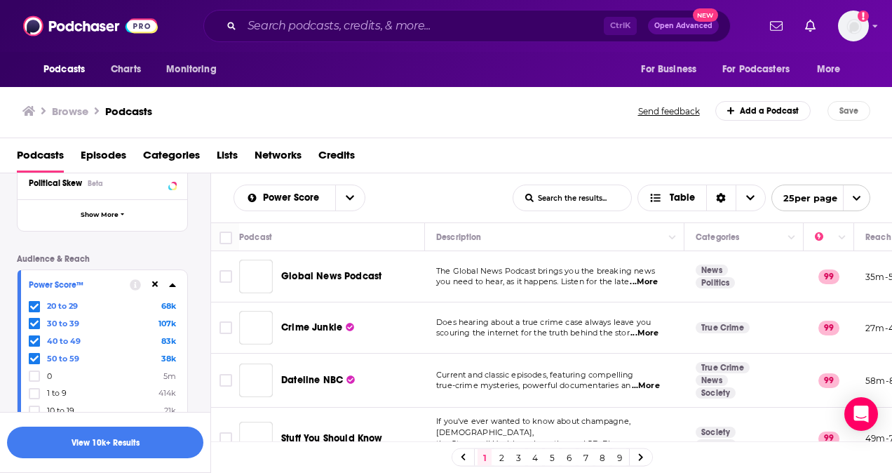
scroll to position [799, 0]
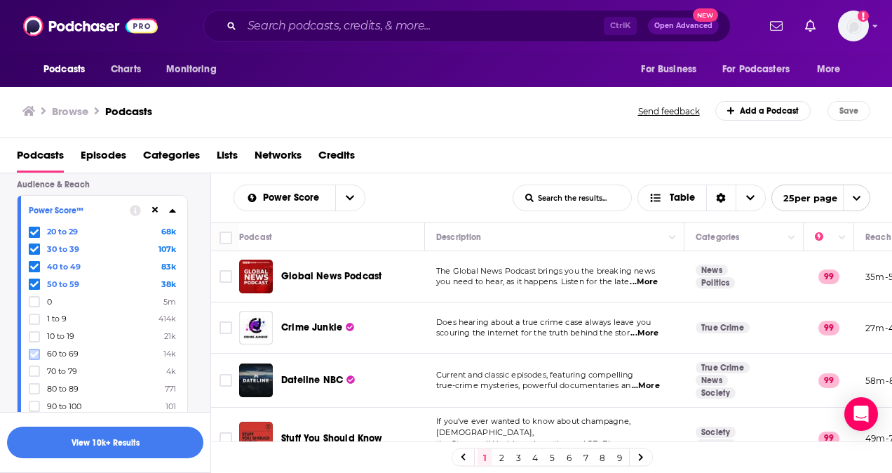
click at [32, 351] on icon at bounding box center [34, 354] width 8 height 6
click at [36, 368] on icon at bounding box center [34, 371] width 8 height 6
click at [32, 384] on icon at bounding box center [34, 388] width 8 height 8
click at [35, 402] on icon at bounding box center [34, 406] width 8 height 8
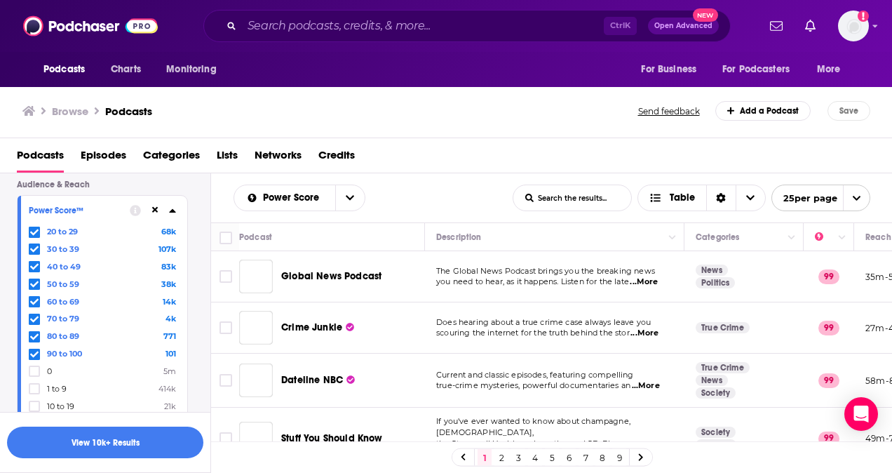
scroll to position [952, 0]
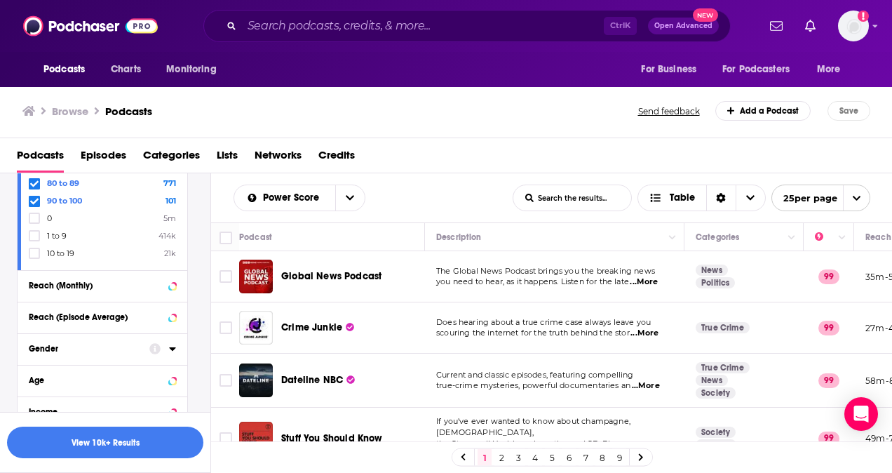
click at [47, 344] on div "Gender" at bounding box center [85, 349] width 112 height 10
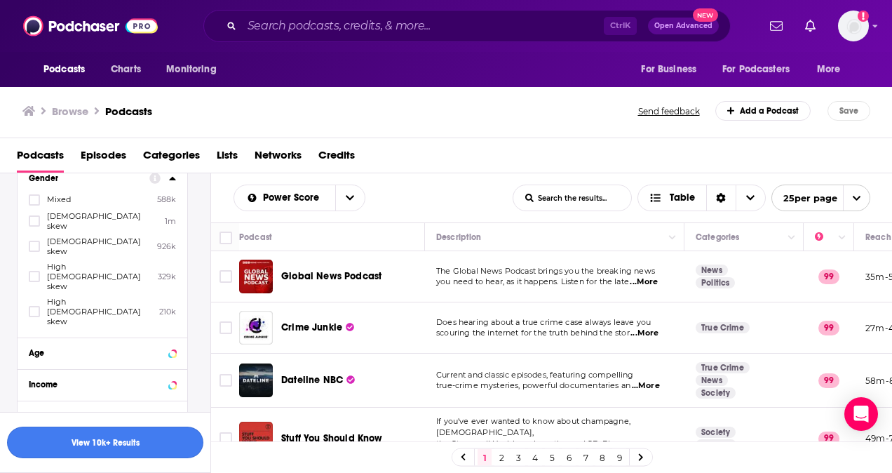
click at [111, 437] on button "View 10k+ Results" at bounding box center [105, 443] width 196 height 32
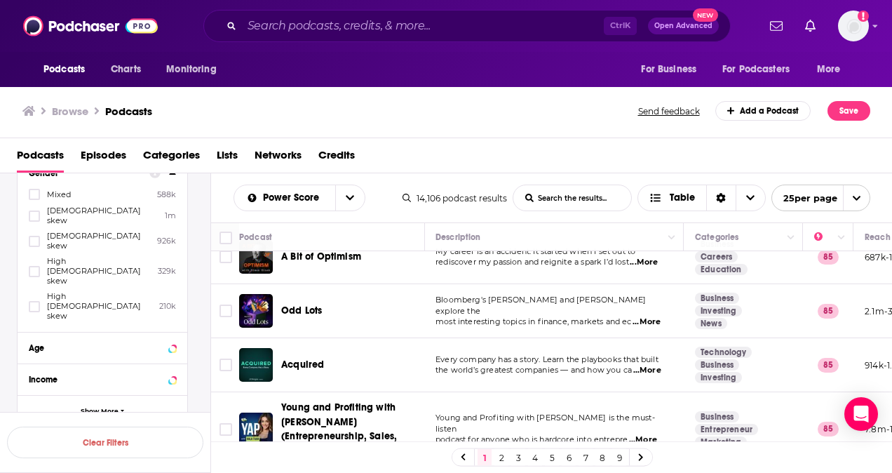
scroll to position [1163, 1]
click at [306, 23] on input "Search podcasts, credits, & more..." at bounding box center [423, 26] width 362 height 22
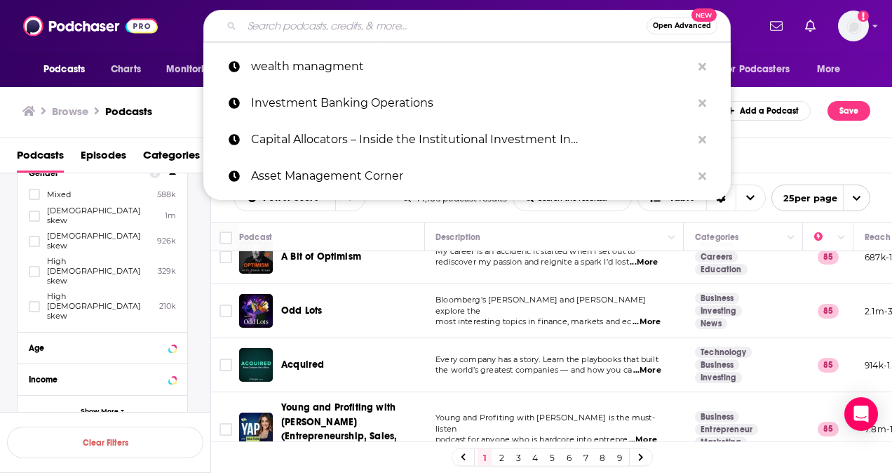
paste input "Capital Allocators"
type input "Capital Allocators"
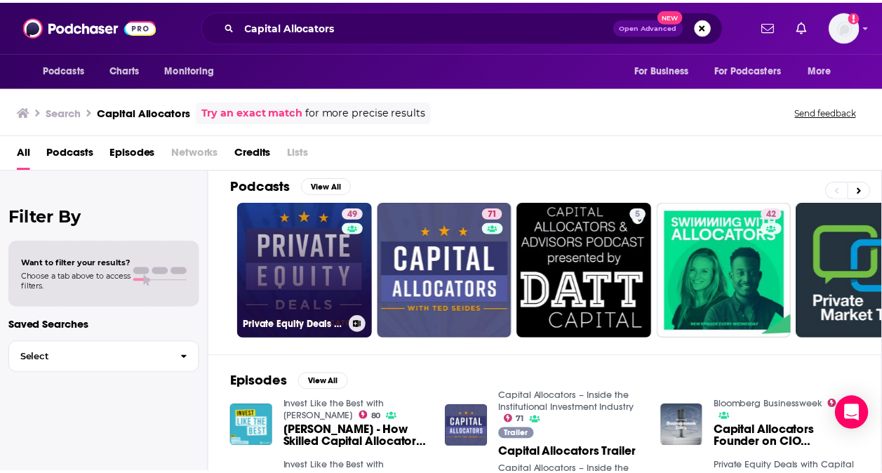
scroll to position [11, 0]
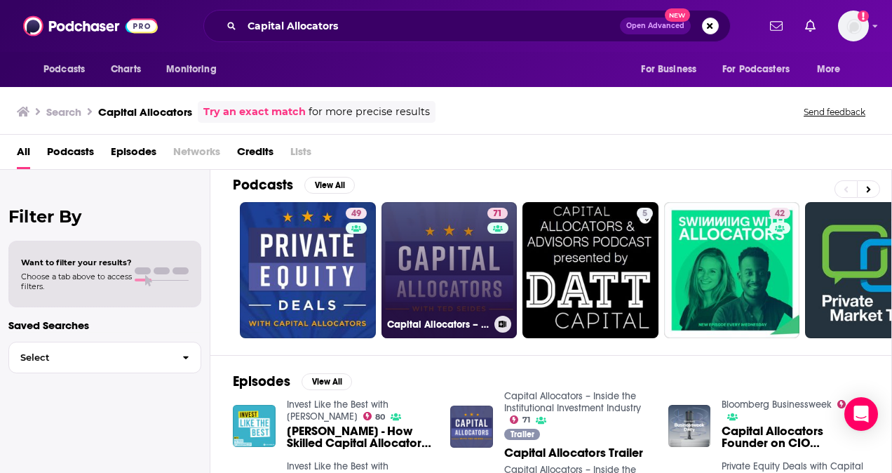
click at [446, 222] on link "71 Capital Allocators – Inside the Institutional Investment Industry" at bounding box center [450, 270] width 136 height 136
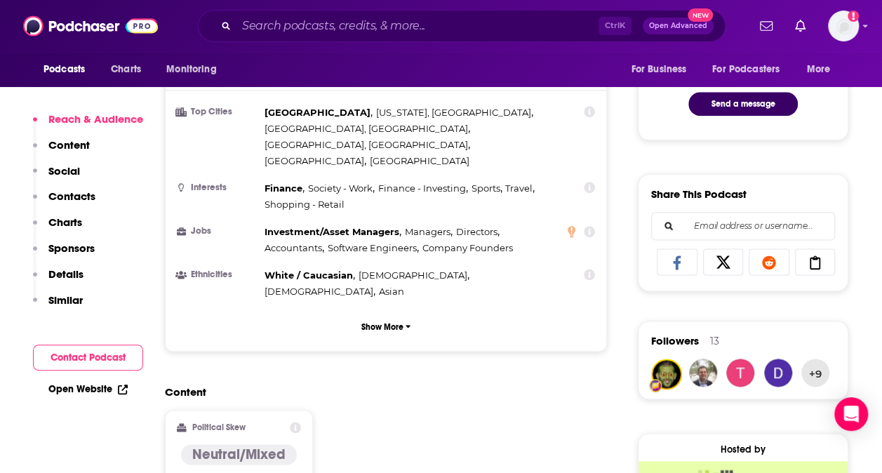
scroll to position [530, 0]
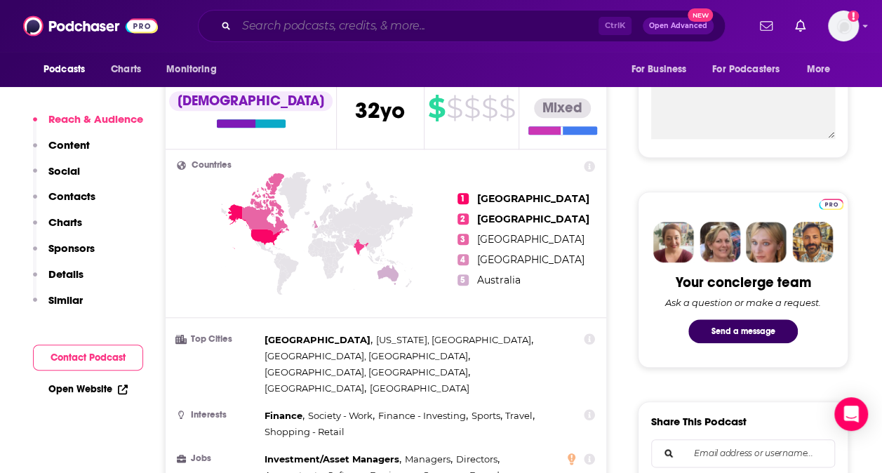
click at [436, 24] on input "Search podcasts, credits, & more..." at bounding box center [417, 26] width 362 height 22
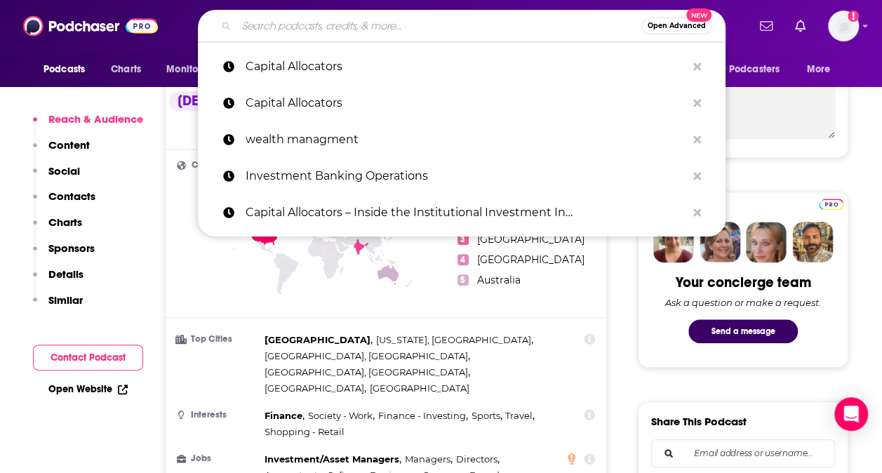
paste input "Private Equity Fast Pitch"
type input "Private Equity Fast Pitch"
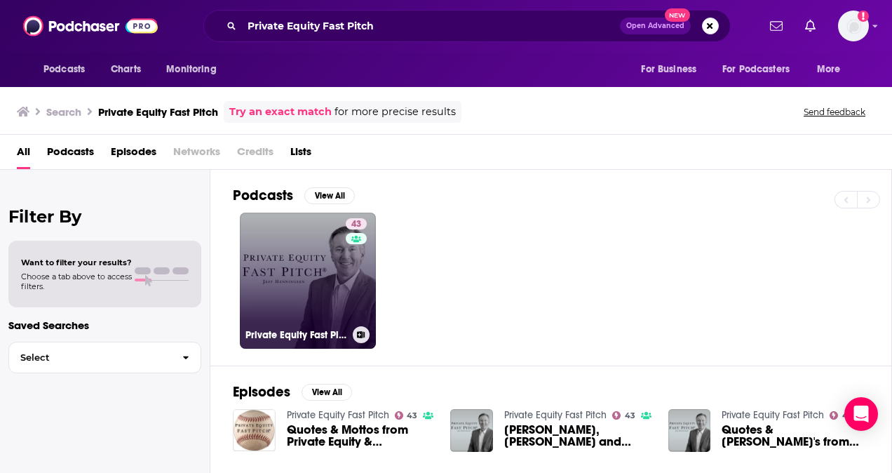
click at [340, 251] on link "43 Private Equity Fast Pitch" at bounding box center [308, 281] width 136 height 136
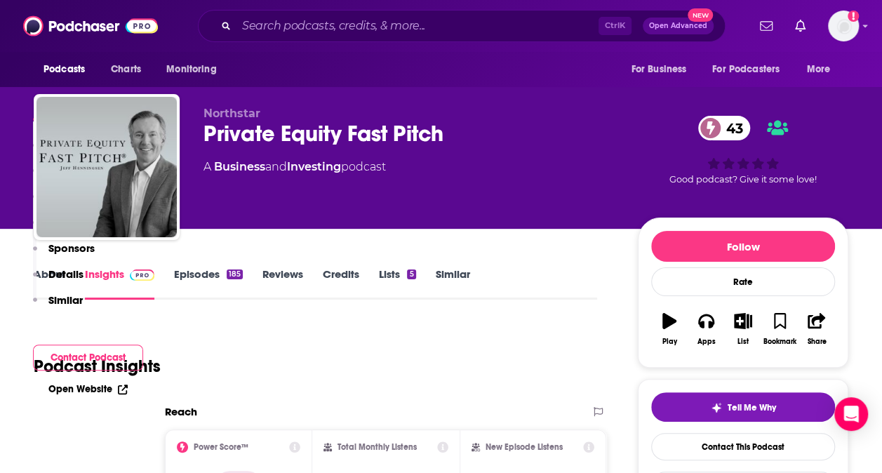
scroll to position [554, 0]
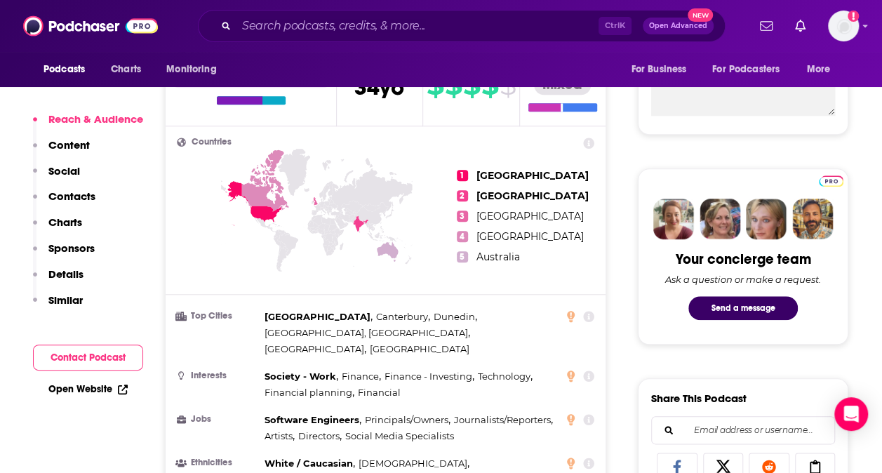
scroll to position [553, 0]
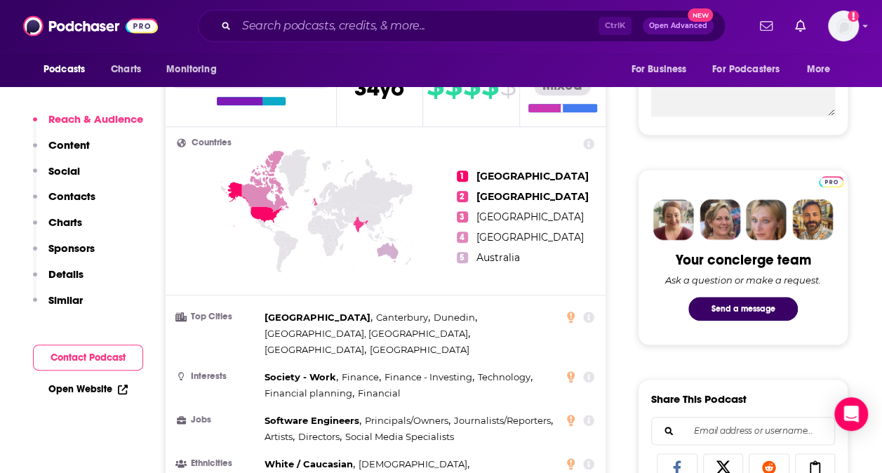
click at [199, 312] on h3 "Top Cities" at bounding box center [218, 316] width 82 height 9
click at [574, 316] on icon at bounding box center [571, 316] width 8 height 11
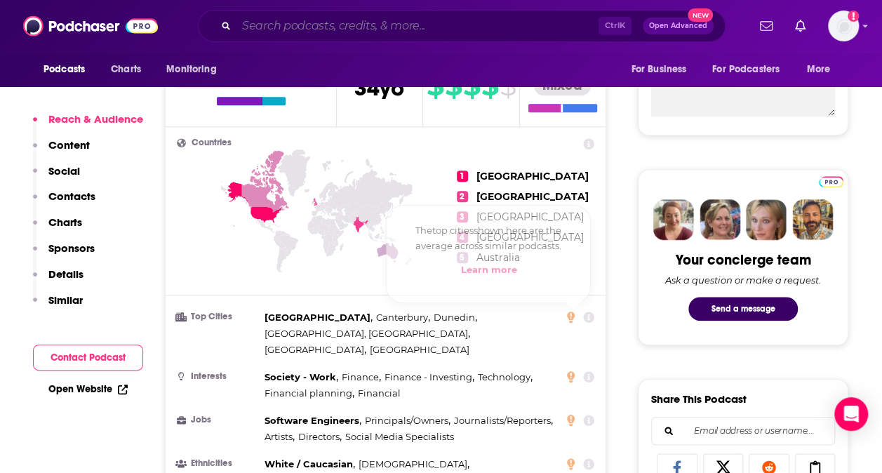
click at [328, 32] on input "Search podcasts, credits, & more..." at bounding box center [417, 26] width 362 height 22
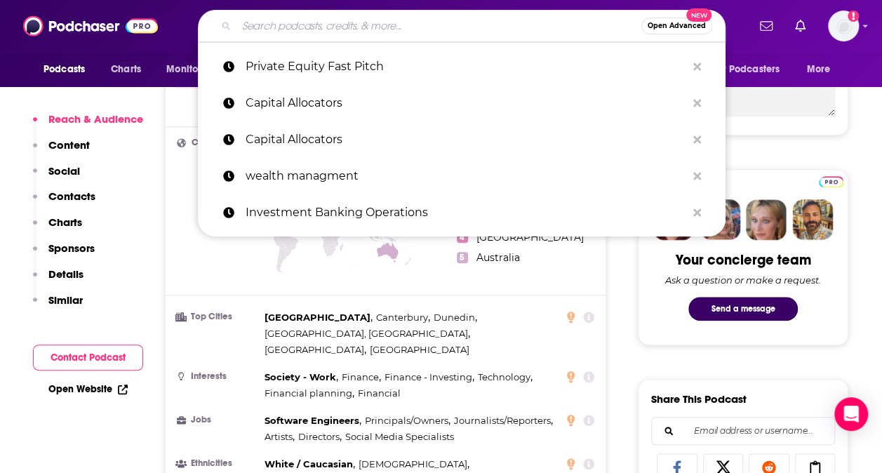
paste input "The Long View"
type input "The Long View"
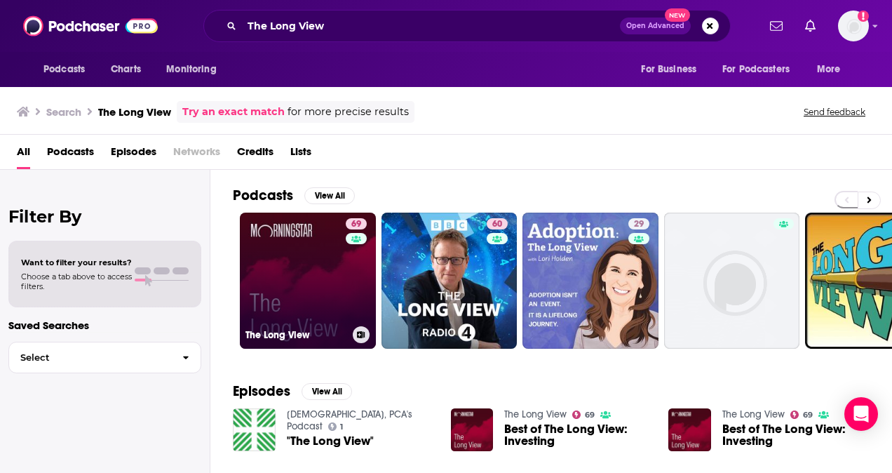
click at [321, 264] on link "69 The Long View" at bounding box center [308, 281] width 136 height 136
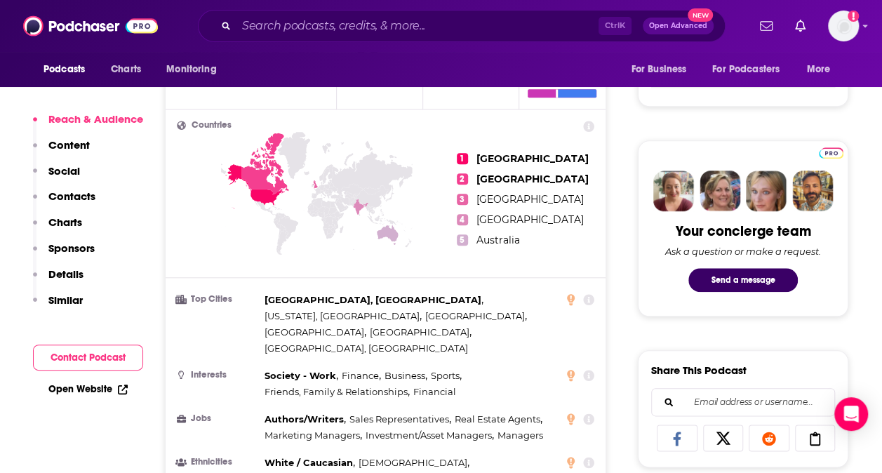
scroll to position [582, 0]
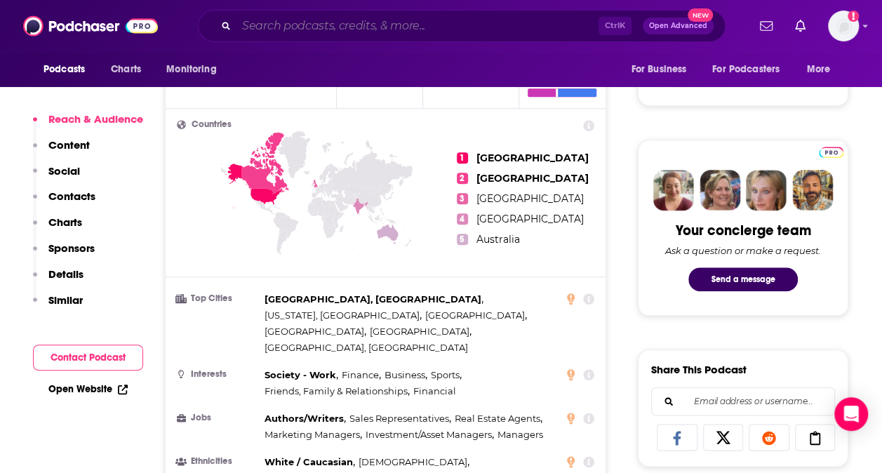
click at [386, 29] on input "Search podcasts, credits, & more..." at bounding box center [417, 26] width 362 height 22
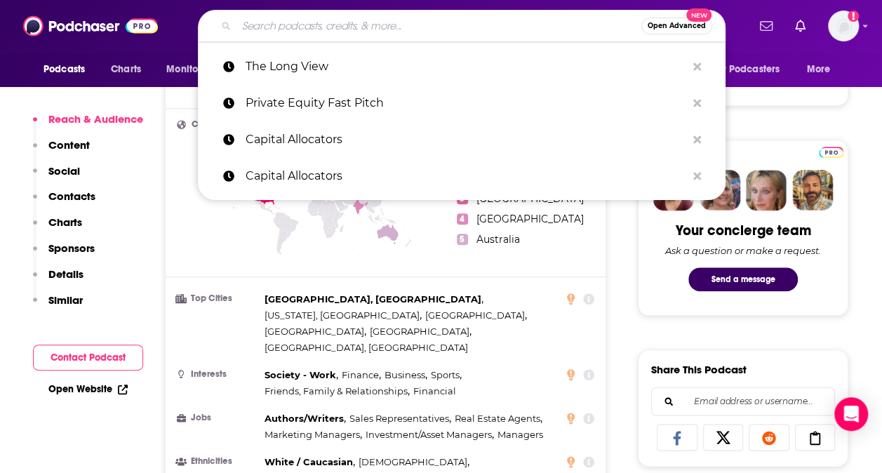
paste input "Invest Like the Best"
type input "Invest Like the Best"
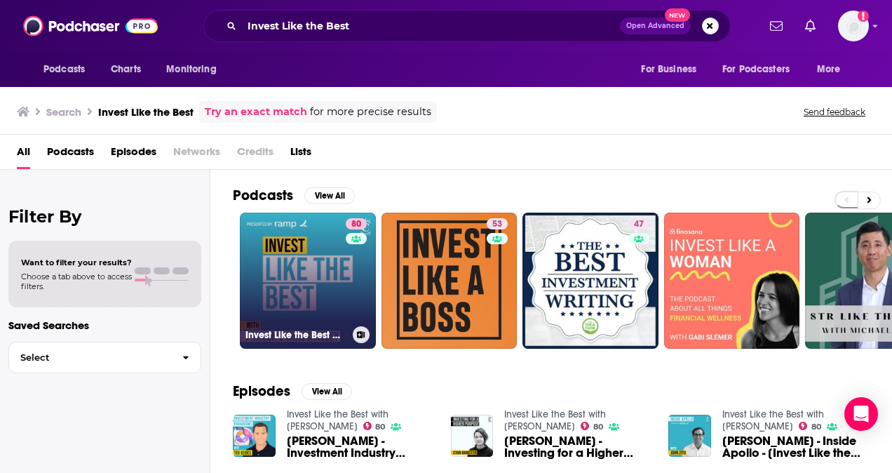
click at [333, 283] on link "80 Invest Like the Best with Patrick O'Shaughnessy" at bounding box center [308, 281] width 136 height 136
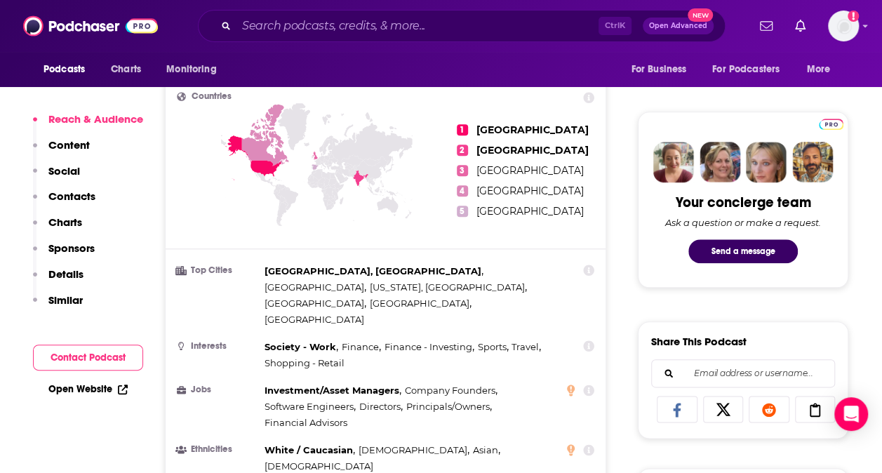
scroll to position [610, 0]
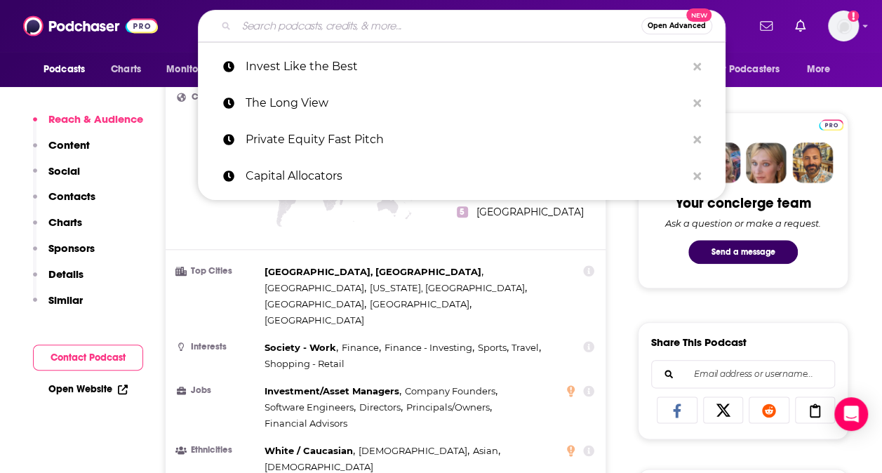
click at [359, 21] on input "Search podcasts, credits, & more..." at bounding box center [438, 26] width 405 height 22
paste input "Financially Legal"
type input "Financially Legal"
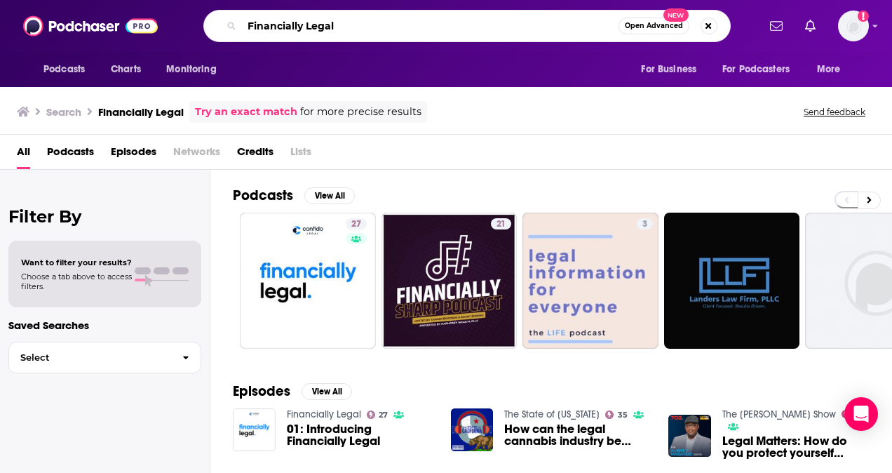
drag, startPoint x: 378, startPoint y: 31, endPoint x: 205, endPoint y: 22, distance: 173.5
click at [205, 22] on div "Financially Legal Open Advanced New" at bounding box center [467, 26] width 528 height 32
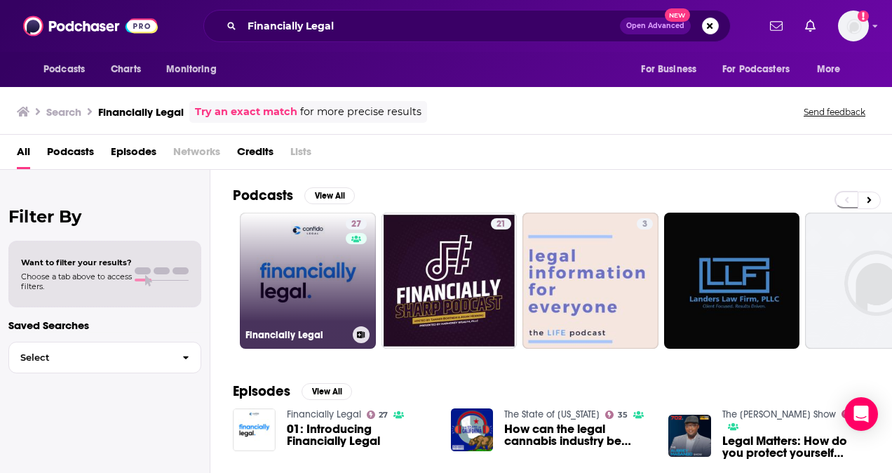
drag, startPoint x: 316, startPoint y: 258, endPoint x: 288, endPoint y: 236, distance: 35.9
click at [288, 236] on link "27 Financially Legal" at bounding box center [308, 281] width 136 height 136
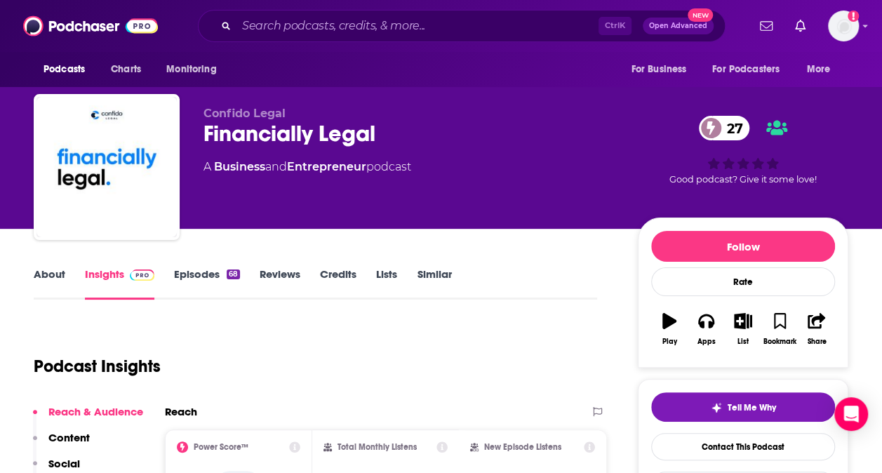
scroll to position [31, 0]
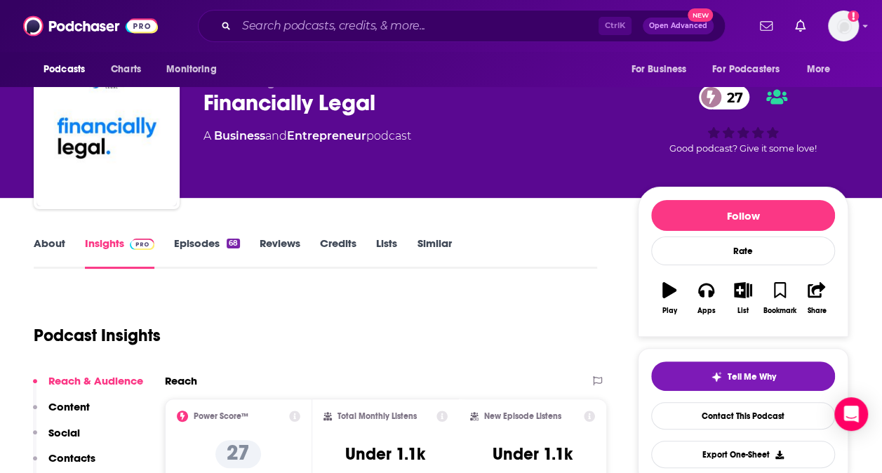
drag, startPoint x: 431, startPoint y: 135, endPoint x: 185, endPoint y: 138, distance: 245.6
click at [185, 138] on div "Confido Legal Financially Legal 27 A Business and Entrepreneur podcast 27 Good …" at bounding box center [441, 139] width 814 height 152
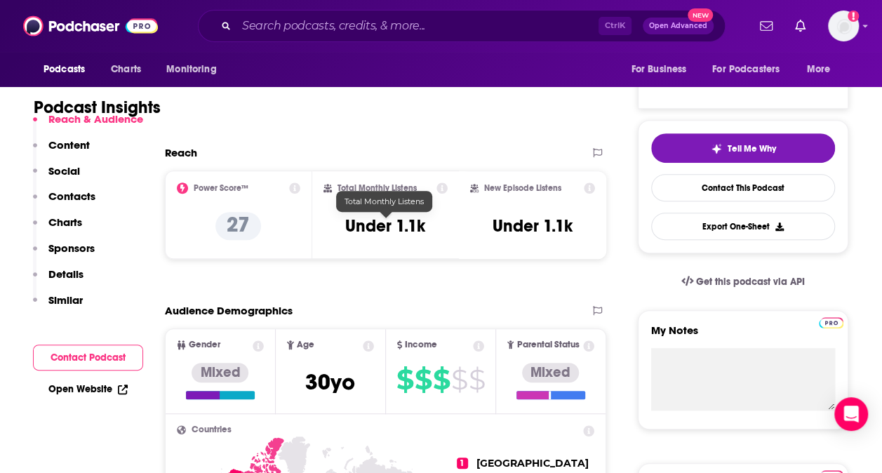
scroll to position [258, 0]
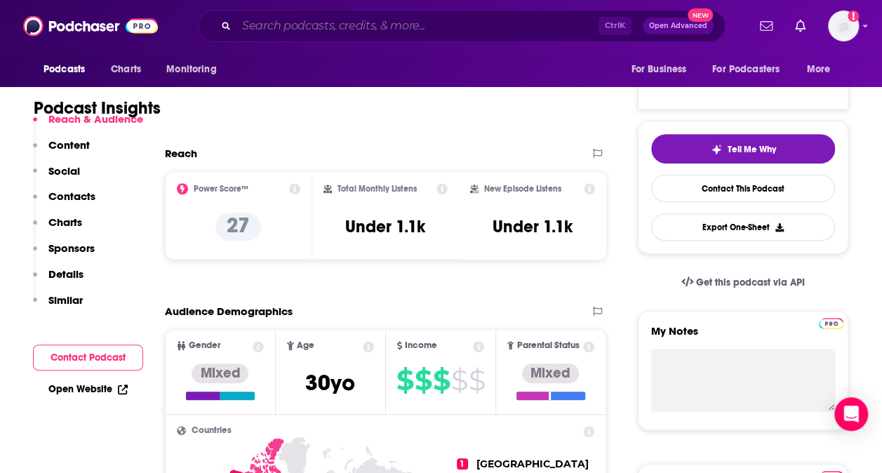
click at [450, 27] on input "Search podcasts, credits, & more..." at bounding box center [417, 26] width 362 height 22
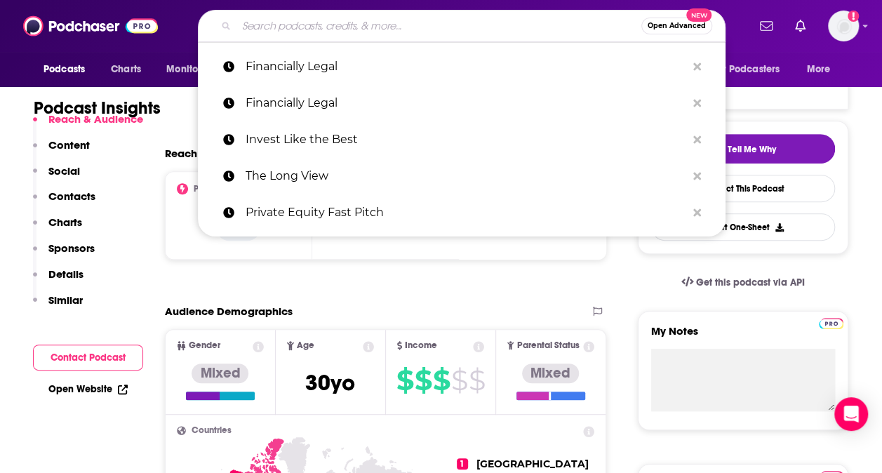
paste input "Bite-Sized Business Law"
type input "Bite-Sized Business Law"
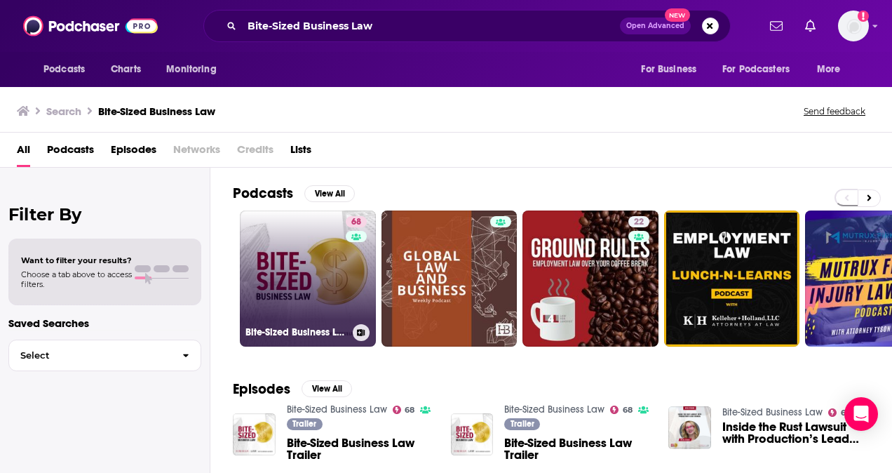
click at [330, 285] on link "68 Bite-Sized Business Law" at bounding box center [308, 278] width 136 height 136
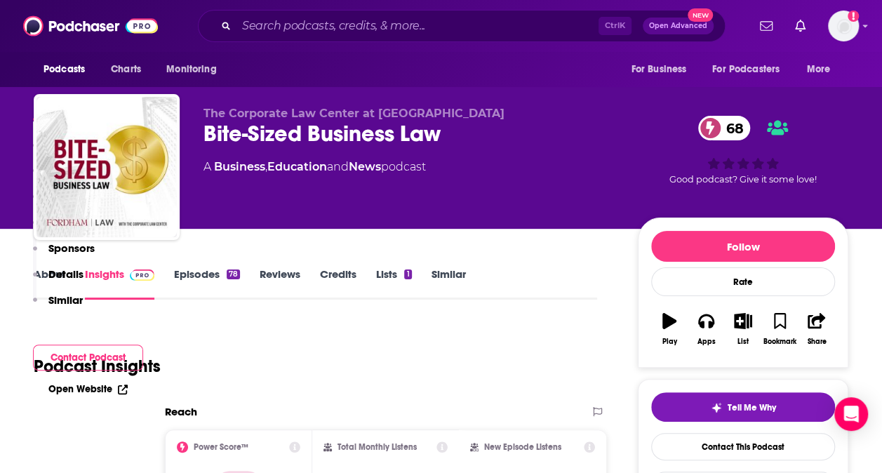
scroll to position [293, 0]
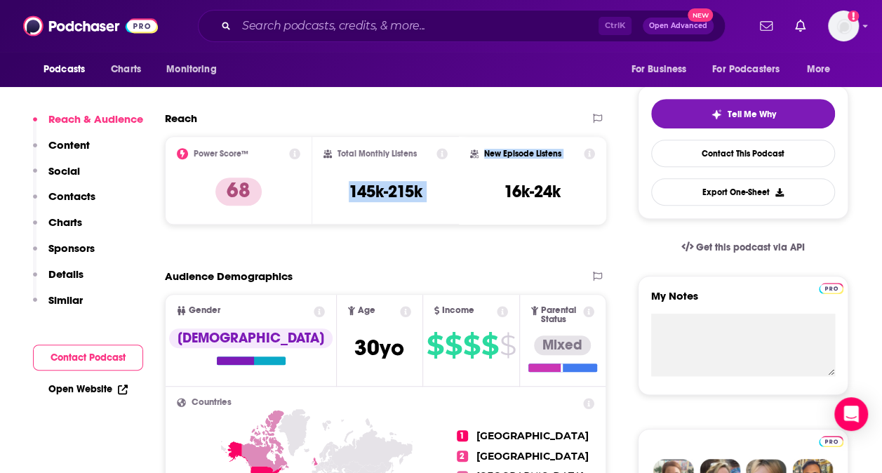
drag, startPoint x: 342, startPoint y: 185, endPoint x: 463, endPoint y: 200, distance: 122.3
click at [463, 200] on div "Power Score™ 68 Total Monthly Listens 145k-215k New Episode Listens 16k-24k" at bounding box center [385, 180] width 441 height 88
click at [394, 174] on div "Total Monthly Listens 145k-215k" at bounding box center [385, 180] width 125 height 65
drag, startPoint x: 431, startPoint y: 192, endPoint x: 342, endPoint y: 194, distance: 89.1
click at [342, 194] on div "Total Monthly Listens 145k-215k" at bounding box center [385, 180] width 125 height 65
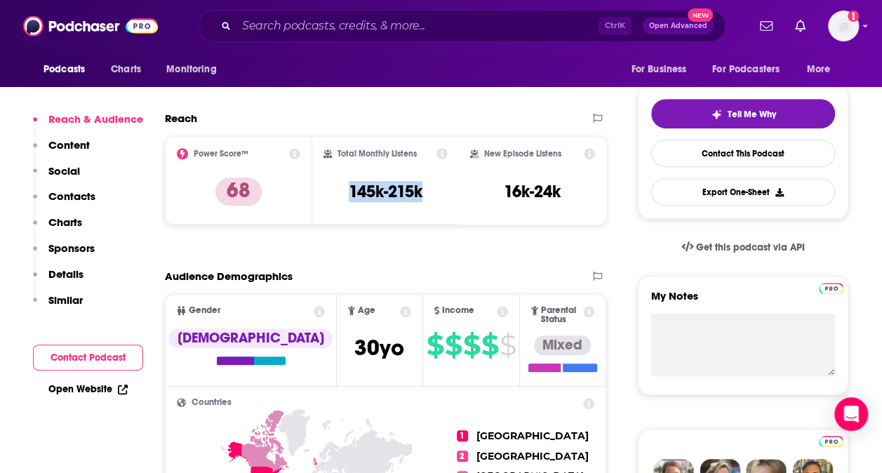
copy h3 "145k-215k"
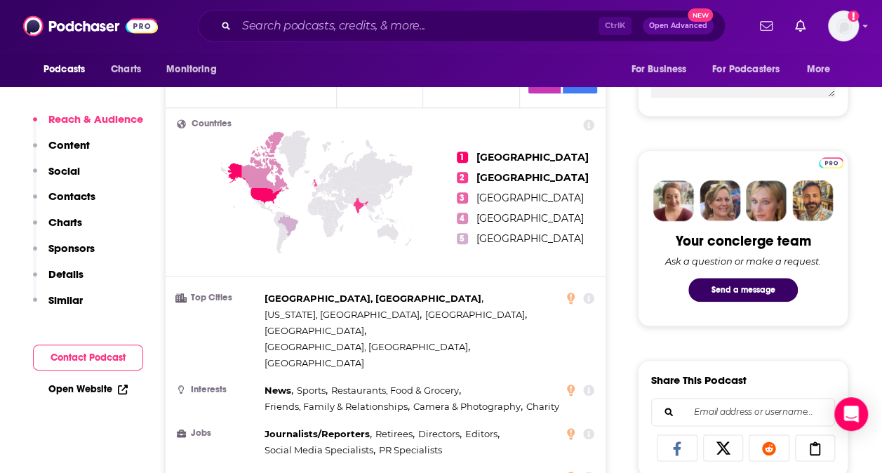
scroll to position [575, 0]
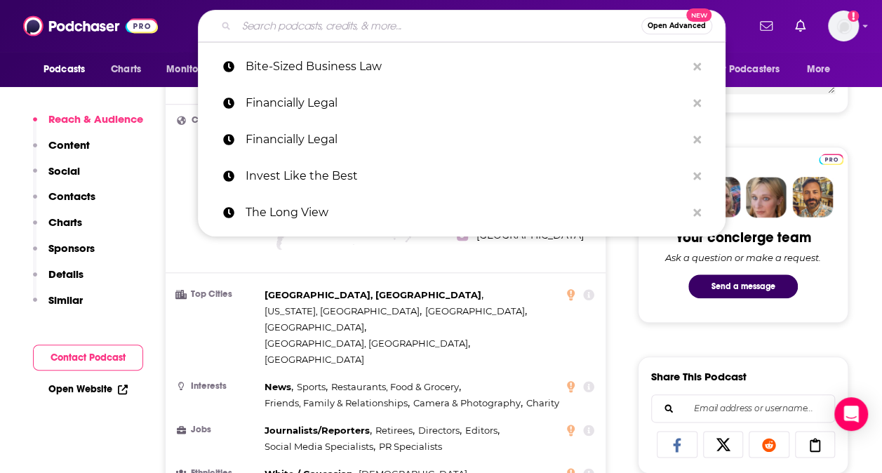
click at [281, 34] on input "Search podcasts, credits, & more..." at bounding box center [438, 26] width 405 height 22
paste input "Deloitte : IMpact: An investment management podcast series"
type input "Deloitte : IMpact: An investment management podcast series"
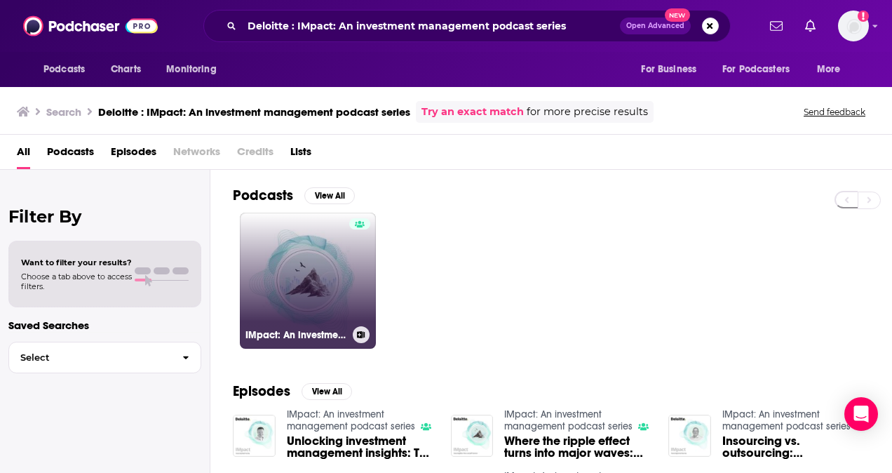
click at [331, 243] on link "IMpact: An investment management podcast series" at bounding box center [308, 281] width 136 height 136
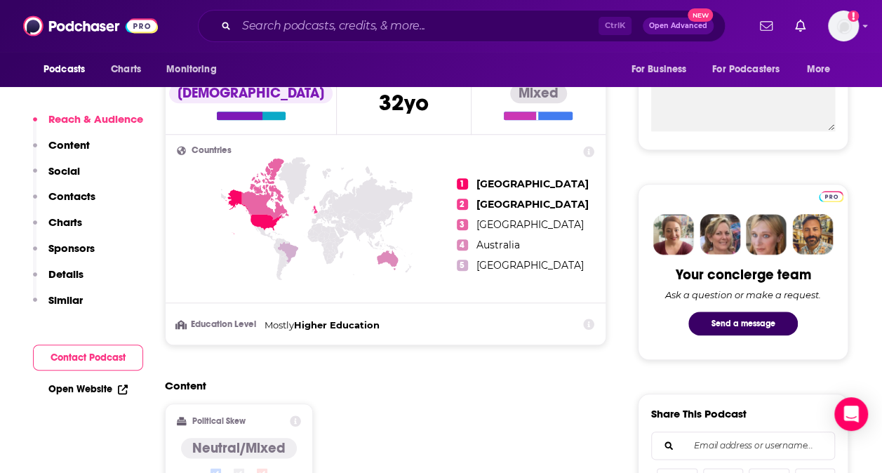
scroll to position [536, 0]
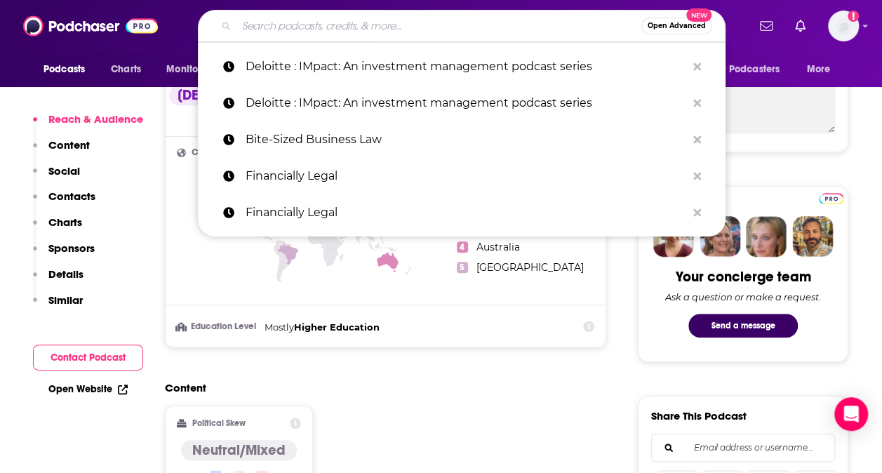
click at [422, 25] on input "Search podcasts, credits, & more..." at bounding box center [438, 26] width 405 height 22
paste input "Keeping it Simple with Simplify Asset Management"
type input "Keeping it Simple with Simplify Asset Management"
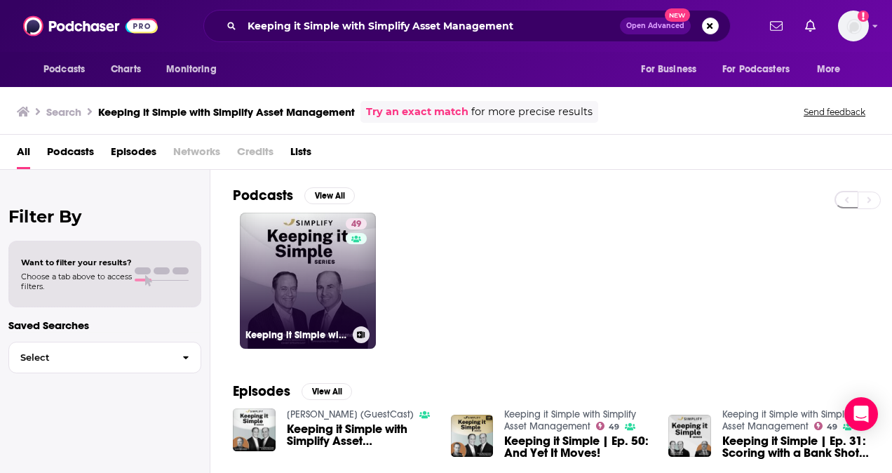
click at [344, 265] on link "49 Keeping it Simple with Simplify Asset Management" at bounding box center [308, 281] width 136 height 136
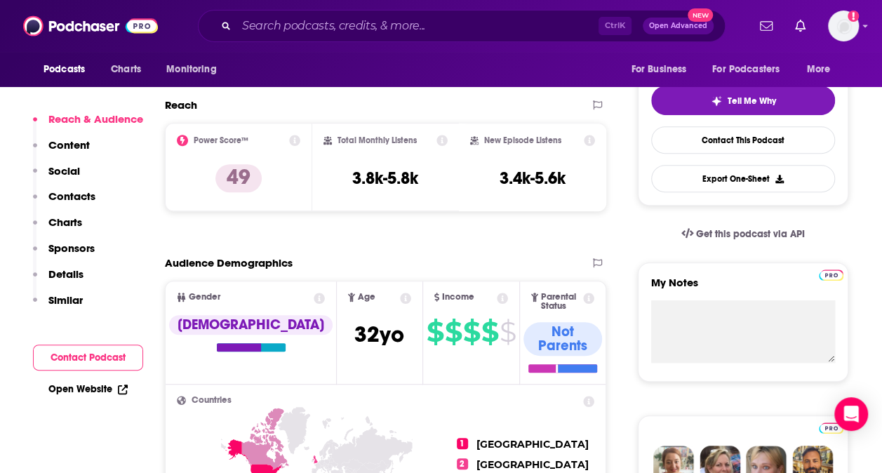
scroll to position [556, 0]
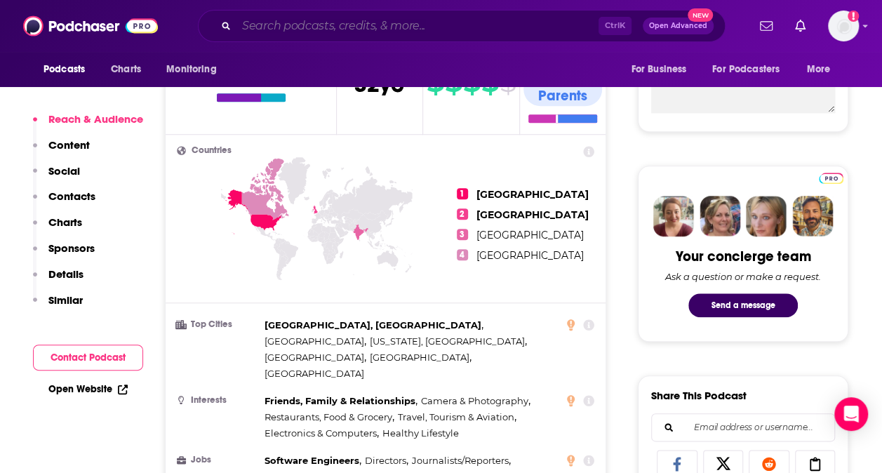
click at [396, 25] on input "Search podcasts, credits, & more..." at bounding box center [417, 26] width 362 height 22
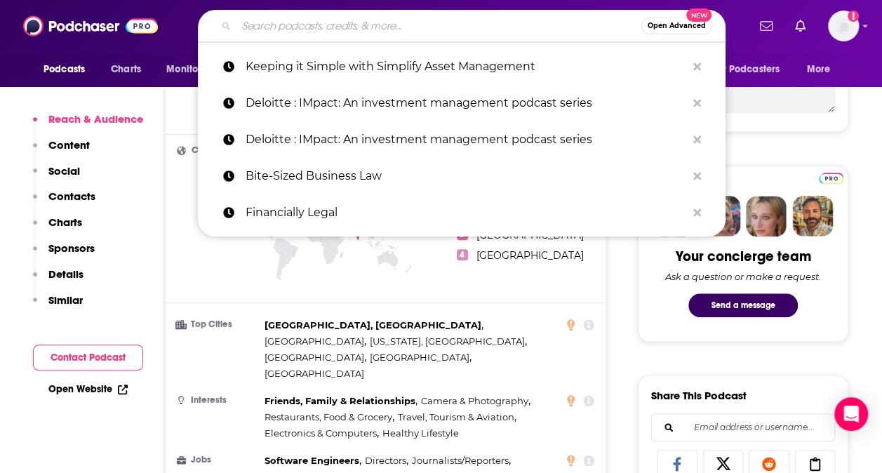
paste input "Asset Management Corner"
type input "Asset Management Corner"
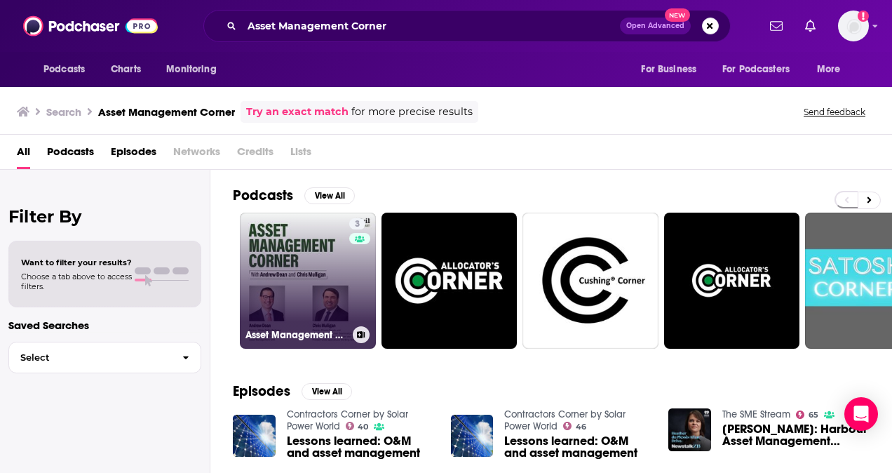
drag, startPoint x: 260, startPoint y: 272, endPoint x: 253, endPoint y: 247, distance: 26.0
click at [253, 247] on link "3 Asset Management Corner" at bounding box center [308, 281] width 136 height 136
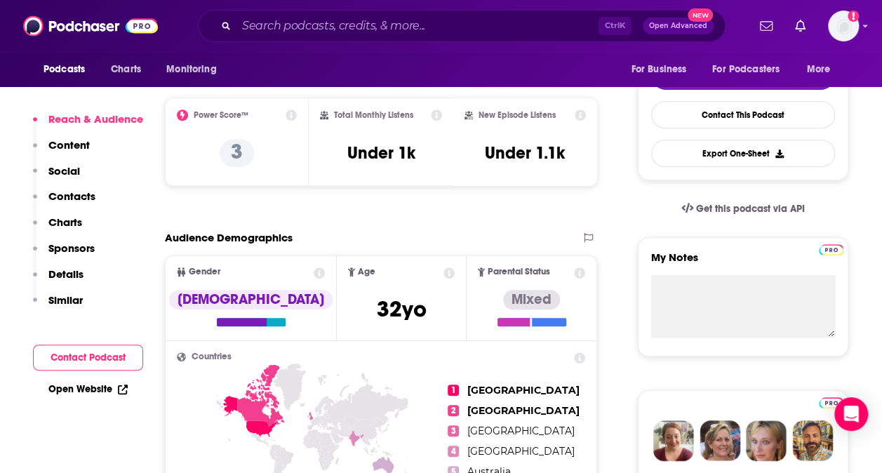
scroll to position [457, 0]
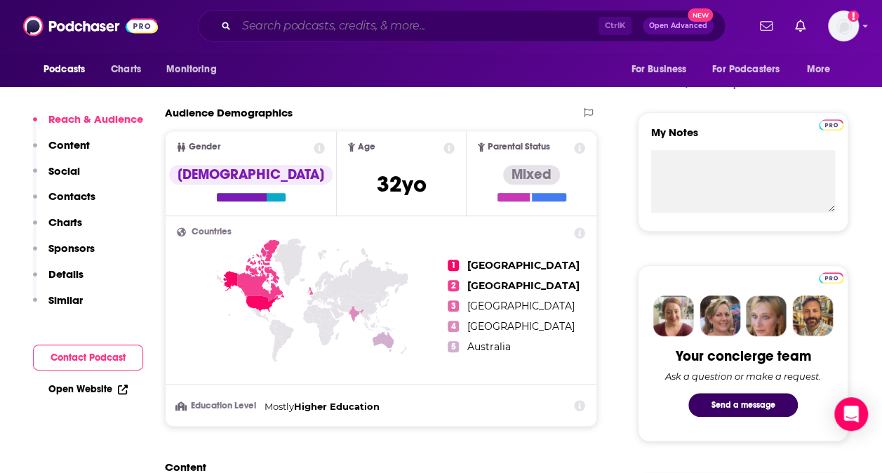
click at [354, 33] on input "Search podcasts, credits, & more..." at bounding box center [417, 26] width 362 height 22
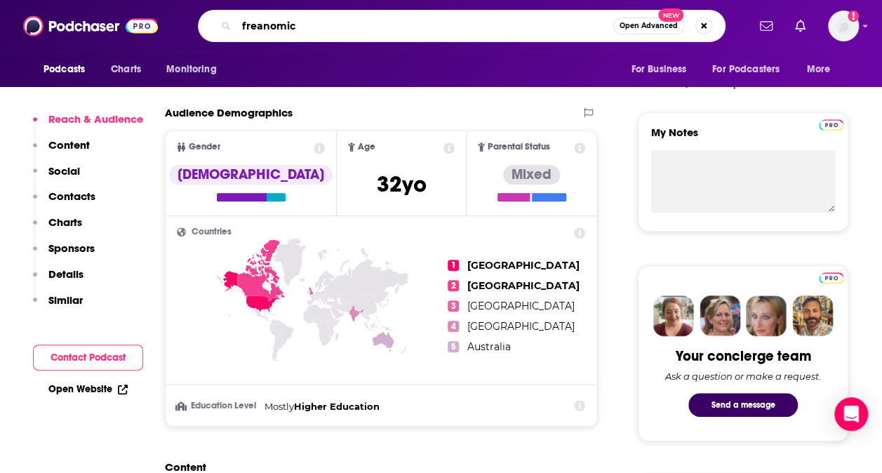
type input "freanomics"
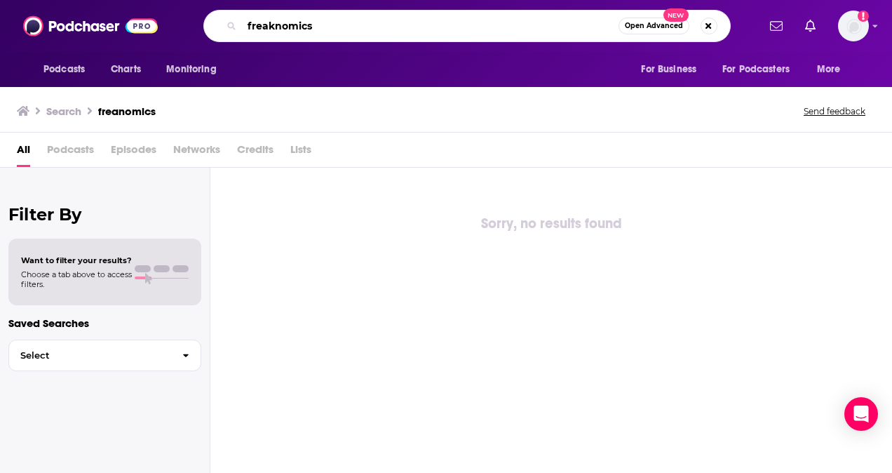
type input "freaknomics"
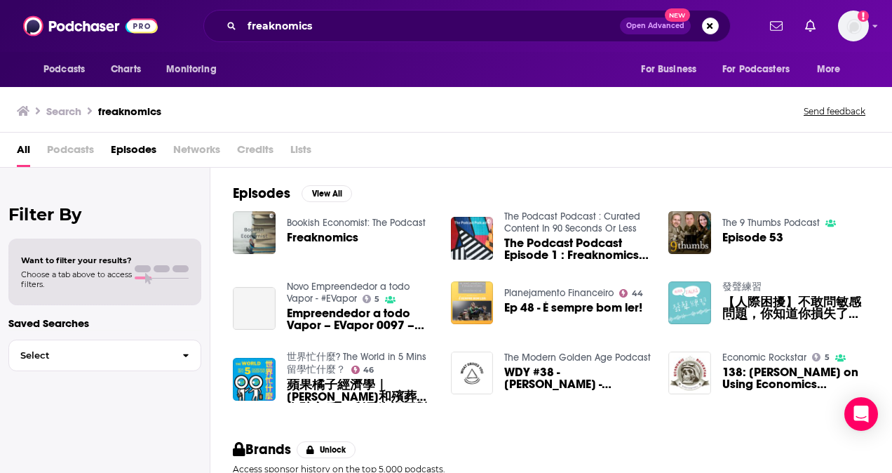
click at [355, 227] on link "Bookish Economist: The Podcast" at bounding box center [356, 223] width 139 height 12
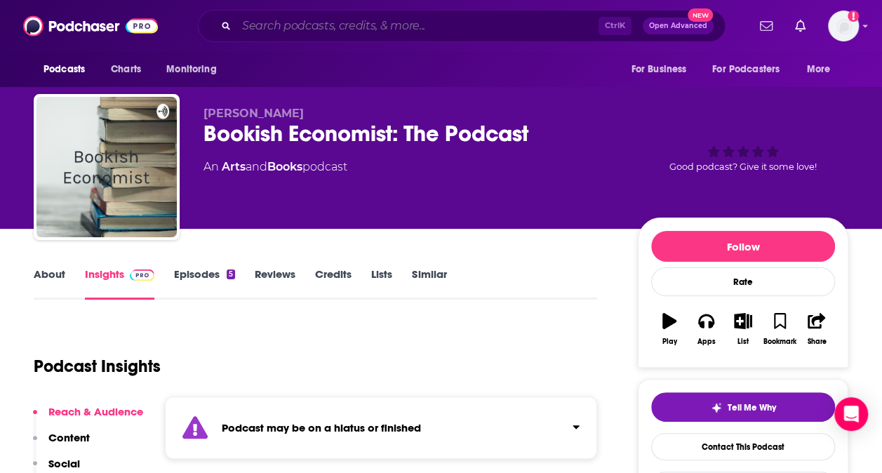
click at [459, 25] on input "Search podcasts, credits, & more..." at bounding box center [417, 26] width 362 height 22
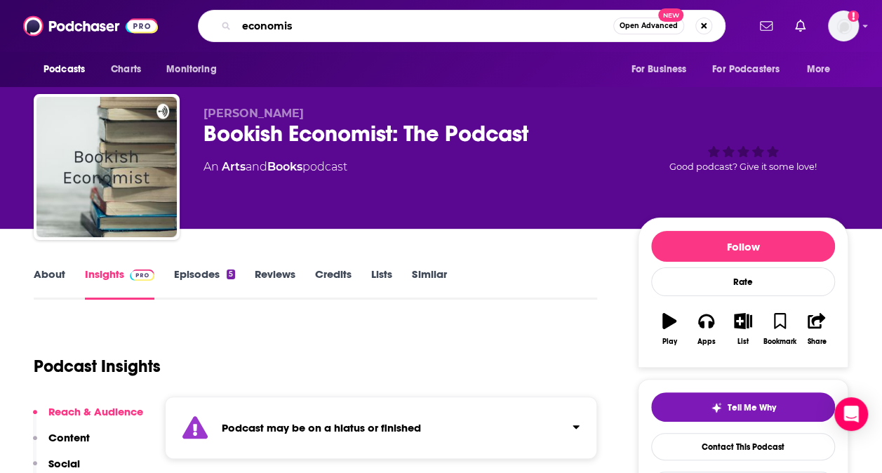
type input "economist"
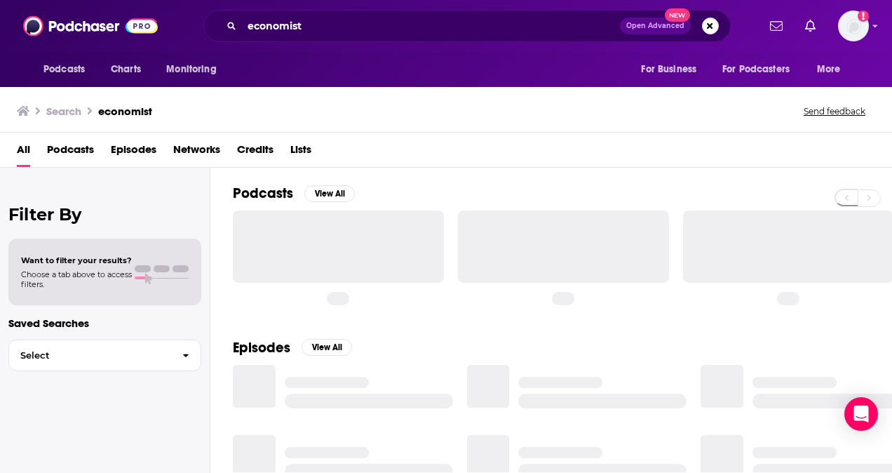
click at [69, 149] on span "Podcasts" at bounding box center [70, 152] width 47 height 29
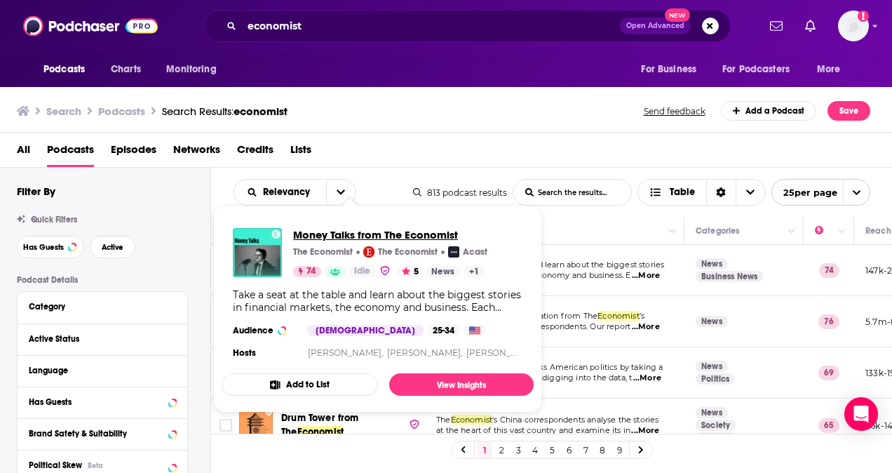
click at [357, 236] on span "Money Talks from The Economist" at bounding box center [390, 234] width 194 height 13
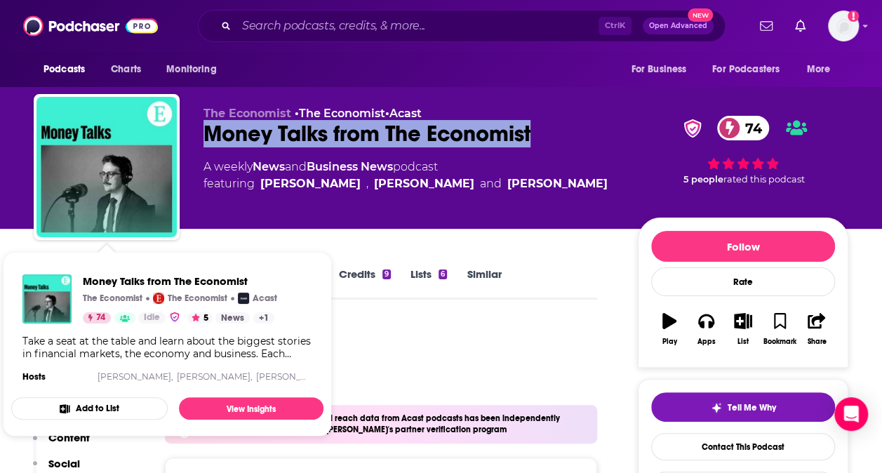
drag, startPoint x: 551, startPoint y: 134, endPoint x: 201, endPoint y: 131, distance: 350.8
click at [201, 131] on div "The Economist • The Economist • Acast Money Talks from The Economist 74 A weekl…" at bounding box center [441, 170] width 814 height 152
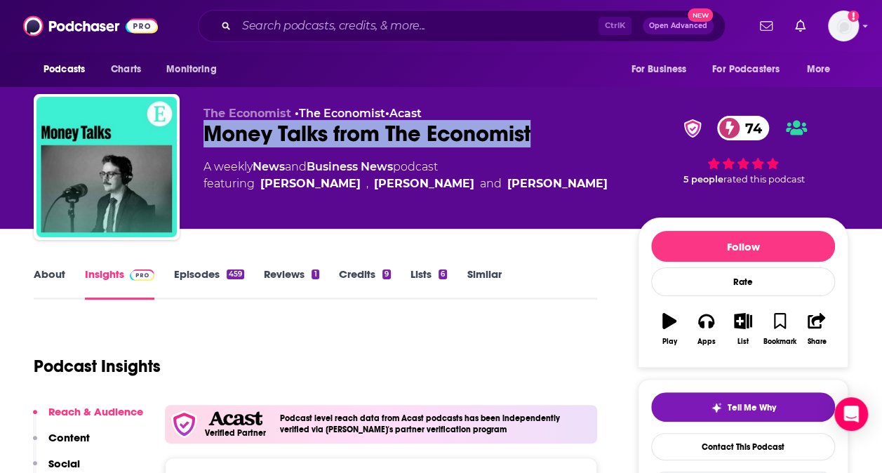
copy h2 "Money Talks from The Economist"
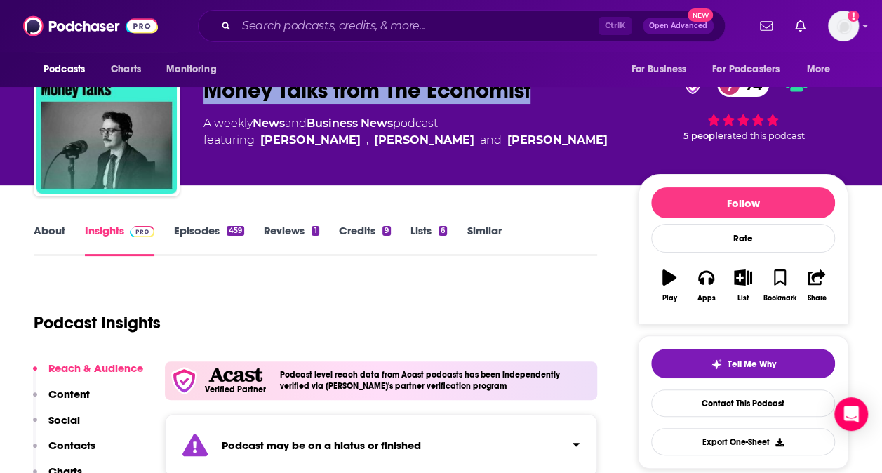
scroll to position [126, 0]
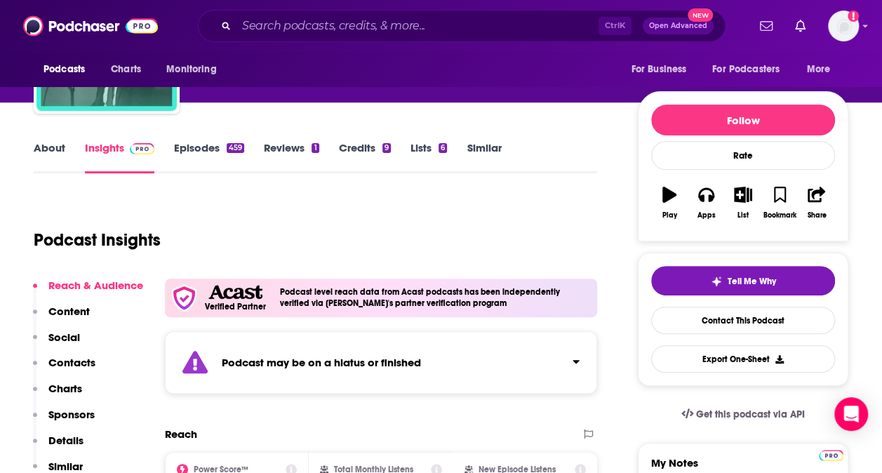
click at [464, 352] on div "Podcast may be on a hiatus or finished" at bounding box center [381, 362] width 432 height 62
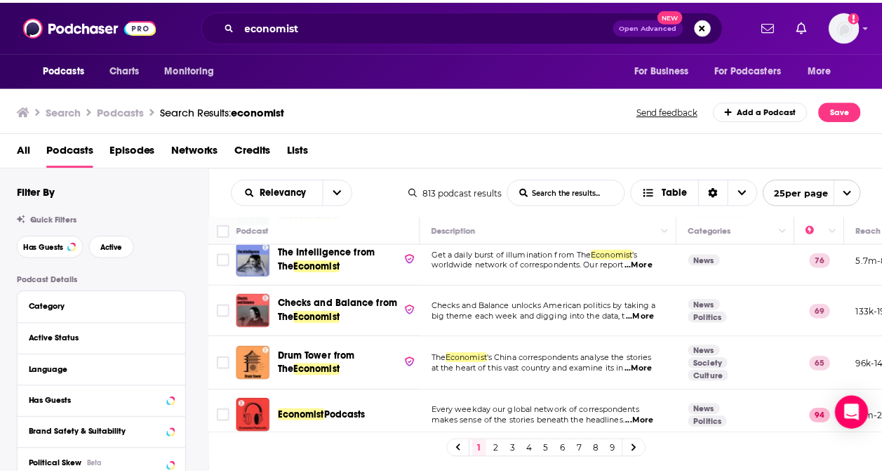
scroll to position [166, 0]
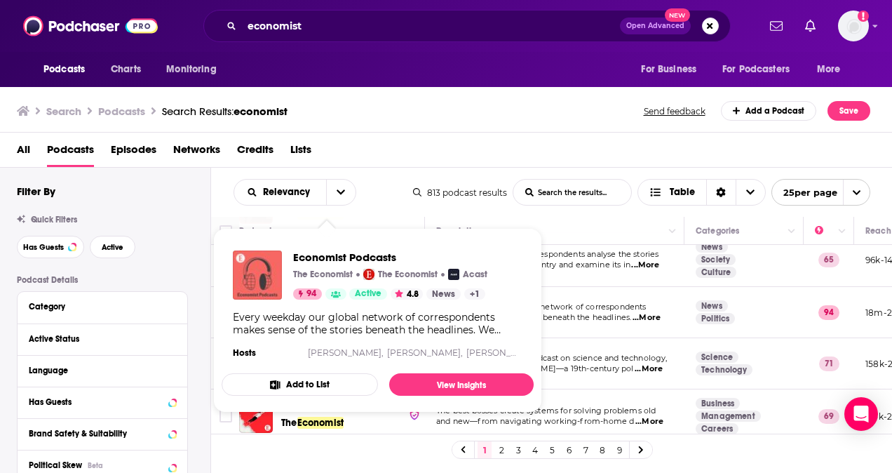
click at [271, 285] on img "Economist Podcasts" at bounding box center [257, 274] width 49 height 49
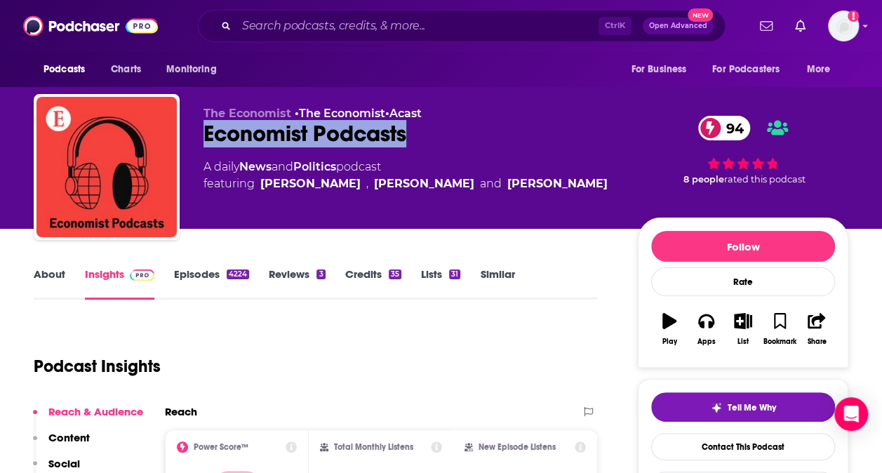
drag, startPoint x: 428, startPoint y: 136, endPoint x: 195, endPoint y: 124, distance: 233.2
click at [195, 124] on div "The Economist • The Economist • Acast Economist Podcasts 94 A daily News and Po…" at bounding box center [441, 170] width 814 height 152
click at [43, 267] on link "About" at bounding box center [50, 283] width 32 height 32
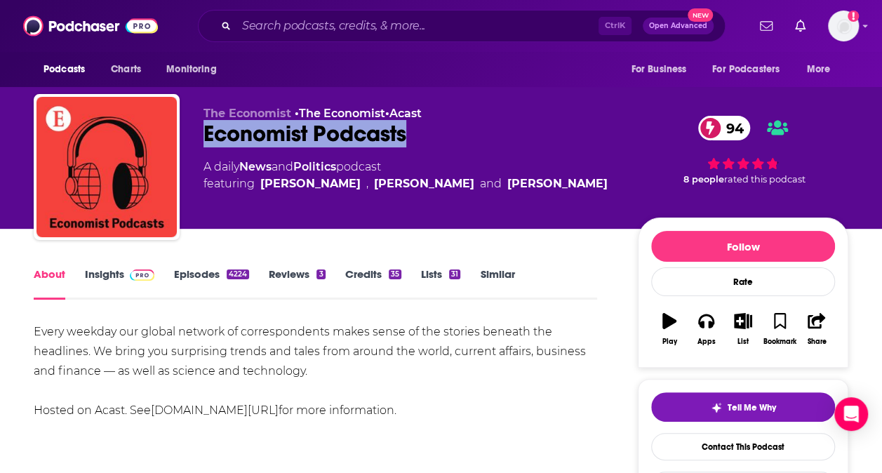
drag, startPoint x: 437, startPoint y: 136, endPoint x: 205, endPoint y: 138, distance: 232.2
click at [205, 138] on div "Economist Podcasts 94" at bounding box center [409, 133] width 412 height 27
copy h1 "Economist Podcasts"
drag, startPoint x: 256, startPoint y: 182, endPoint x: 533, endPoint y: 182, distance: 277.1
click at [533, 182] on div "A daily News and Politics podcast featuring Jason Palmer , Alok Jha and Rosie B…" at bounding box center [409, 176] width 412 height 34
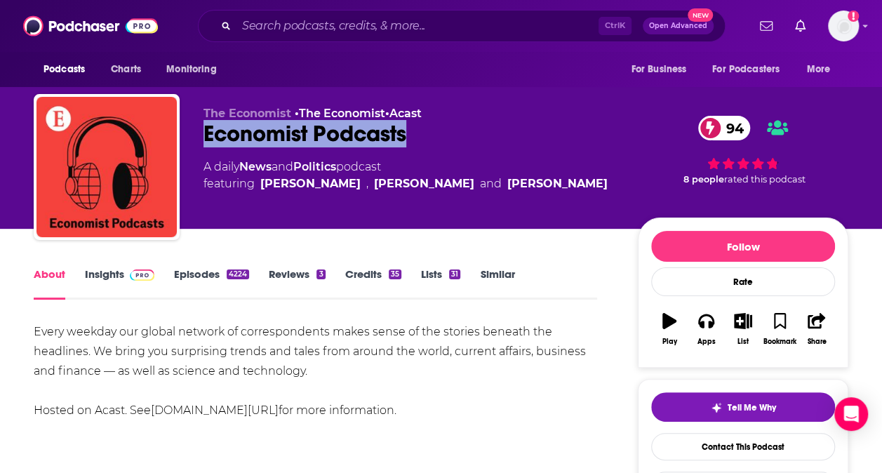
copy span "Jason Palmer , Alok Jha and Rosie Blau"
